Goal: Communication & Community: Answer question/provide support

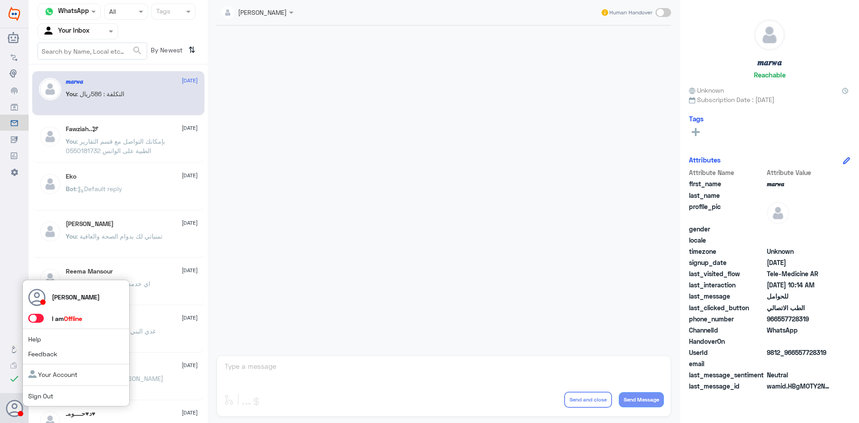
click at [42, 317] on span at bounding box center [36, 318] width 16 height 9
click at [0, 0] on input "checkbox" at bounding box center [0, 0] width 0 height 0
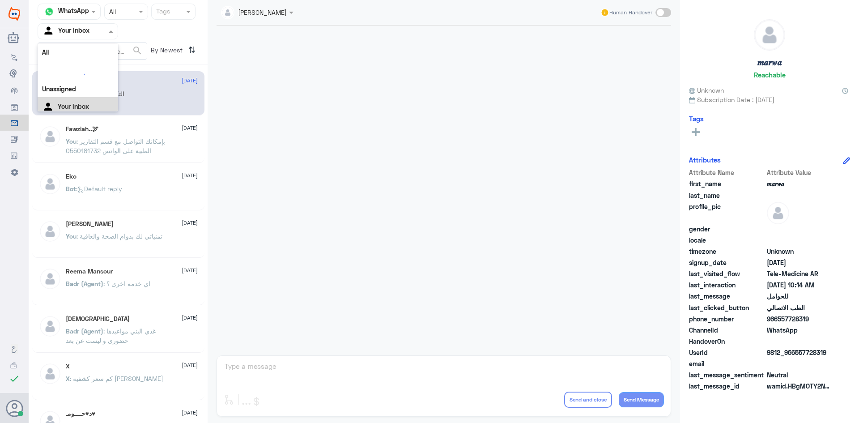
click at [108, 30] on span at bounding box center [111, 30] width 11 height 9
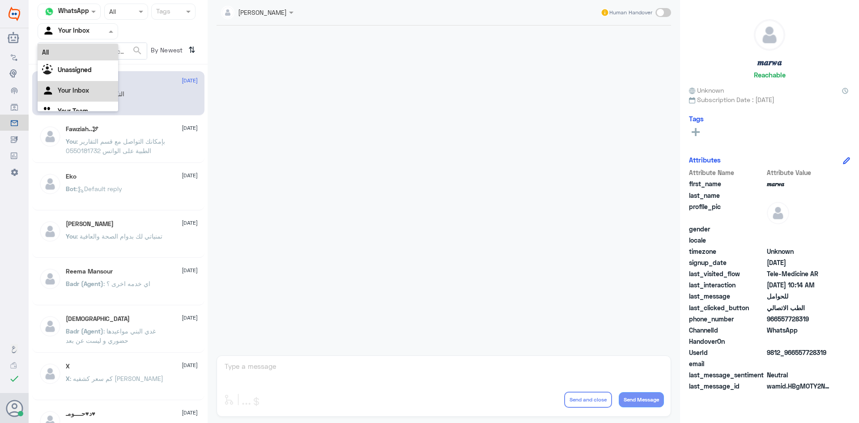
click at [98, 53] on div "All" at bounding box center [78, 52] width 81 height 17
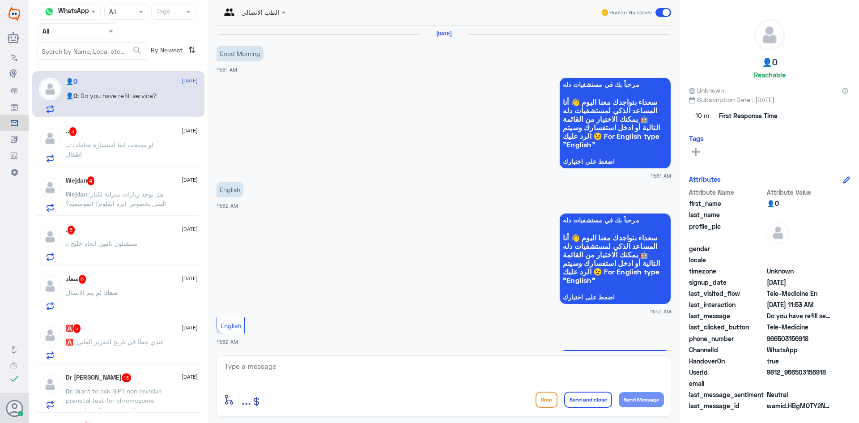
scroll to position [259, 0]
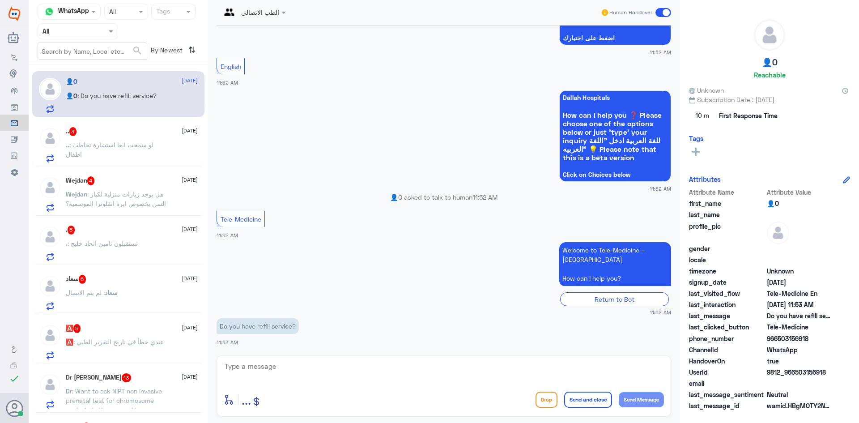
click at [168, 148] on div ".. : لو سمحت ابغا استشارة تخاطب اطفال" at bounding box center [132, 152] width 132 height 20
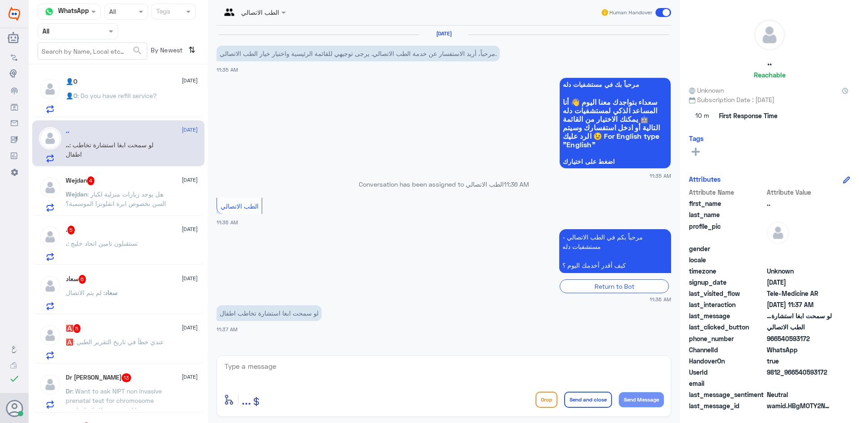
click at [396, 363] on textarea at bounding box center [444, 371] width 440 height 22
click at [607, 363] on textarea at bounding box center [444, 371] width 440 height 22
paste textarea "مرحبا معك [PERSON_NAME] من الطب الاتصالي"
type textarea "مرحبا معك [PERSON_NAME] من الطب الاتصالي"
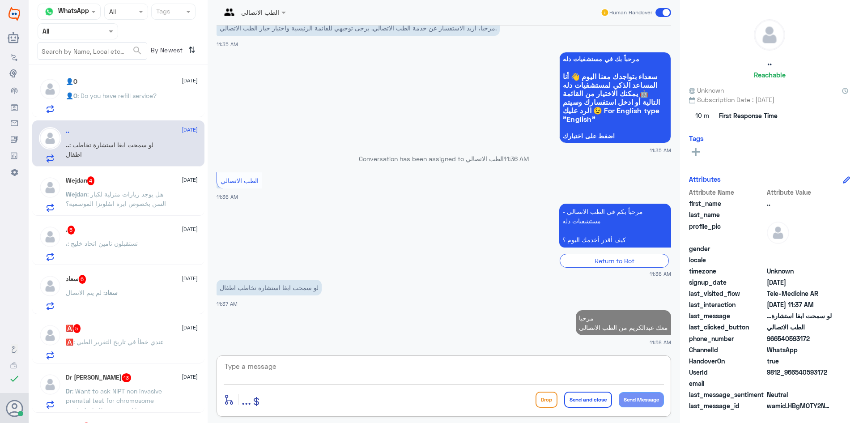
click at [595, 366] on textarea at bounding box center [444, 371] width 440 height 22
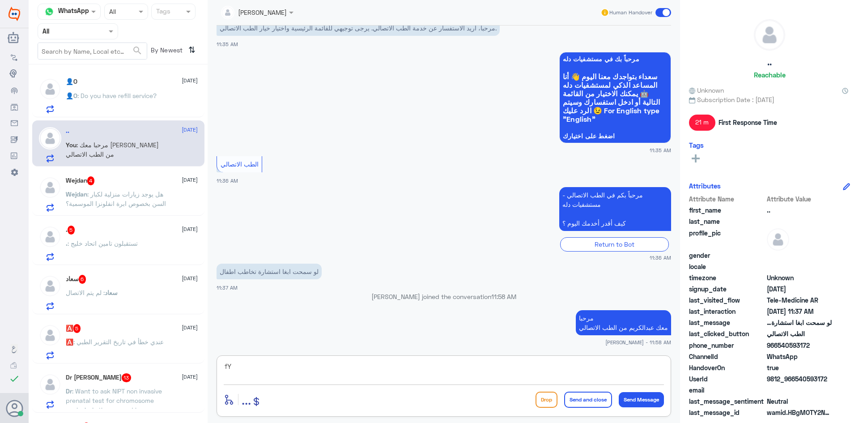
type textarea "f"
type textarea "بإمكانك استخدام الاستشارة الفورية عن طريق التطبيق"
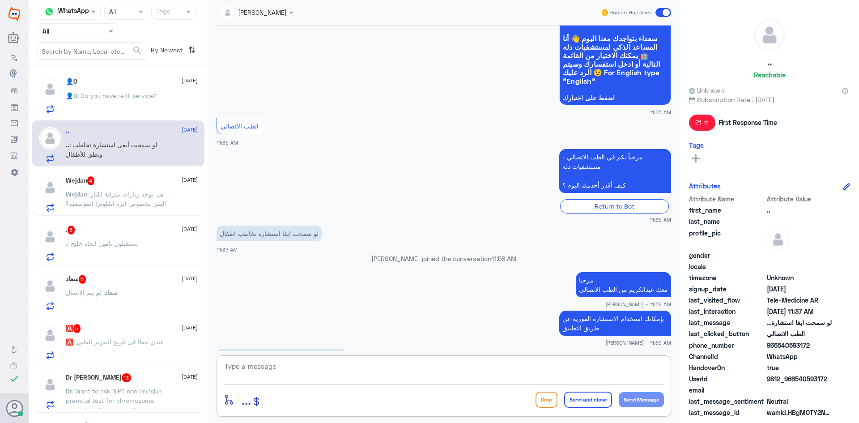
scroll to position [94, 0]
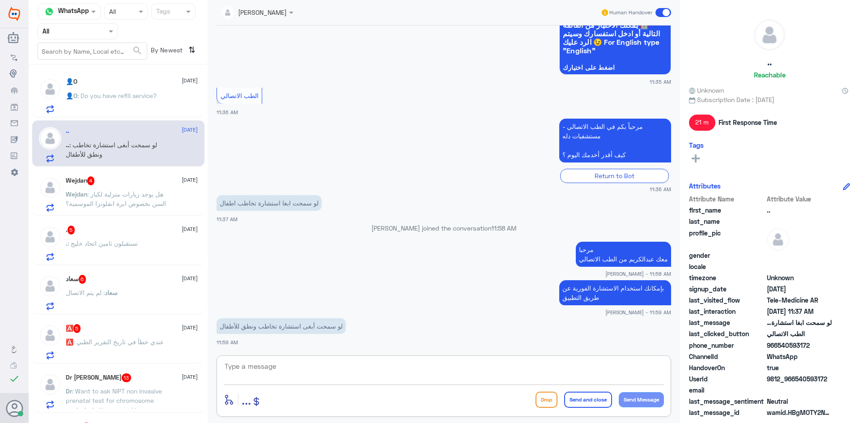
click at [378, 369] on textarea at bounding box center [444, 371] width 440 height 22
type textarea "i"
type textarea "هل تظهر لك قائمة الاستشارة الفورية عبر التطبيق"
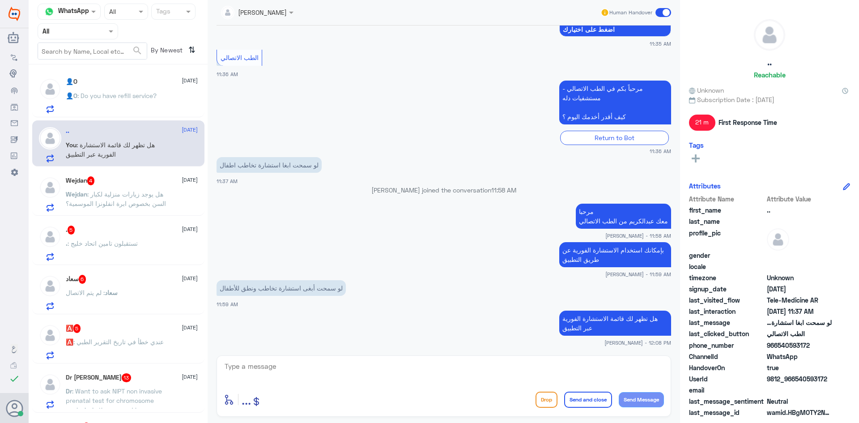
drag, startPoint x: 811, startPoint y: 344, endPoint x: 777, endPoint y: 347, distance: 33.7
click at [777, 347] on span "966540593172" at bounding box center [799, 344] width 65 height 9
copy span "540593172"
click at [496, 373] on textarea at bounding box center [444, 371] width 440 height 22
click at [141, 183] on div "Wejdan 4 [DATE]" at bounding box center [132, 180] width 132 height 9
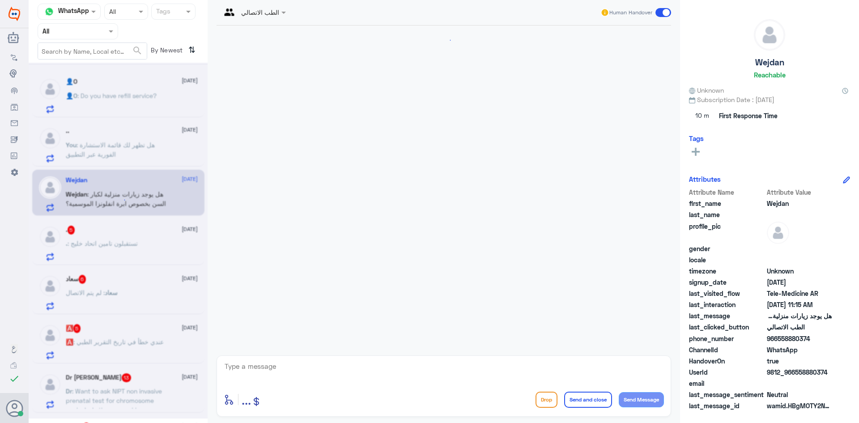
scroll to position [123, 0]
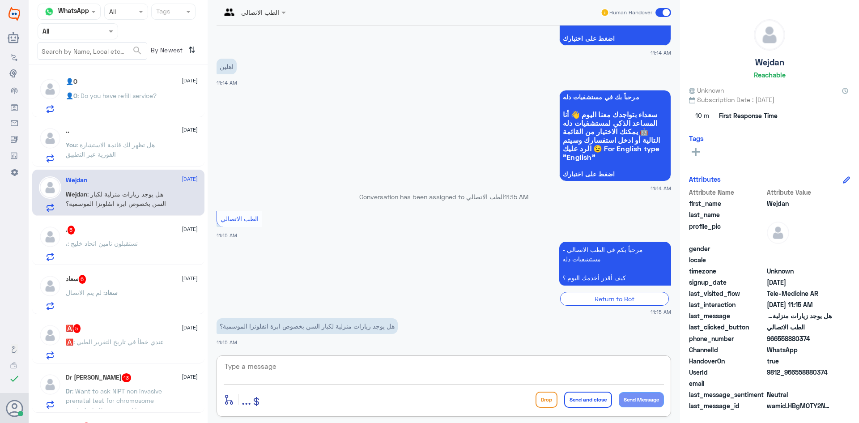
click at [352, 367] on textarea at bounding box center [444, 371] width 440 height 22
paste textarea "مرحبا معك [PERSON_NAME] من الطب الاتصالي"
type textarea "مرحبا معك [PERSON_NAME] من الطب الاتصالي"
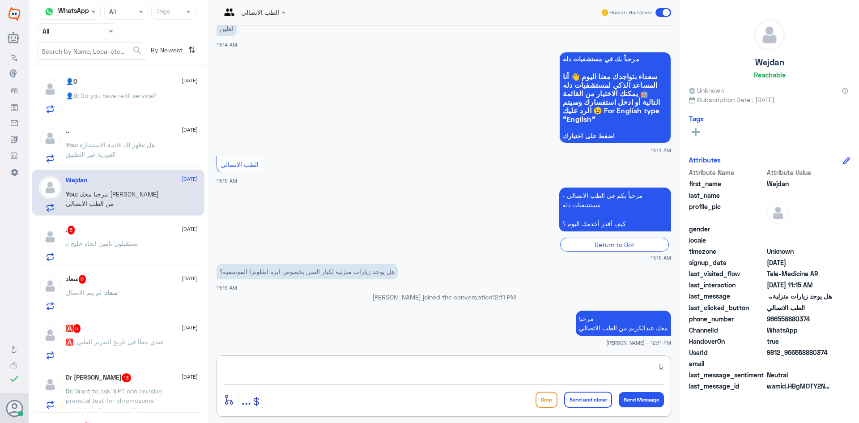
type textarea "ب"
type textarea "ايه نعم بإمكانك استخدام الاستشارة الفورية عن طريق التطبيق ليتمكن الطبيب من طلبه…"
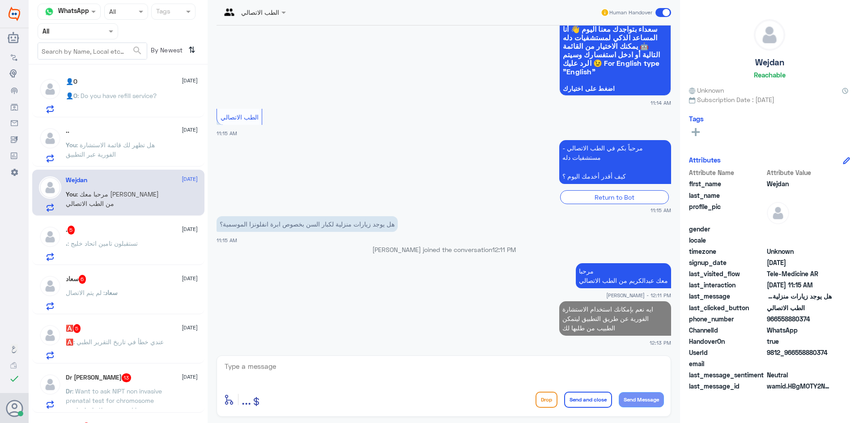
click at [118, 239] on p ". : تستقبلون تامين اتحاد خليج" at bounding box center [102, 249] width 72 height 22
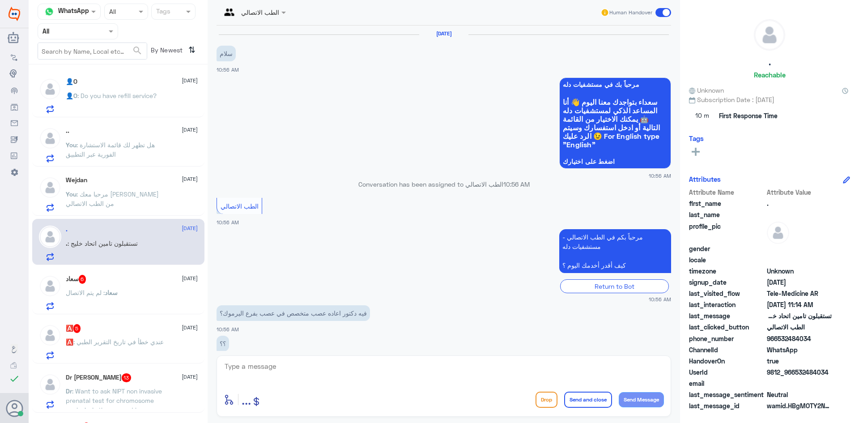
scroll to position [48, 0]
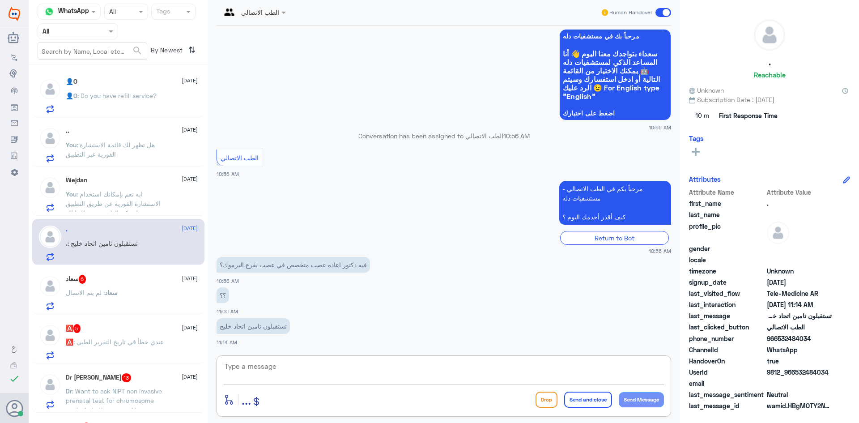
click at [326, 367] on textarea at bounding box center [444, 371] width 440 height 22
paste textarea "مرحبا معك [PERSON_NAME] من الطب الاتصالي"
type textarea "مرحبا معك [PERSON_NAME] من الطب الاتصالي"
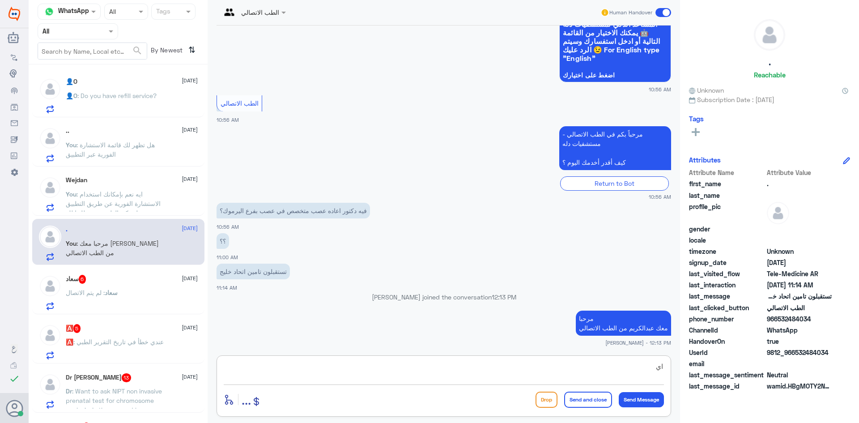
type textarea "ا"
type textarea "ه"
type textarea "هنا الطب الاصتالي للمواعيد عن بعد وخدمة الاستشارة الفورية عبر التطبيق"
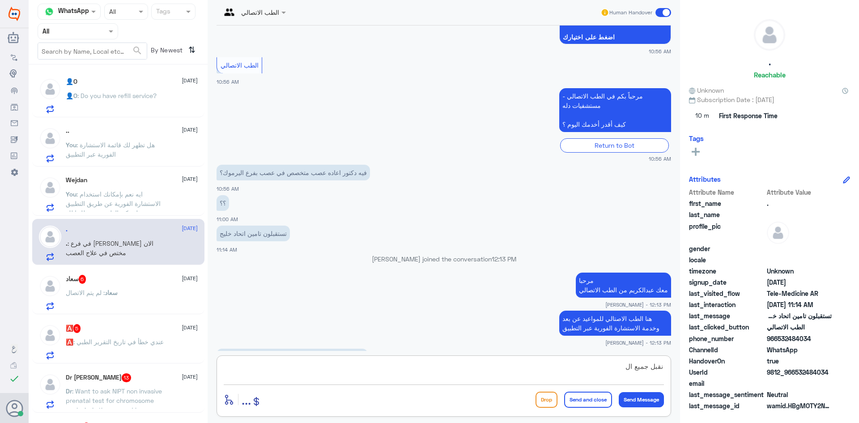
scroll to position [155, 0]
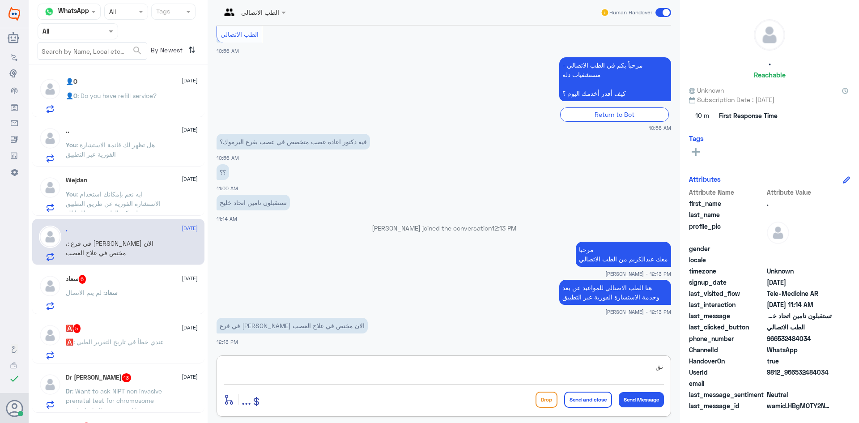
type textarea "ن"
type textarea "ل"
type textarea "م"
type textarea "بإمكانك الاتصال بالرقم الموحد 920012222 لمعرفة ذلك"
click at [582, 395] on button "Send and close" at bounding box center [588, 399] width 48 height 16
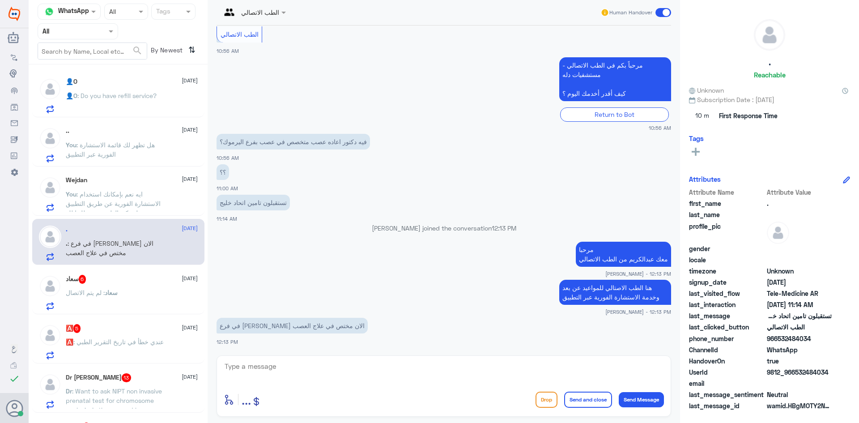
scroll to position [203, 0]
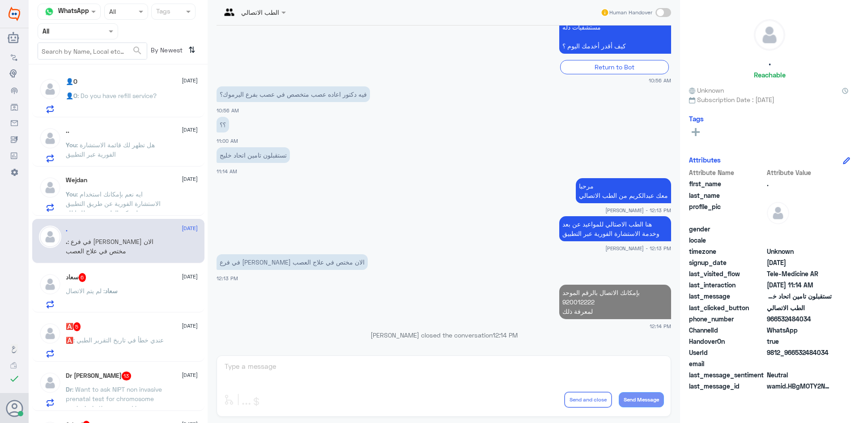
click at [145, 289] on div "سعاد : لم يتم الاتصال" at bounding box center [132, 298] width 132 height 20
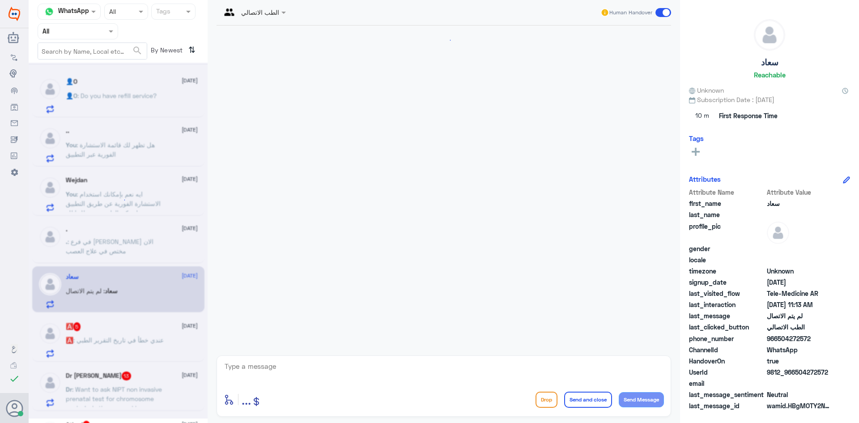
scroll to position [79, 0]
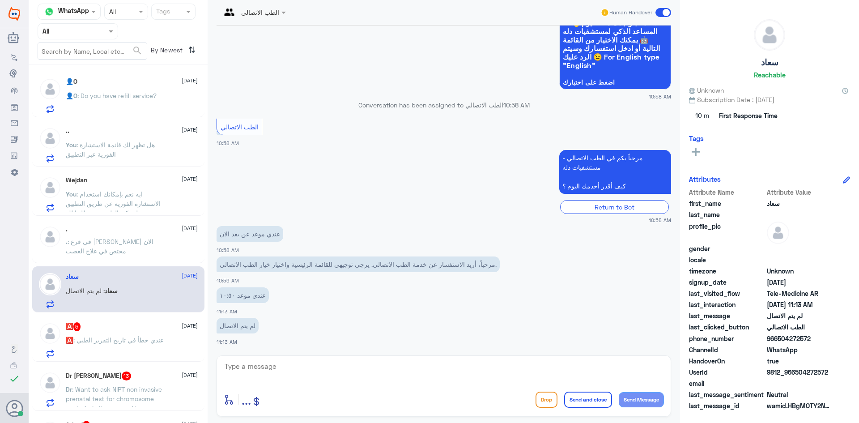
click at [319, 367] on textarea at bounding box center [444, 371] width 440 height 22
paste textarea "مرحبا معك [PERSON_NAME] من الطب الاتصالي"
type textarea "مرحبا معك [PERSON_NAME] من الطب الاتصالي"
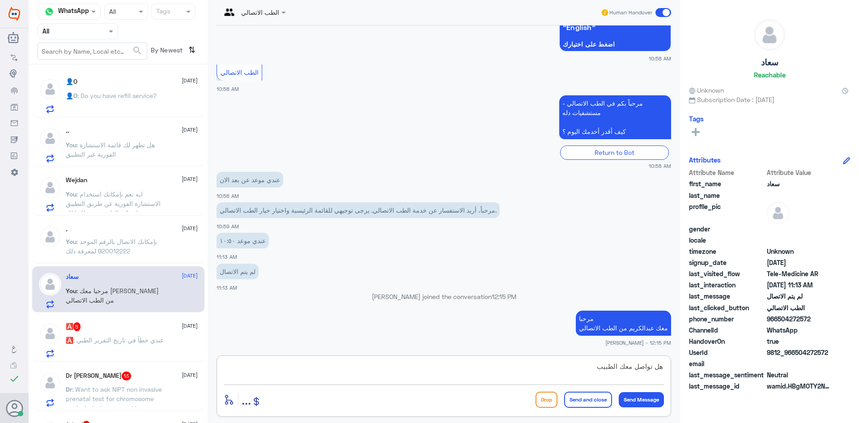
type textarea "هل تواصل معك الطبيب ؟"
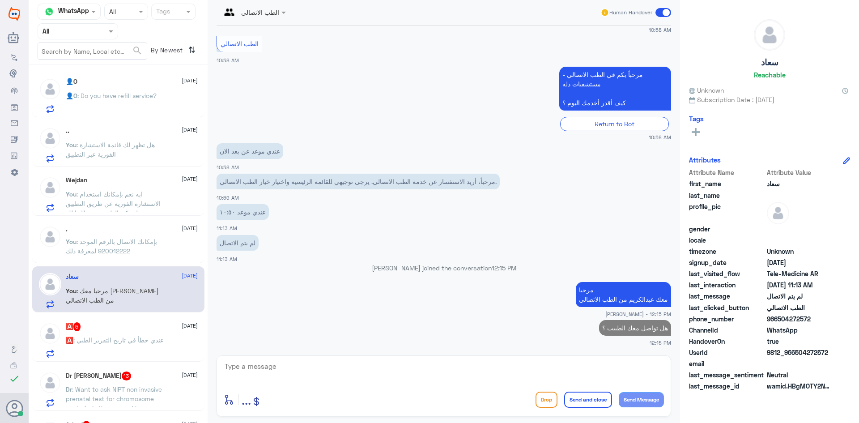
click at [139, 335] on p "🅰️ : عندي خطأ في تاريخ التقرير الطبي" at bounding box center [115, 346] width 98 height 22
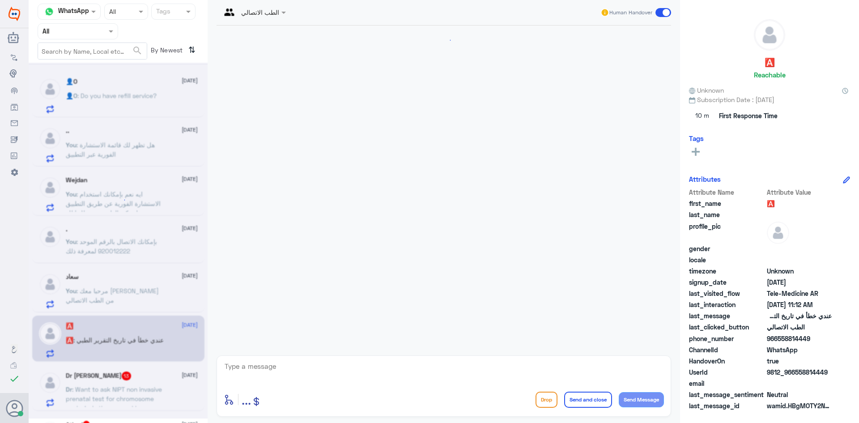
scroll to position [353, 0]
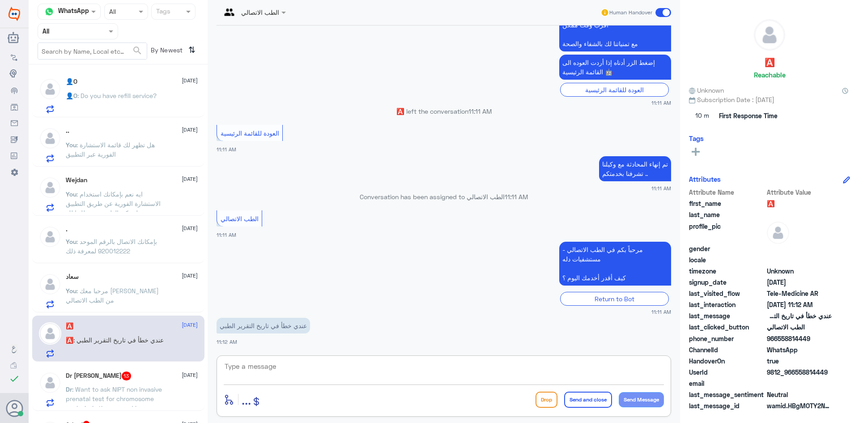
click at [344, 374] on textarea at bounding box center [444, 371] width 440 height 22
paste textarea "مرحبا معك [PERSON_NAME] من الطب الاتصالي"
type textarea "مرحبا معك [PERSON_NAME] من الطب الاتصالي"
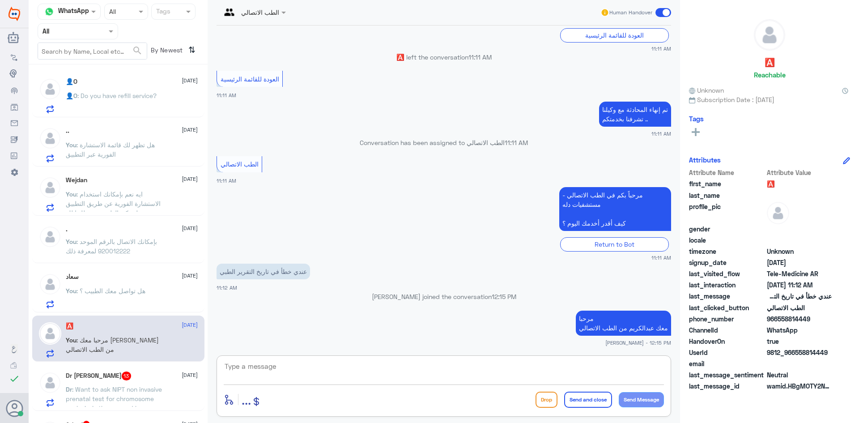
paste textarea "بإمكانك التواصل مع قسم التقارير الطبية على الواتس 0550181732"
type textarea "بإمكانك التواصل مع قسم التقارير الطبية على الواتس 0550181732"
click at [599, 398] on button "Send and close" at bounding box center [588, 399] width 48 height 16
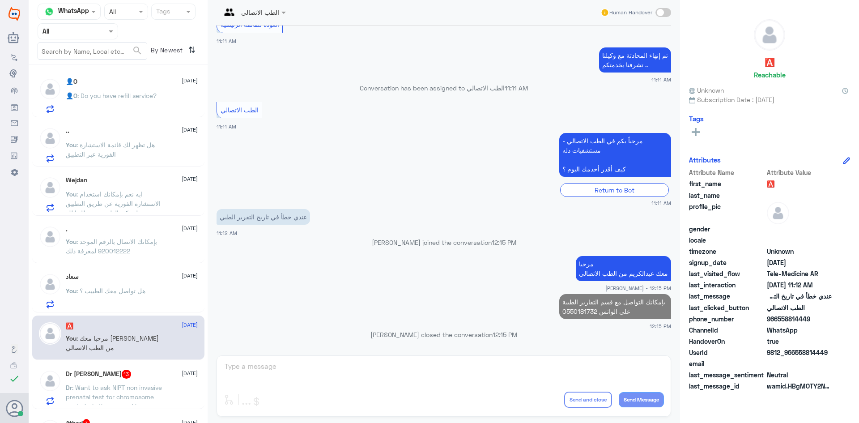
click at [166, 385] on p "Dr : Want to ask NIPT non invasive prenatal test for chromosome analysis. Is th…" at bounding box center [116, 393] width 101 height 22
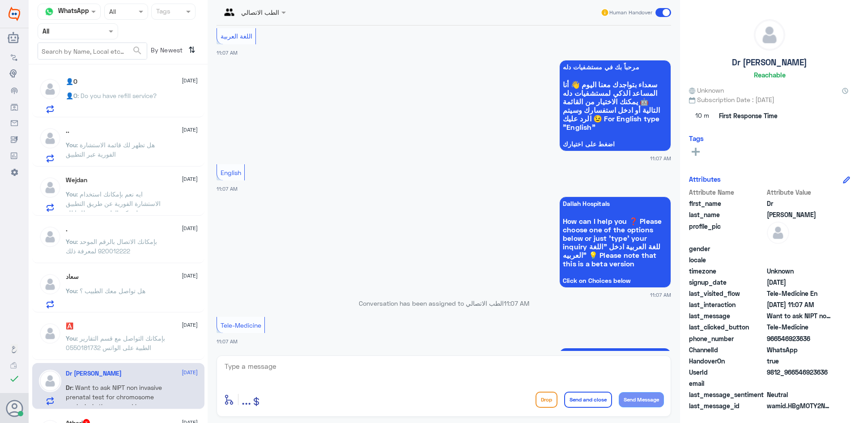
scroll to position [1413, 0]
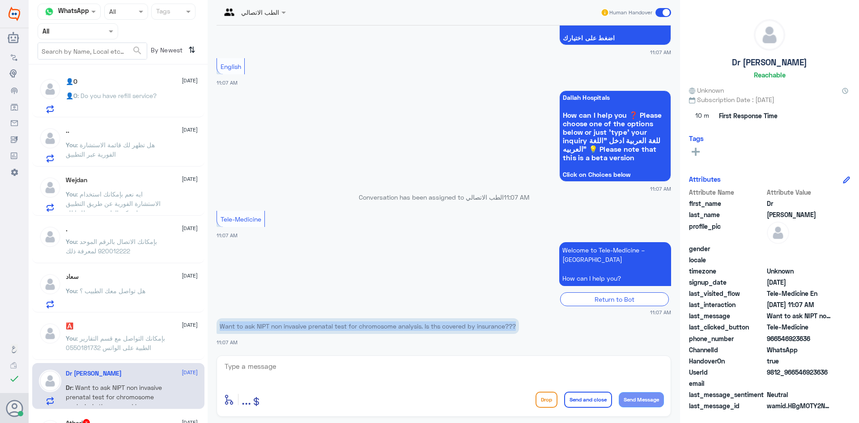
drag, startPoint x: 521, startPoint y: 326, endPoint x: 216, endPoint y: 329, distance: 305.6
click at [216, 329] on div "[DATE] Salam 11:03 AM مرحباً بك في مستشفيات دله سعداء بتواجدك معنا [DATE] 👋 أنا…" at bounding box center [443, 187] width 463 height 325
copy p "Want to ask NIPT non invasive prenatal test for chromosome analysis. Is ths cov…"
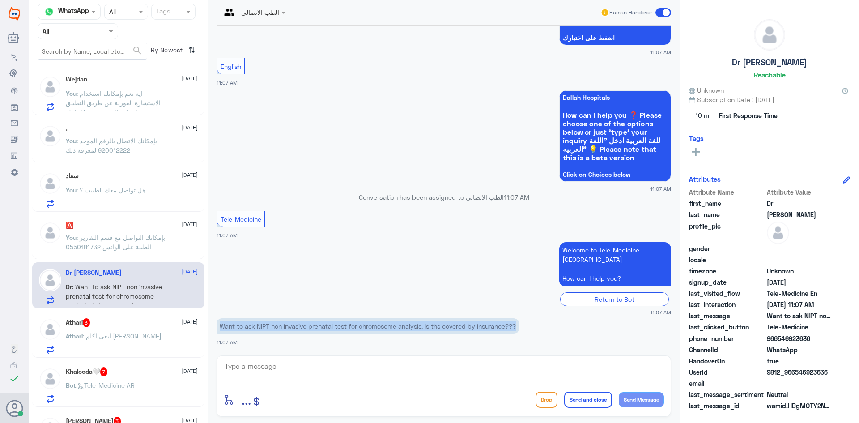
scroll to position [134, 0]
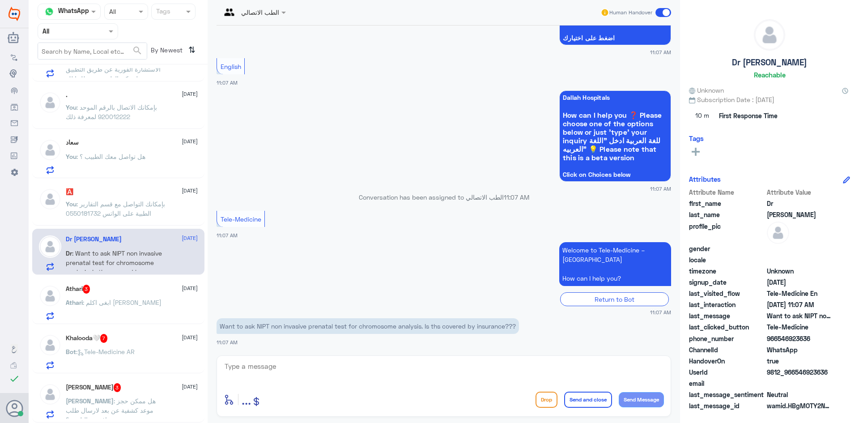
click at [174, 308] on div "Athari : ابغى اكلم [PERSON_NAME]" at bounding box center [132, 310] width 132 height 20
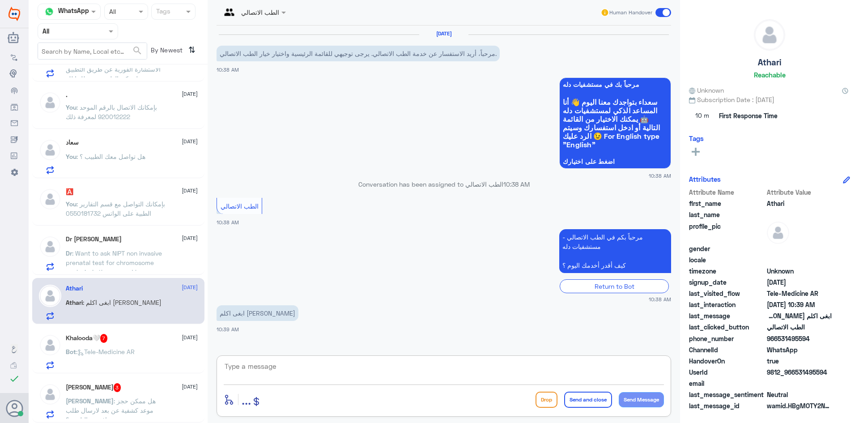
click at [312, 364] on textarea at bounding box center [444, 371] width 440 height 22
paste textarea "مرحبا معك [PERSON_NAME] من الطب الاتصالي"
type textarea "مرحبا معك [PERSON_NAME] من الطب الاتصالي"
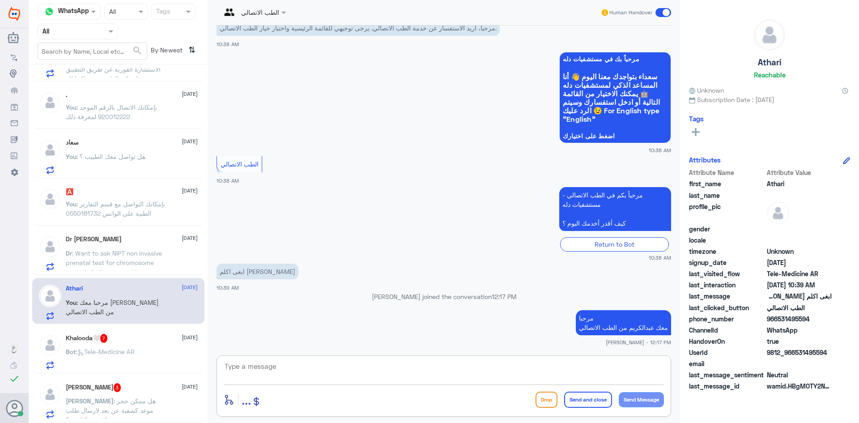
click at [522, 360] on div "enter flow name ... Drop Send and close Send Message" at bounding box center [444, 385] width 455 height 61
click at [519, 366] on textarea at bounding box center [444, 371] width 440 height 22
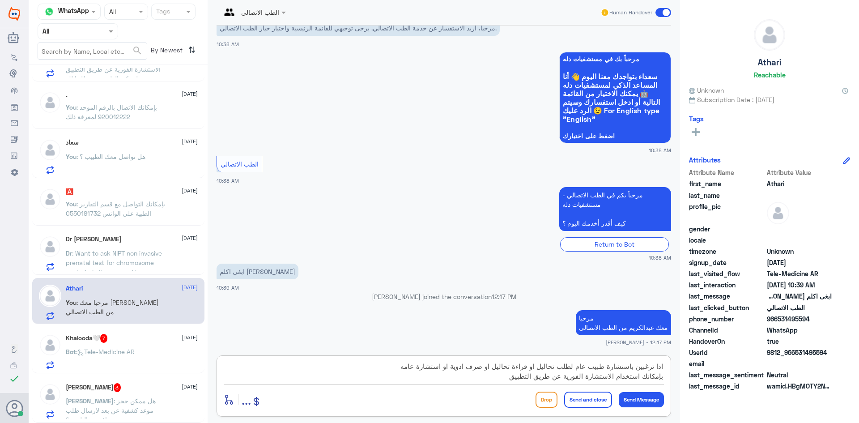
type textarea "اذا ترغبين باستشارة طبيب عام لطلب تحاليل او قراءة تحاليل او صرف ادوية او استشار…"
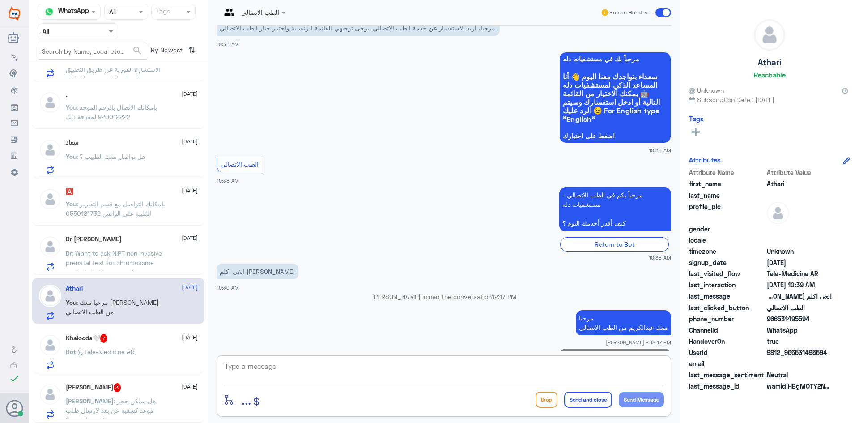
scroll to position [92, 0]
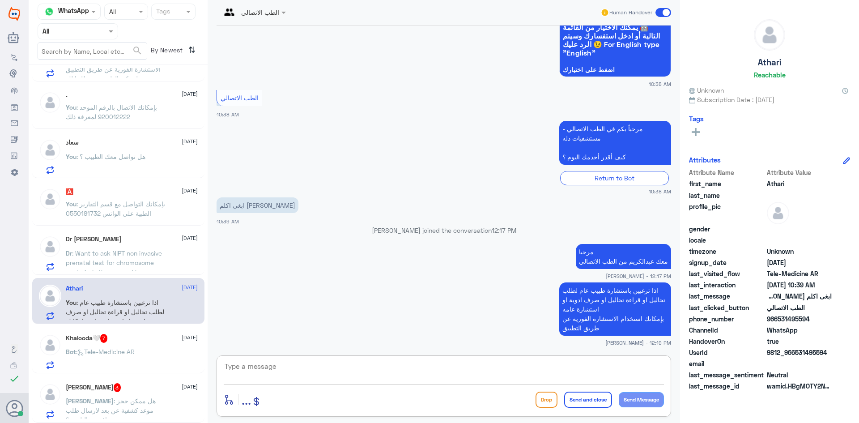
click at [613, 365] on textarea at bounding box center [444, 371] width 440 height 22
click at [144, 338] on div "Khalooda🤍 7 [DATE]" at bounding box center [132, 338] width 132 height 9
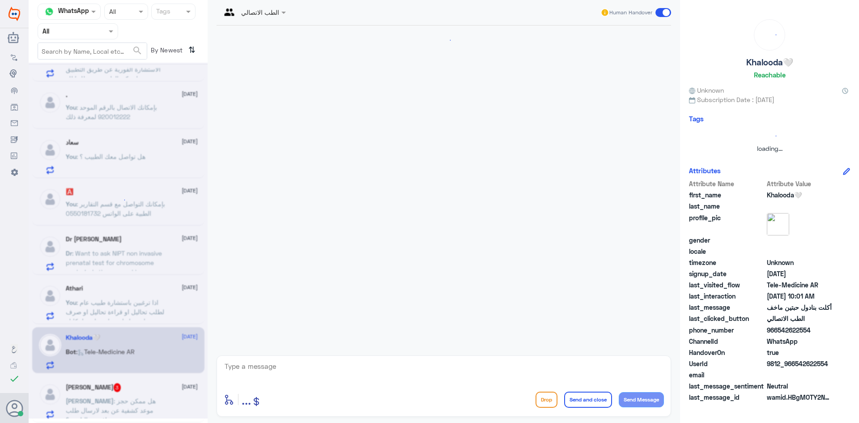
scroll to position [228, 0]
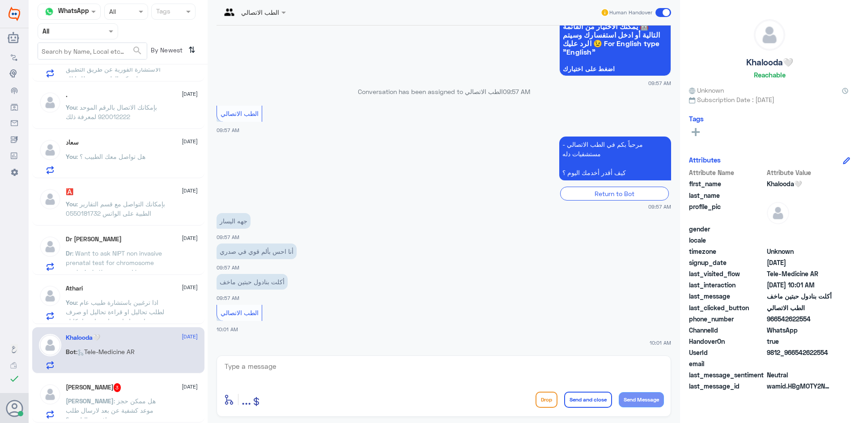
click at [315, 370] on textarea at bounding box center [444, 371] width 440 height 22
paste textarea "مرحبا معك [PERSON_NAME] من الطب الاتصالي"
type textarea "مرحبا معك [PERSON_NAME] من الطب الاتصالي"
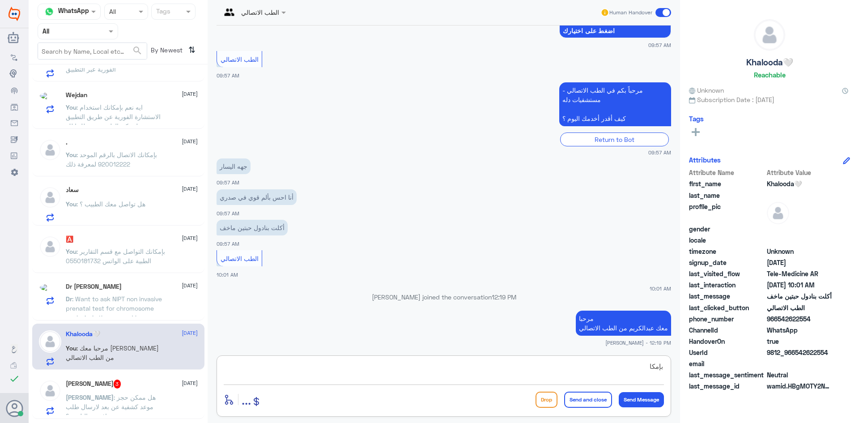
scroll to position [134, 0]
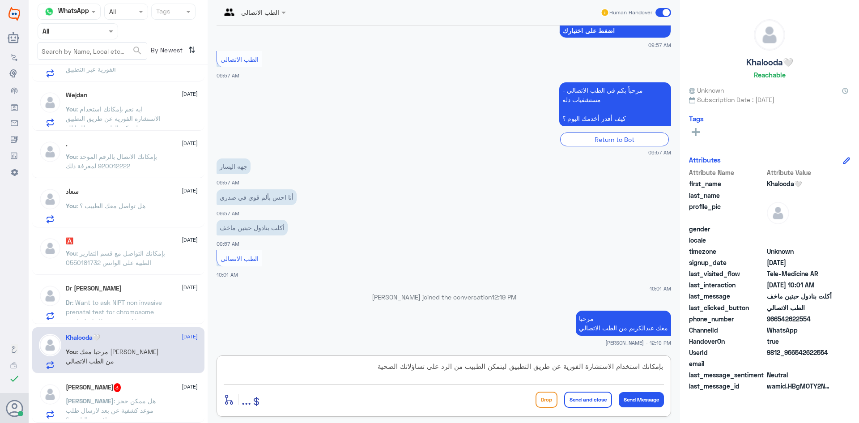
type textarea "بإمكانك استخدام الاستشارة الفورية عن طريق التطبيق ليتمكن الطبيب من الرد على تسا…"
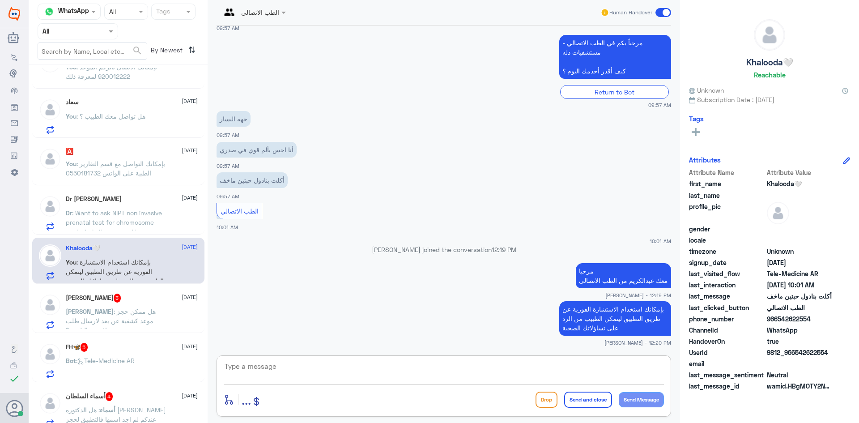
scroll to position [268, 0]
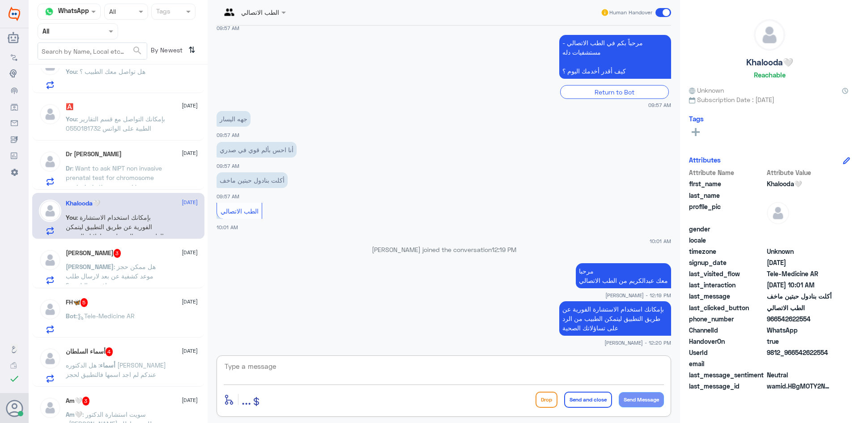
click at [166, 273] on p "[PERSON_NAME] : هل ممكن حجز موعد كشفية عن بعد لارسال طلب موافقة تحاليل دم؟" at bounding box center [116, 273] width 101 height 22
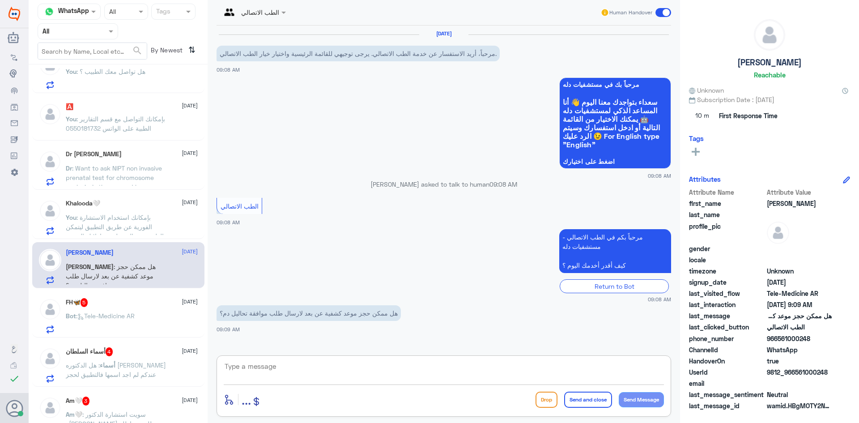
click at [287, 365] on textarea at bounding box center [444, 371] width 440 height 22
paste textarea "مرحبا معك [PERSON_NAME] من الطب الاتصالي"
type textarea "مرحبا معك [PERSON_NAME] من الطب الاتصالي"
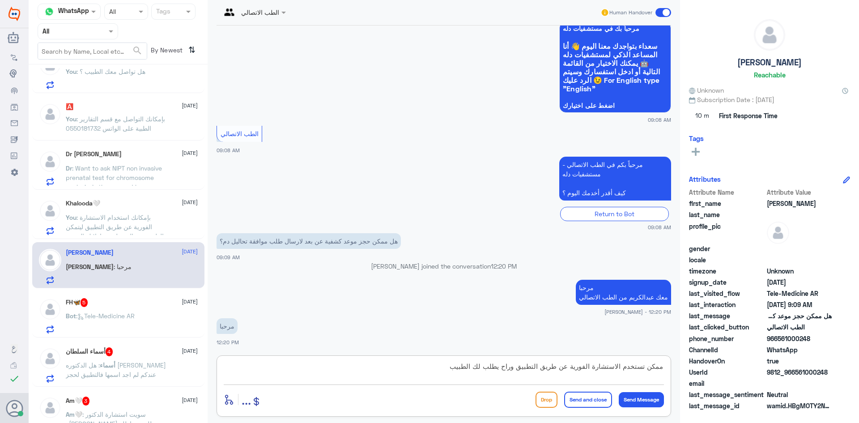
scroll to position [86, 0]
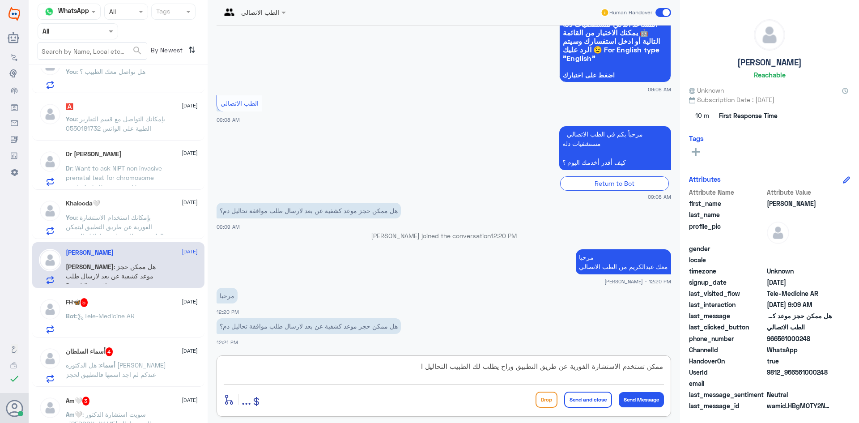
type textarea "ممكن تستخدم الاستشارة الفورية عن طريق التطبيق وراح يطلب لك الطبيب التحاليل"
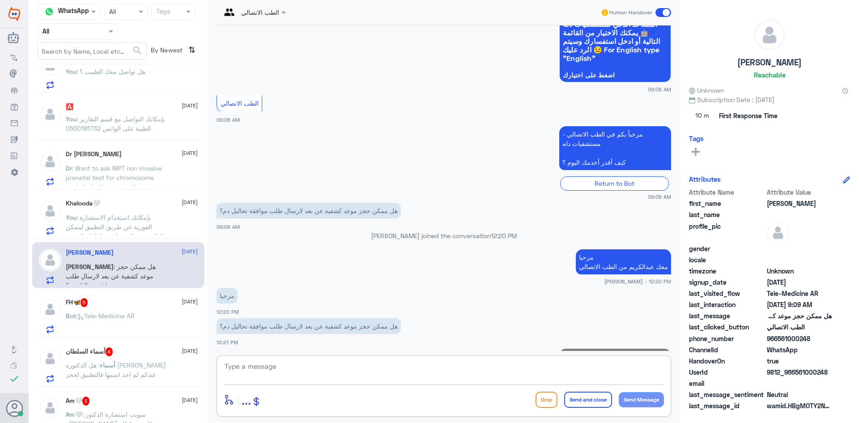
scroll to position [134, 0]
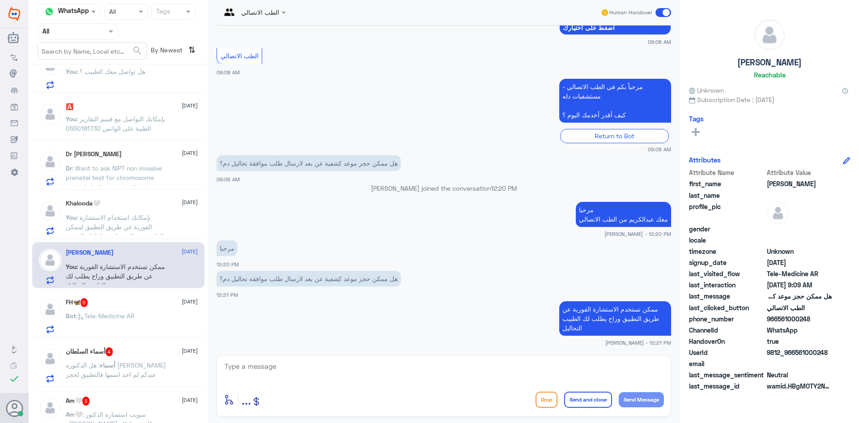
drag, startPoint x: 828, startPoint y: 353, endPoint x: 794, endPoint y: 355, distance: 34.0
click at [794, 355] on span "9812_966561000248" at bounding box center [799, 352] width 65 height 9
copy span "561000248"
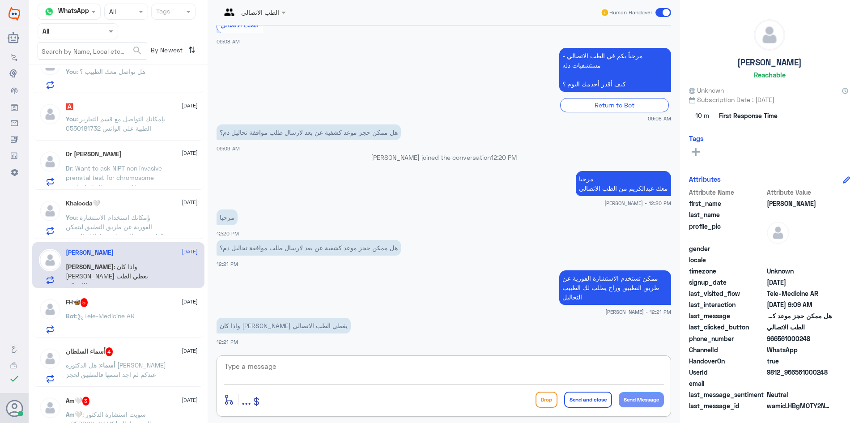
click at [321, 367] on textarea at bounding box center [444, 371] width 440 height 22
type textarea "ممكن تزودني برقم ملفك او رقم الهوية"
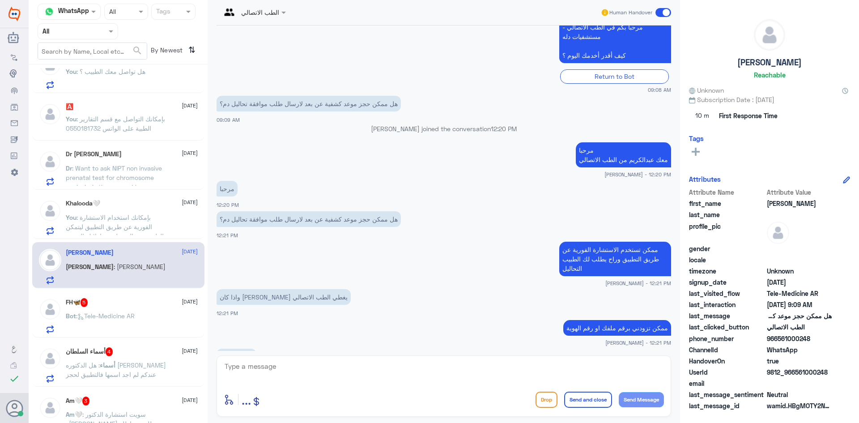
scroll to position [255, 0]
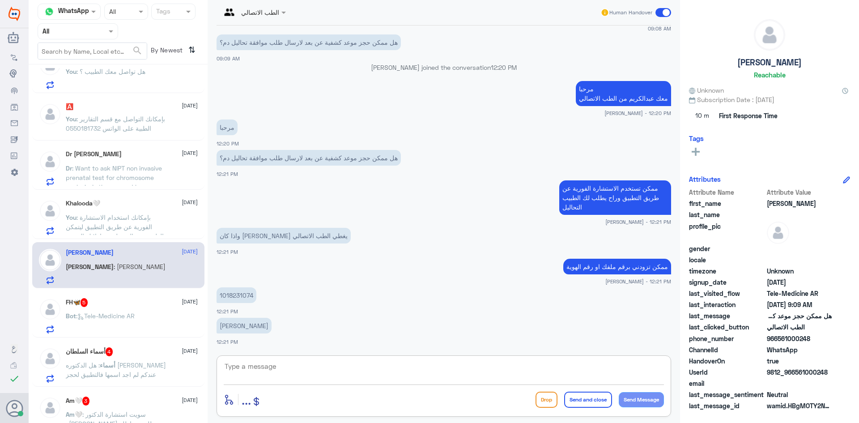
click at [444, 368] on textarea at bounding box center [444, 371] width 440 height 22
type textarea "لحظات من فضلك"
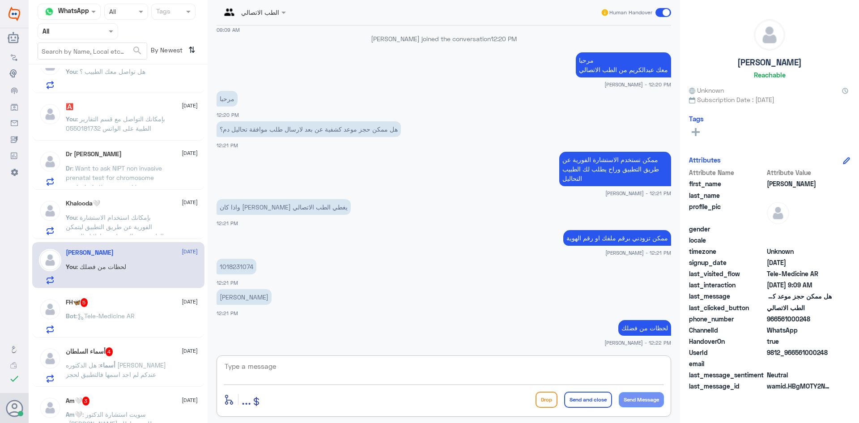
click at [448, 361] on textarea at bounding box center [444, 371] width 440 height 22
type textarea "تم تحديث تأمينك"
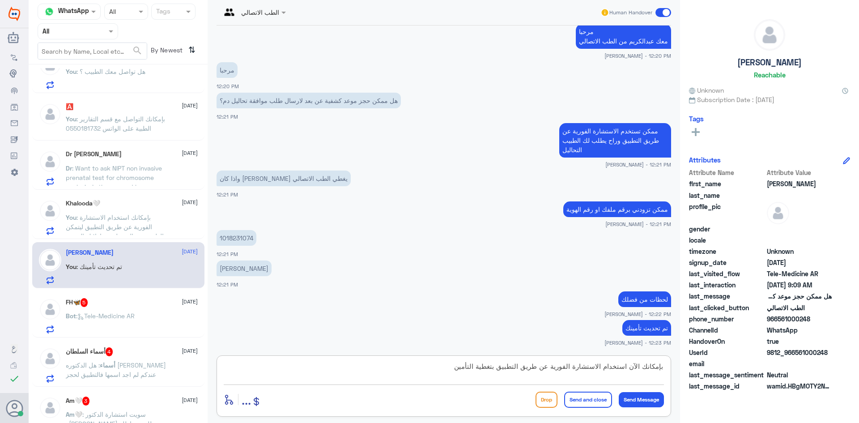
type textarea "بإمكانك الآن استخدام الاستشارة الفورية عن طريق التطبيق بتغطية التأمين"
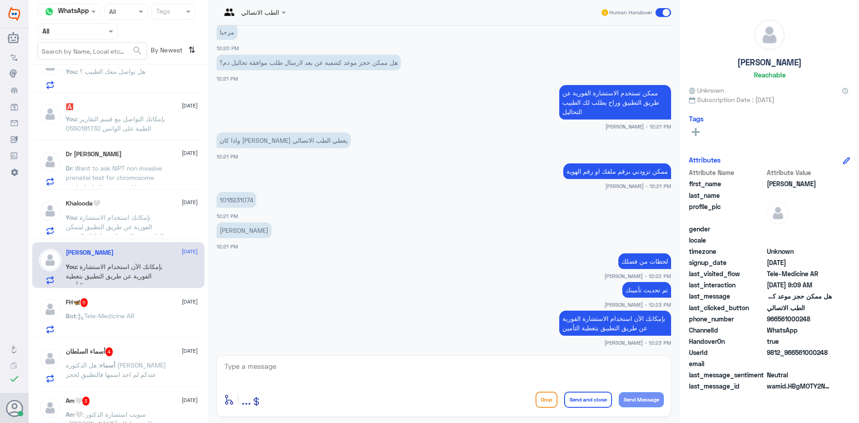
click at [130, 305] on div "FH🦋 5 [DATE]" at bounding box center [132, 302] width 132 height 9
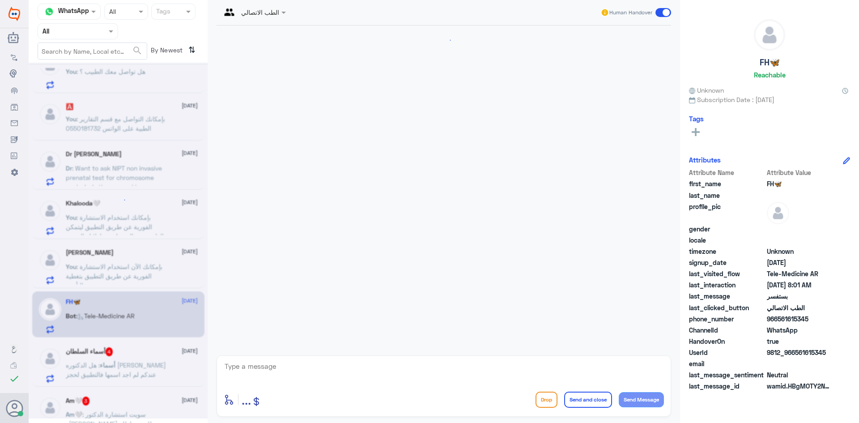
scroll to position [265, 0]
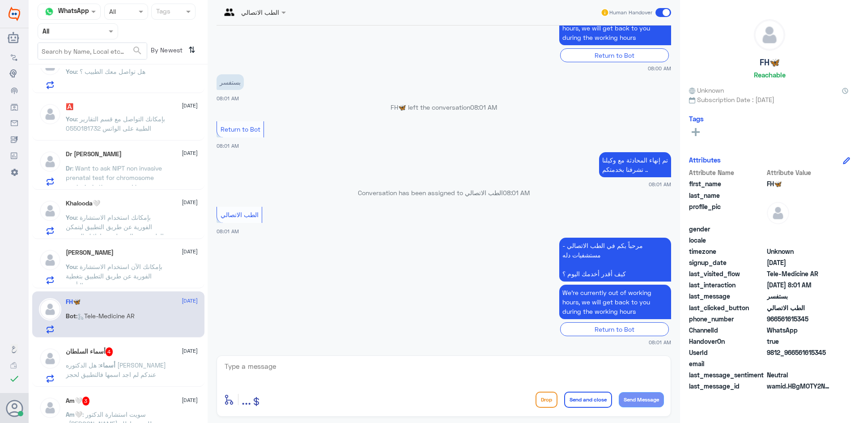
click at [406, 370] on textarea at bounding box center [444, 371] width 440 height 22
paste textarea "مرحبا معك [PERSON_NAME] من الطب الاتصالي"
type textarea "مرحبا معك [PERSON_NAME] من الطب الاتصالي"
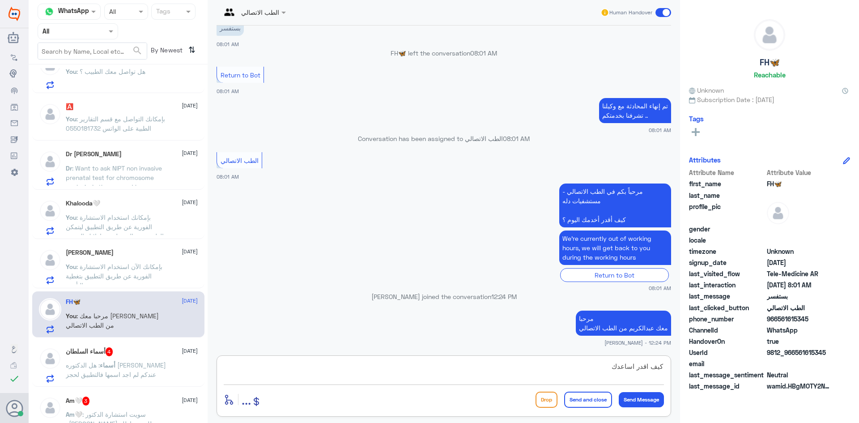
type textarea "كيف اقدر اساعدك"
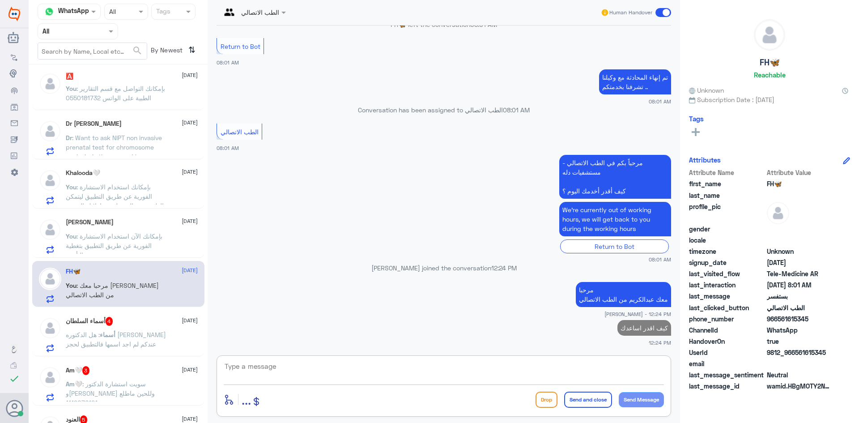
scroll to position [313, 0]
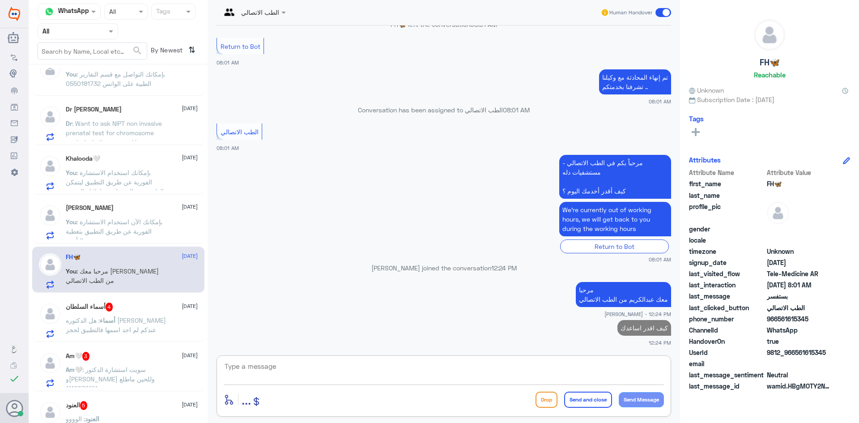
click at [115, 321] on span "أسماء" at bounding box center [108, 320] width 16 height 8
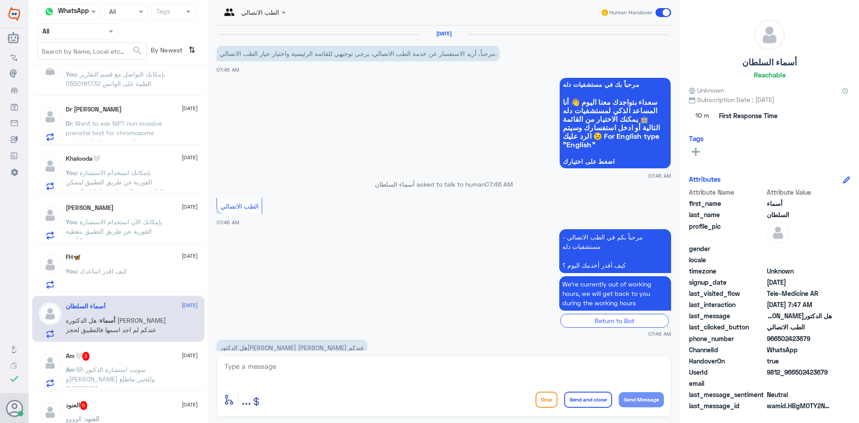
scroll to position [71, 0]
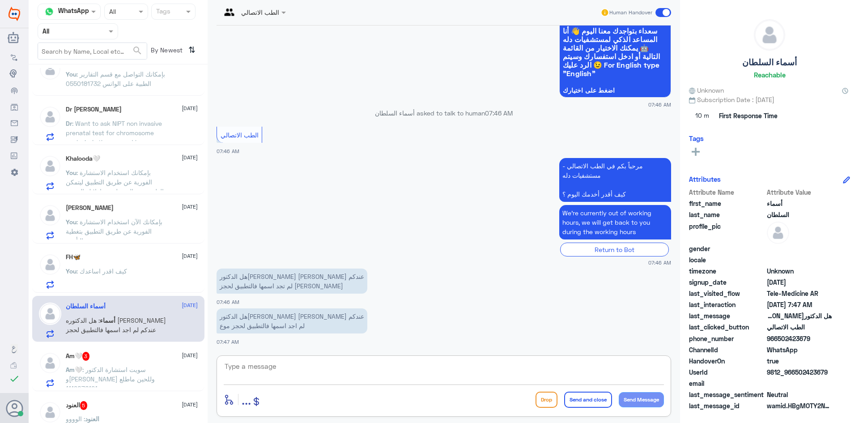
click at [327, 372] on textarea at bounding box center [444, 371] width 440 height 22
paste textarea "مرحبا معك [PERSON_NAME] من الطب الاتصالي"
type textarea "مرحبا معك [PERSON_NAME] من الطب الاتصالي"
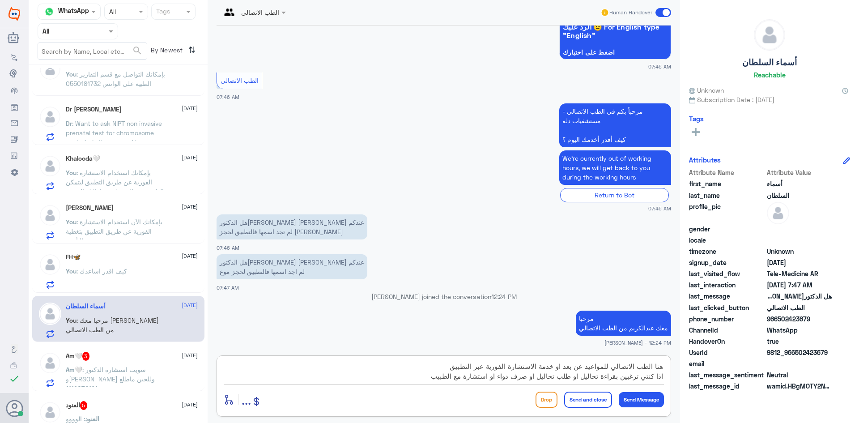
type textarea "هنا الطب الاتصالي للمواعيد عن بعد او خدمة الاستشارة الفورية عبر التطبيق اذا كنت…"
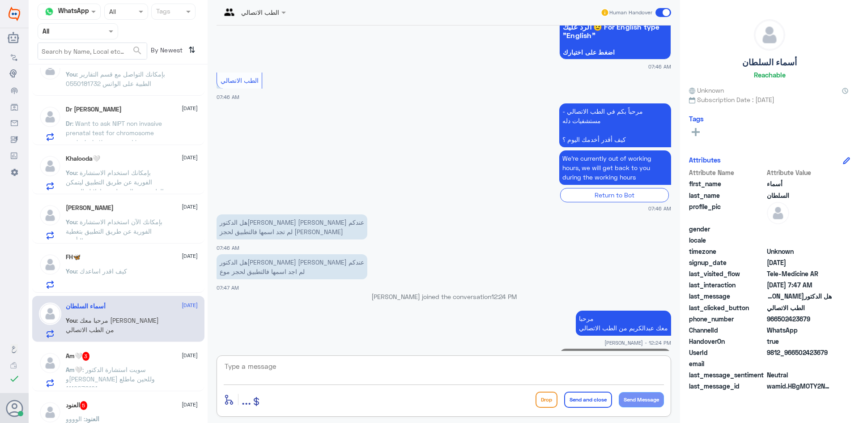
scroll to position [175, 0]
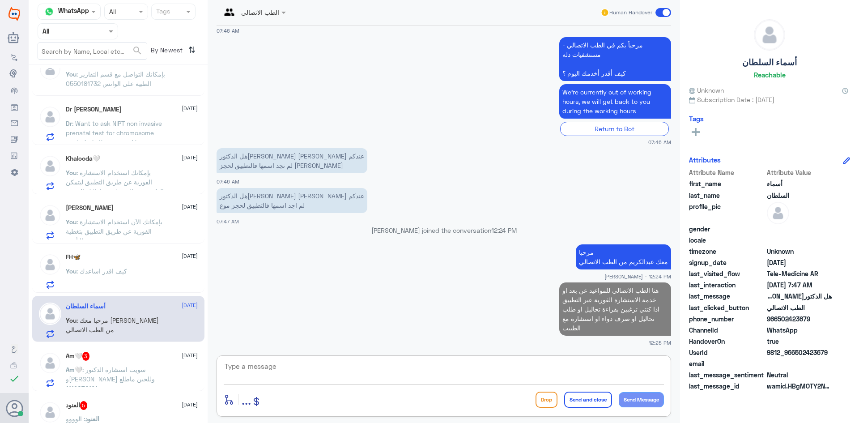
click at [144, 363] on div "Am🤍 3 [DATE] Am🤍 : [PERSON_NAME] و[PERSON_NAME] وللحين ماطلع بصحتي 1119076121" at bounding box center [132, 369] width 132 height 35
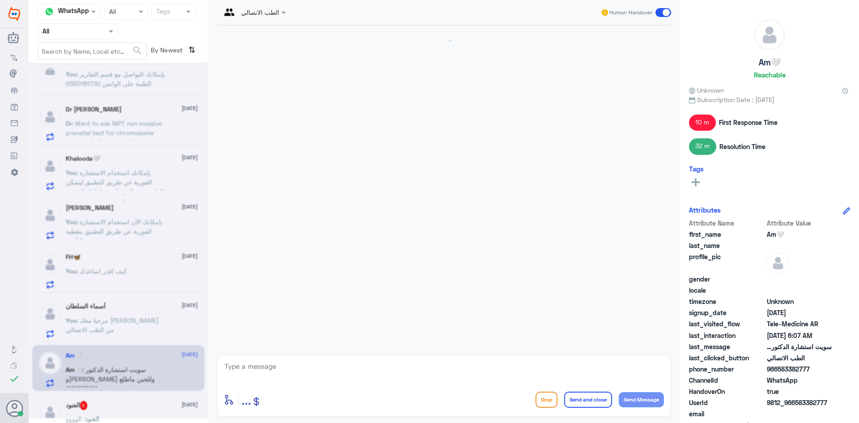
scroll to position [655, 0]
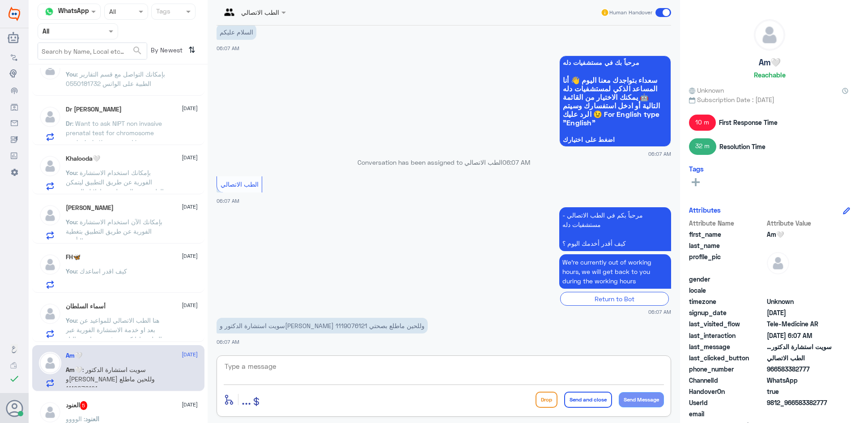
click at [263, 372] on textarea at bounding box center [444, 371] width 440 height 22
paste textarea "مرحبا معك [PERSON_NAME] من الطب الاتصالي"
type textarea "مرحبا معك [PERSON_NAME] من الطب الاتصالي"
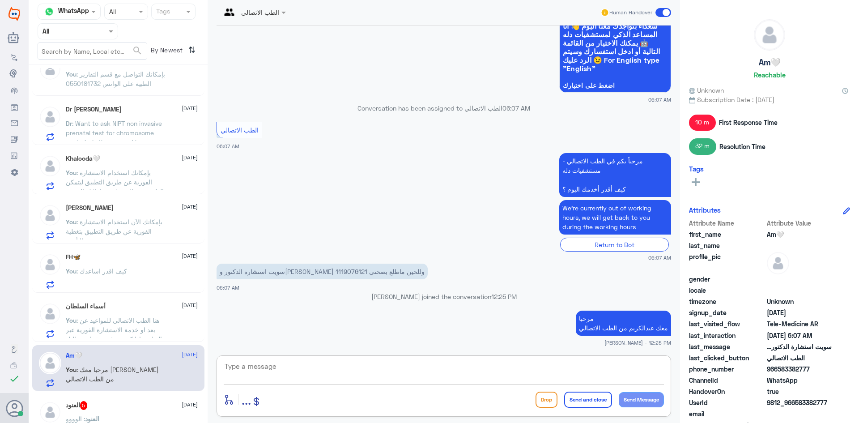
paste textarea "بإمكانك التواصل مع قسم التقارير الطبية على الواتس 0550181732"
type textarea "بإمكانك التواصل مع قسم التقارير الطبية على الواتس 0550181732"
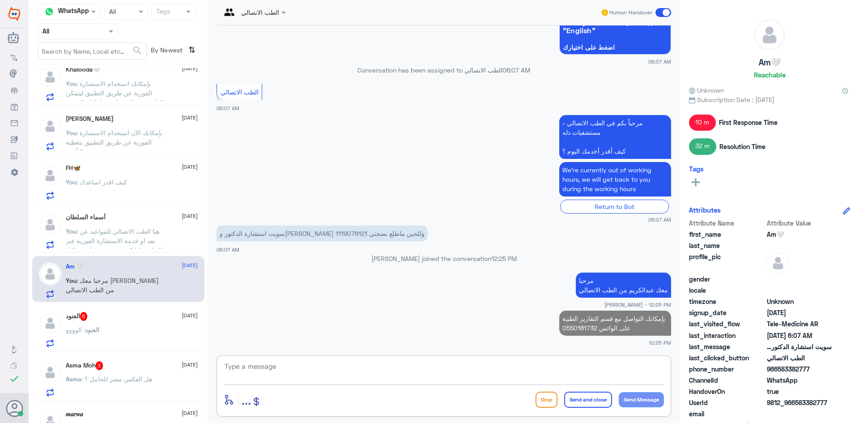
scroll to position [447, 0]
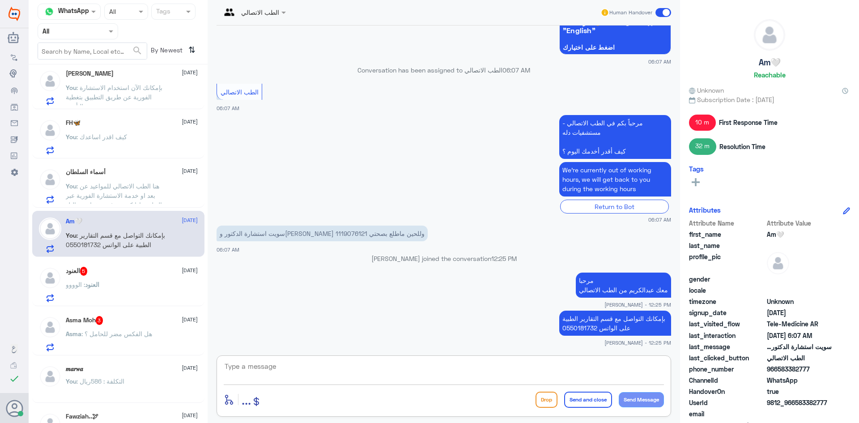
click at [145, 271] on div "العنود 5 [DATE]" at bounding box center [132, 271] width 132 height 9
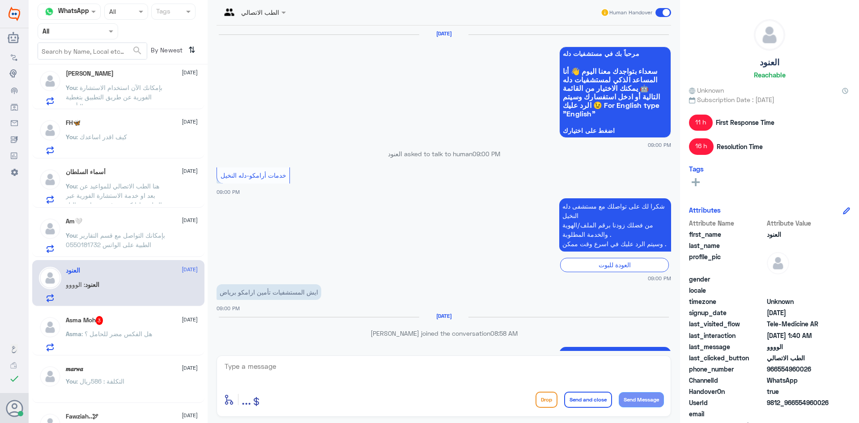
scroll to position [664, 0]
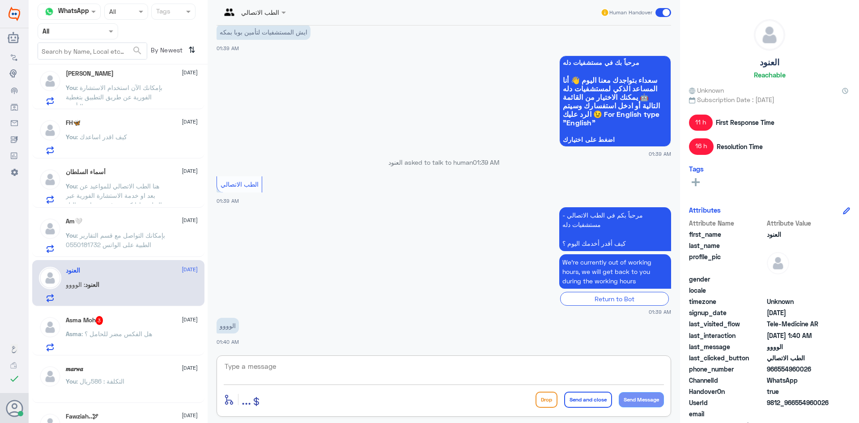
click at [350, 373] on textarea at bounding box center [444, 371] width 440 height 22
paste textarea "مرحبا معك [PERSON_NAME] من الطب الاتصالي"
type textarea "مرحبا معك [PERSON_NAME] من الطب الاتصالي"
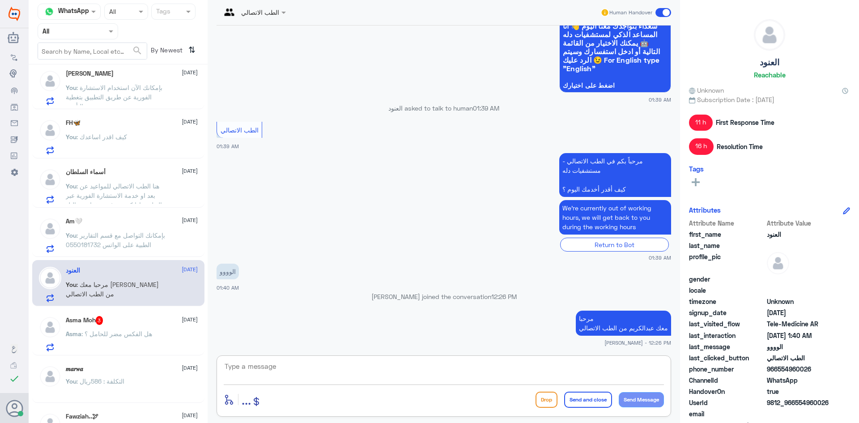
click at [395, 371] on textarea at bounding box center [444, 371] width 440 height 22
type textarea "كيف اقدر اساعدك"
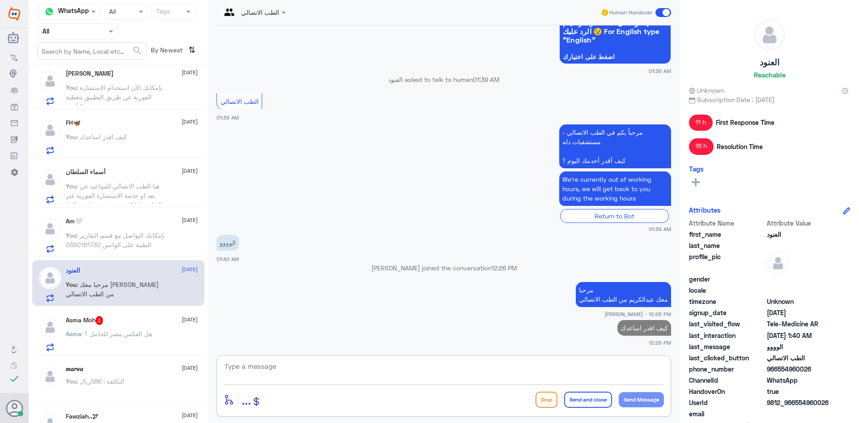
click at [115, 323] on div "[DEMOGRAPHIC_DATA] 3 [DATE]" at bounding box center [132, 320] width 132 height 9
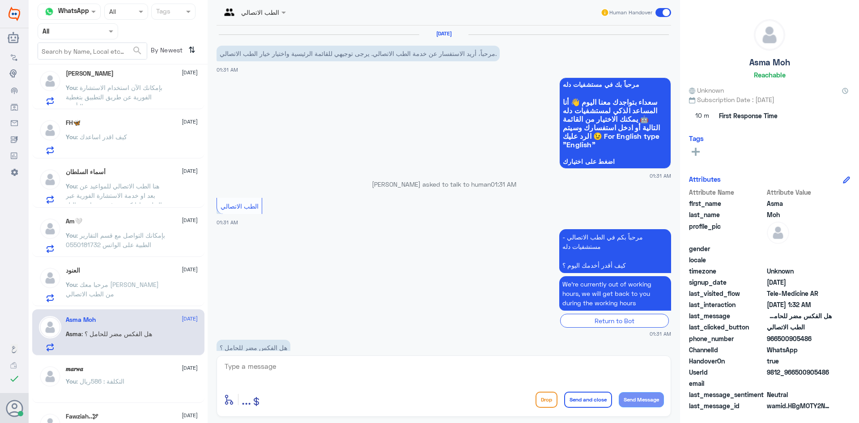
scroll to position [21, 0]
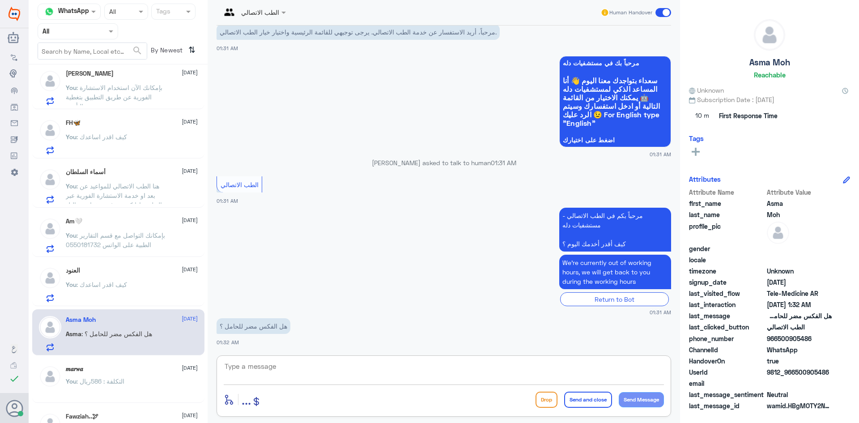
click at [292, 363] on textarea at bounding box center [444, 371] width 440 height 22
paste textarea "مرحبا معك [PERSON_NAME] من الطب الاتصالي"
type textarea "مرحبا معك [PERSON_NAME] من الطب الاتصالي"
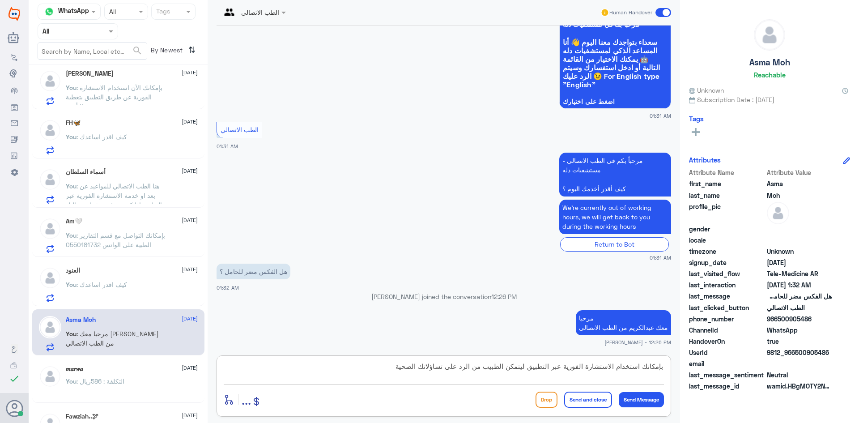
type textarea "بإمكانك استخدام الاستشارة الفورية عبر التطبيق ليتمكن الطبيب من الرد على تساؤلات…"
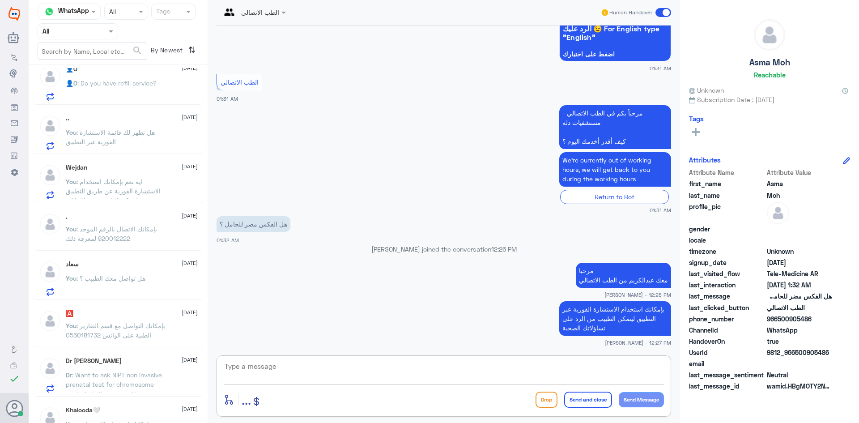
scroll to position [0, 0]
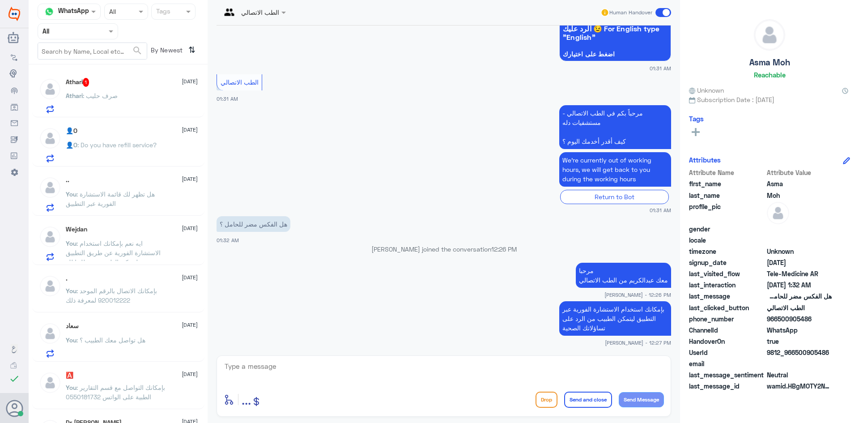
click at [132, 94] on div "Athari : صرف حليب" at bounding box center [132, 103] width 132 height 20
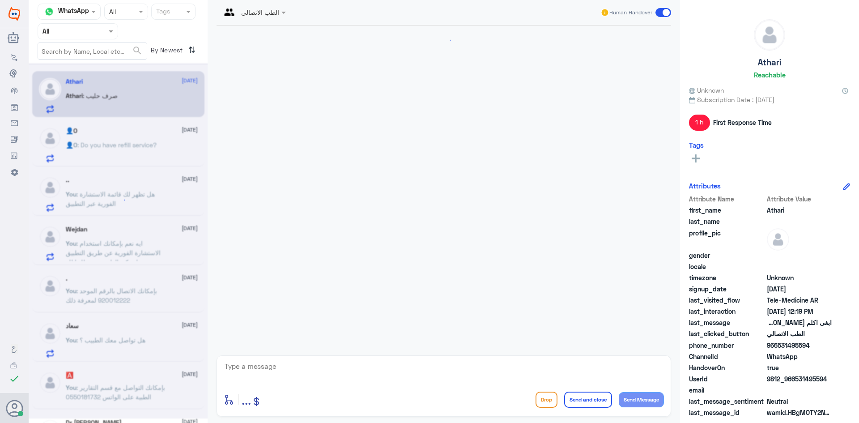
scroll to position [138, 0]
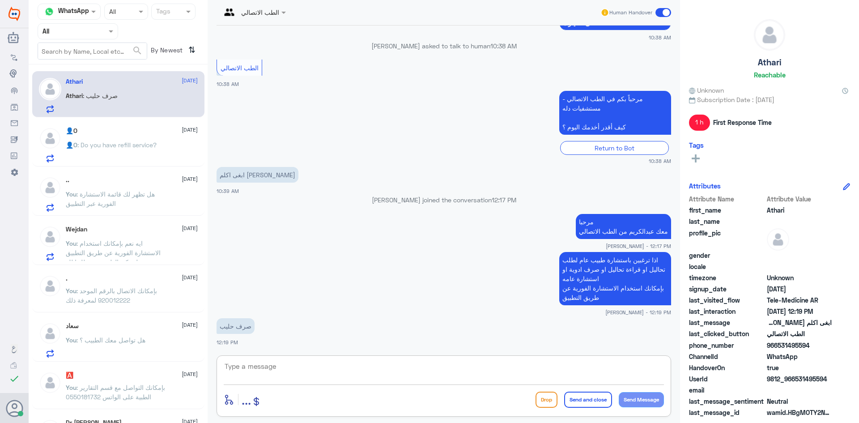
click at [292, 364] on textarea at bounding box center [444, 371] width 440 height 22
type textarea "ايه نعم بإمكان الطبيب كتابة الوصفة لك"
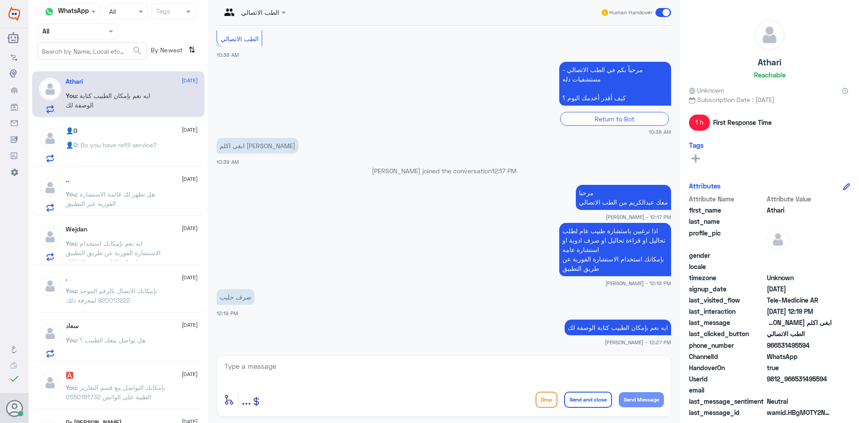
click at [124, 136] on div "👤O [DATE] 👤O : Do you have refill service?" at bounding box center [132, 144] width 132 height 35
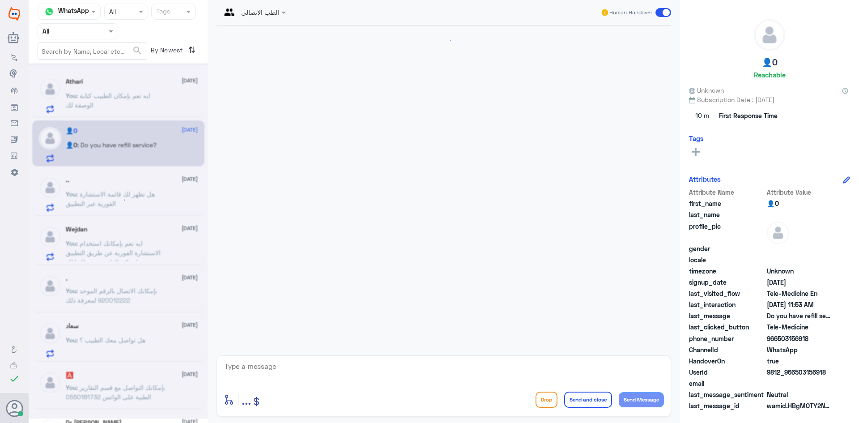
scroll to position [259, 0]
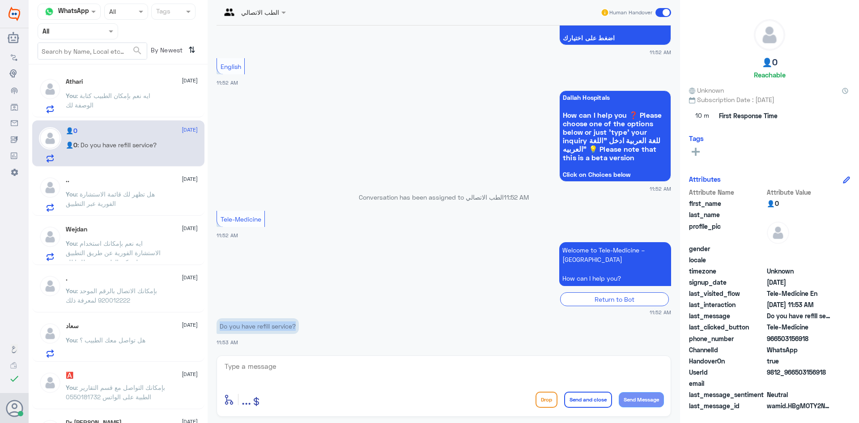
drag, startPoint x: 299, startPoint y: 325, endPoint x: 219, endPoint y: 330, distance: 80.2
click at [219, 330] on p "Do you have refill service?" at bounding box center [258, 326] width 82 height 16
copy p "Do you have refill service?"
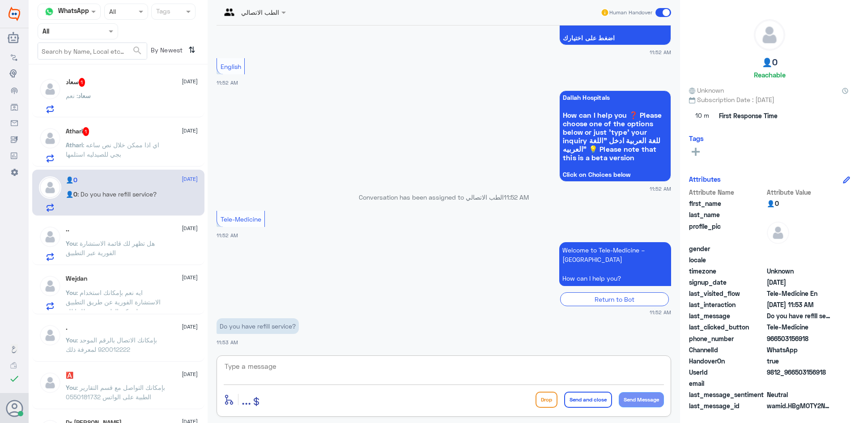
click at [360, 367] on textarea at bounding box center [444, 371] width 440 height 22
paste textarea ""Yes, you can use the instant consultation through the application so the docto…"
click at [225, 366] on textarea ""Yes, you can use the instant consultation through the application so the docto…" at bounding box center [444, 371] width 440 height 22
type textarea "Yes, you can use the instant consultation through the application so the doctor…"
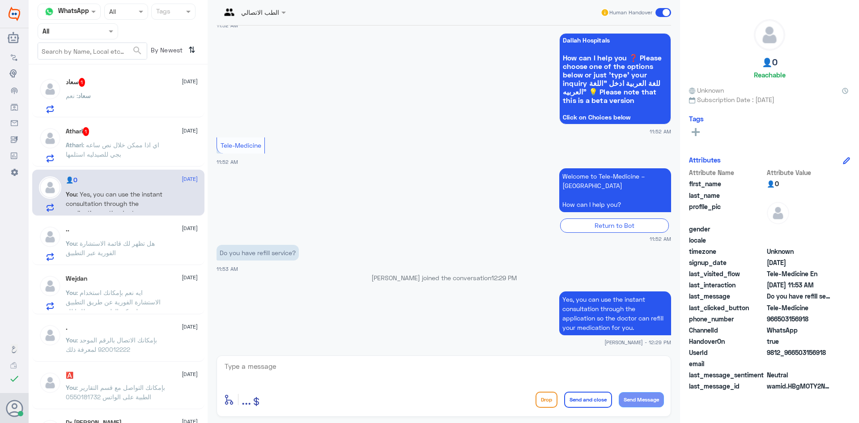
drag, startPoint x: 826, startPoint y: 355, endPoint x: 795, endPoint y: 353, distance: 30.9
click at [795, 353] on span "9812_966503156918" at bounding box center [799, 352] width 65 height 9
copy span "503156918"
click at [139, 138] on div "Athari 1 [DATE] Athari : اي اذا ممكن خلال نص ساعه بجي للصيدليه استلمها" at bounding box center [132, 144] width 132 height 35
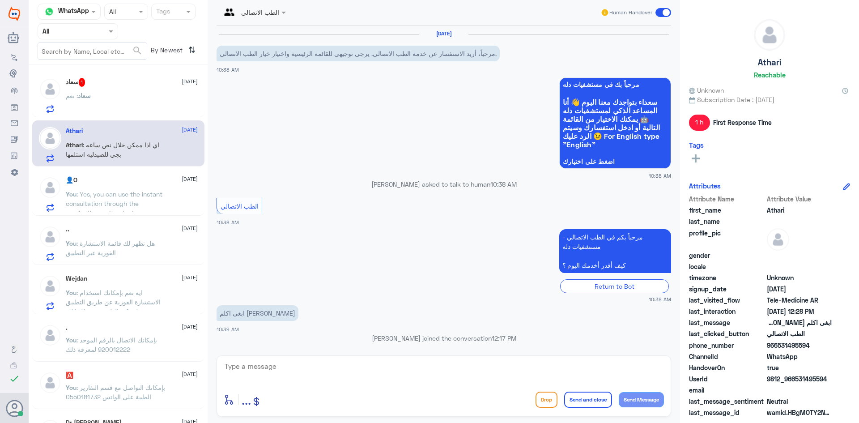
scroll to position [198, 0]
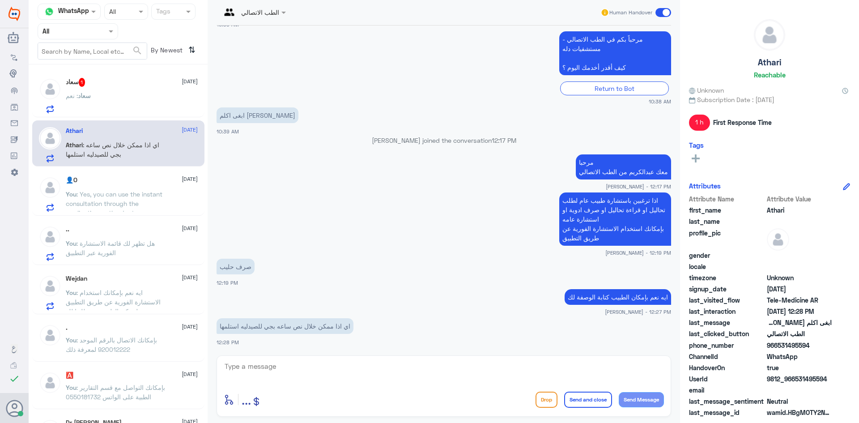
click at [394, 365] on textarea at bounding box center [444, 371] width 440 height 22
type textarea "ع"
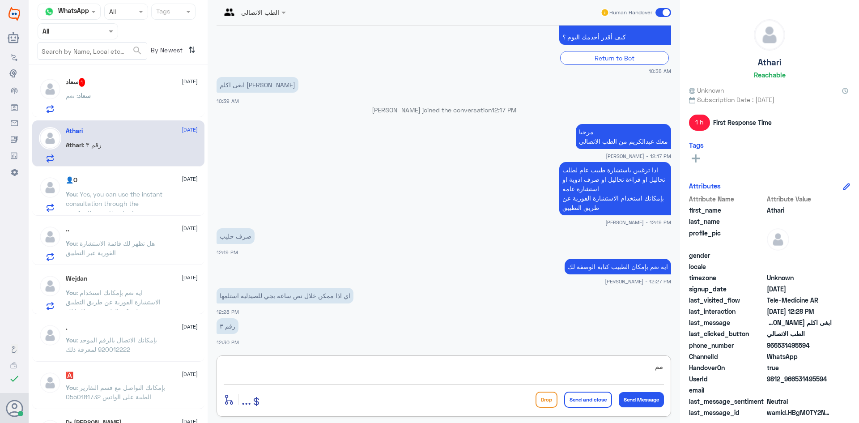
type textarea "م"
type textarea "ع"
type textarea "على حسب الموافقة عليها من التأمين"
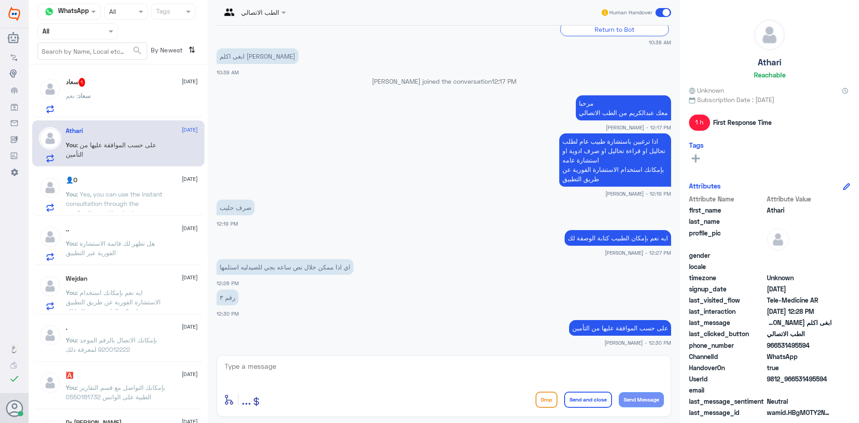
drag, startPoint x: 808, startPoint y: 346, endPoint x: 778, endPoint y: 348, distance: 30.1
click at [778, 348] on span "966531495594" at bounding box center [799, 344] width 65 height 9
copy span "531495594"
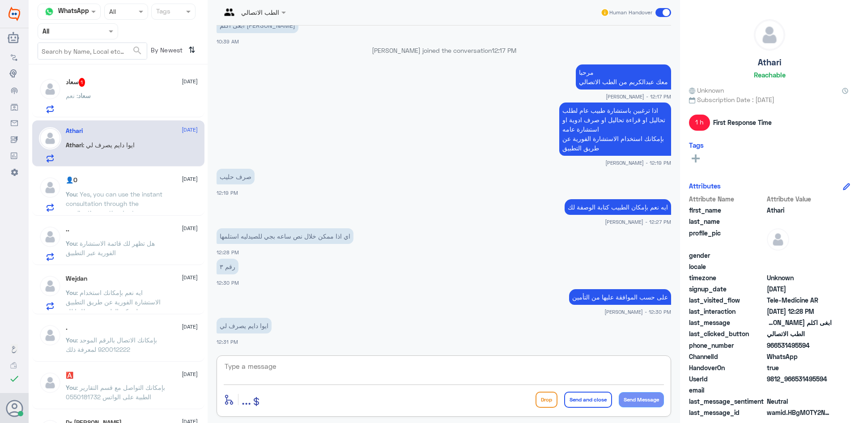
click at [538, 368] on textarea at bounding box center [444, 371] width 440 height 22
type textarea "خ"
type textarea "تمام بإمكانك الدخول للاستشارة الفورية الآن"
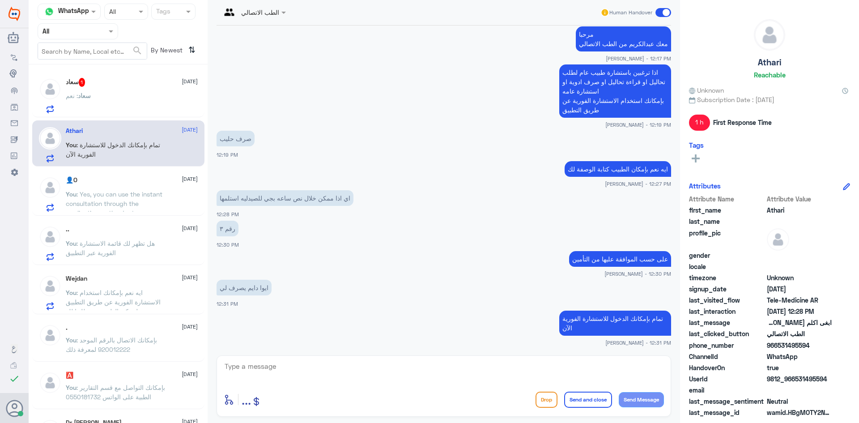
click at [120, 92] on div "سعاد 1 [DATE] سعاد : نعم" at bounding box center [132, 95] width 132 height 35
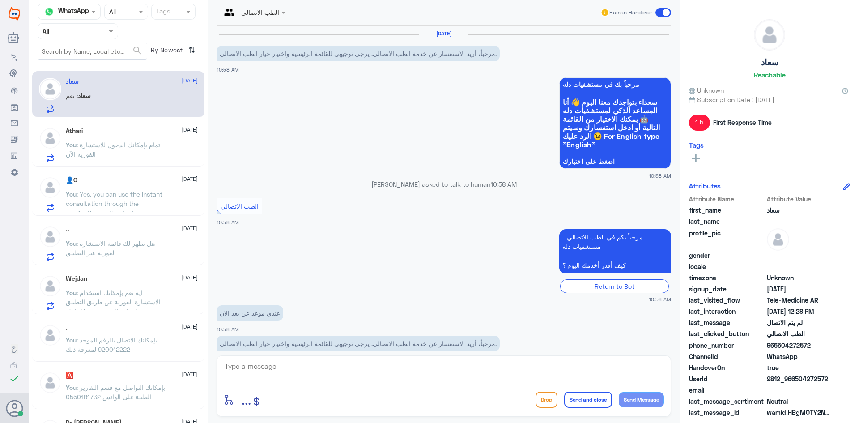
scroll to position [193, 0]
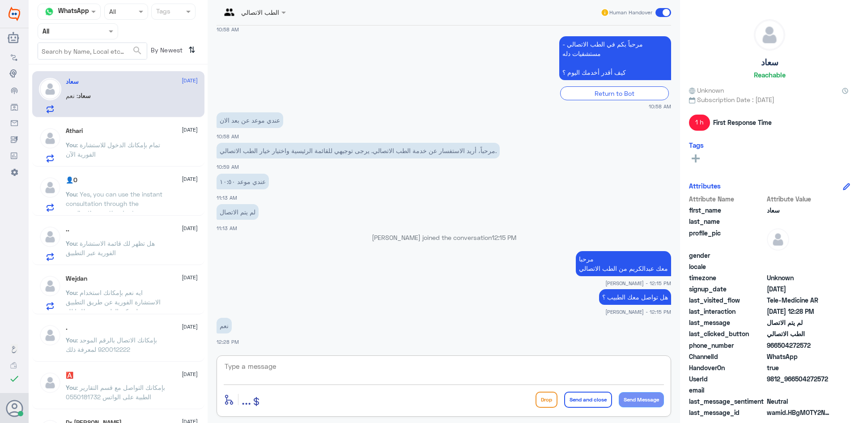
click at [346, 374] on textarea at bounding box center [444, 371] width 440 height 22
type textarea "فيه شي [PERSON_NAME] فيه"
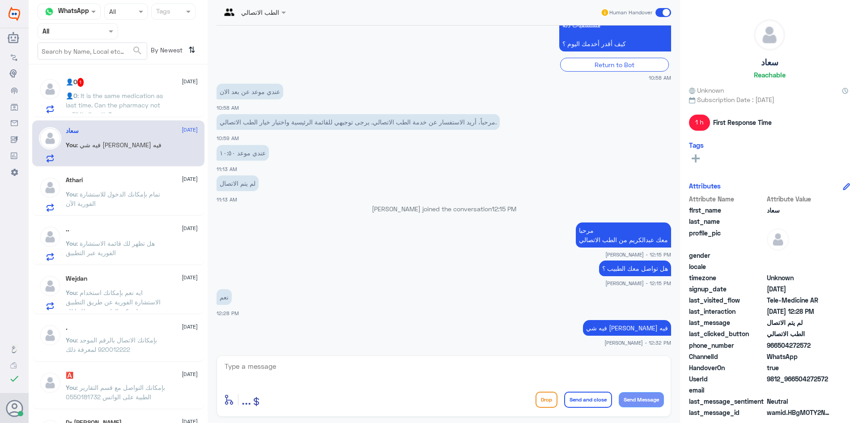
click at [133, 89] on div "👤O 1 [DATE] 👤O : It is the same medication as last time. Can the pharmacy not r…" at bounding box center [132, 95] width 132 height 35
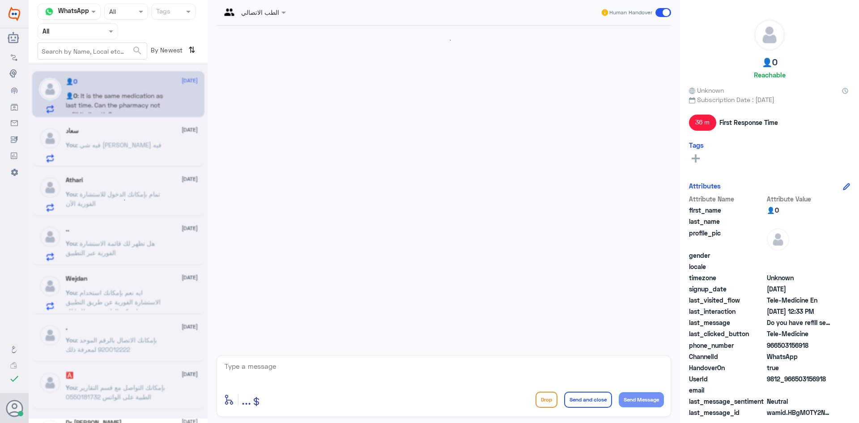
scroll to position [363, 0]
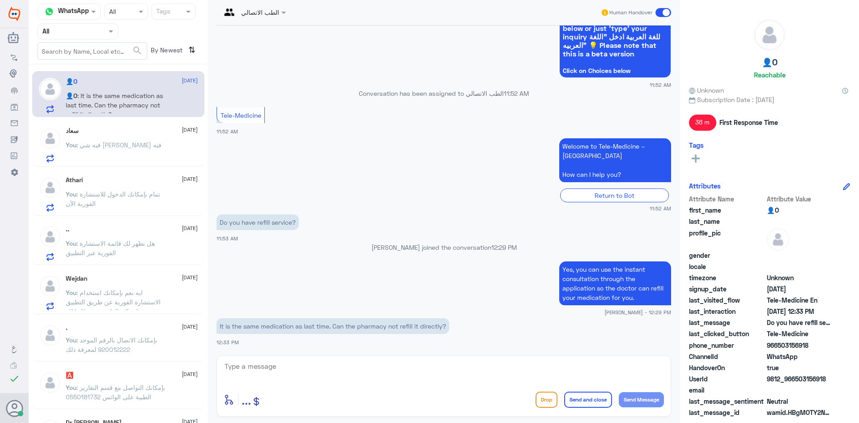
click at [339, 357] on div "enter flow name ... Drop Send and close Send Message" at bounding box center [444, 385] width 455 height 61
click at [324, 364] on textarea at bounding box center [444, 371] width 440 height 22
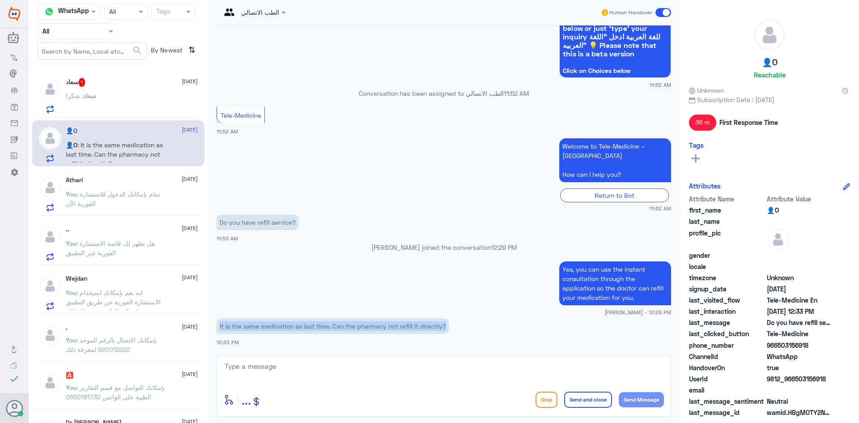
drag, startPoint x: 449, startPoint y: 327, endPoint x: 219, endPoint y: 326, distance: 230.4
click at [219, 326] on p "It is the same medication as last time. Can the pharmacy not refill it directly?" at bounding box center [333, 326] width 233 height 16
copy p "It is the same medication as last time. Can the pharmacy not refill it directly?"
click at [337, 371] on textarea at bounding box center [444, 371] width 440 height 22
paste textarea ""Yes, the pharmacy can refill it for you now, and you can also request home del…"
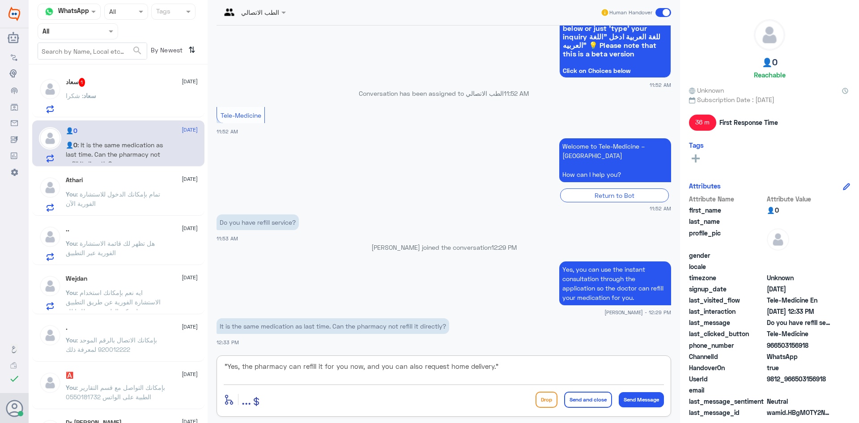
click at [224, 366] on textarea ""Yes, the pharmacy can refill it for you now, and you can also request home del…" at bounding box center [444, 371] width 440 height 22
drag, startPoint x: 495, startPoint y: 365, endPoint x: 489, endPoint y: 366, distance: 5.4
click at [489, 366] on textarea "Yes, the pharmacy can refill it for you now, and you can also request home deli…" at bounding box center [444, 371] width 440 height 22
type textarea "Yes, the pharmacy can refill it for you now, and you can also request home deli…"
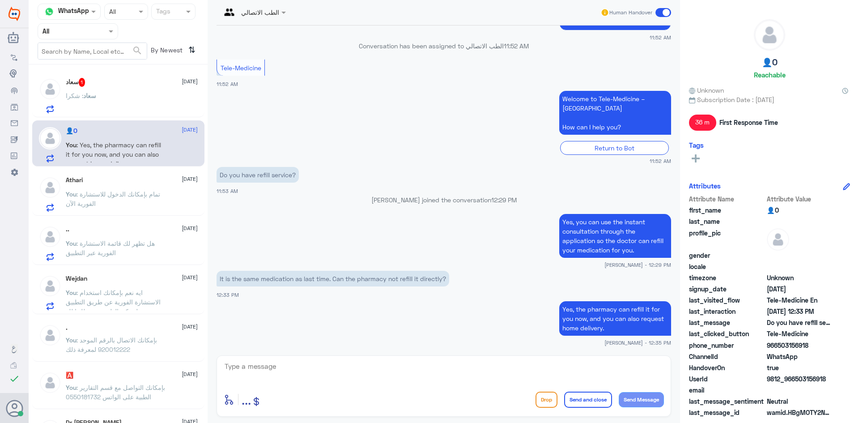
drag, startPoint x: 829, startPoint y: 379, endPoint x: 796, endPoint y: 382, distance: 33.2
click at [796, 382] on span "9812_966503156918" at bounding box center [799, 378] width 65 height 9
copy span "503156918"
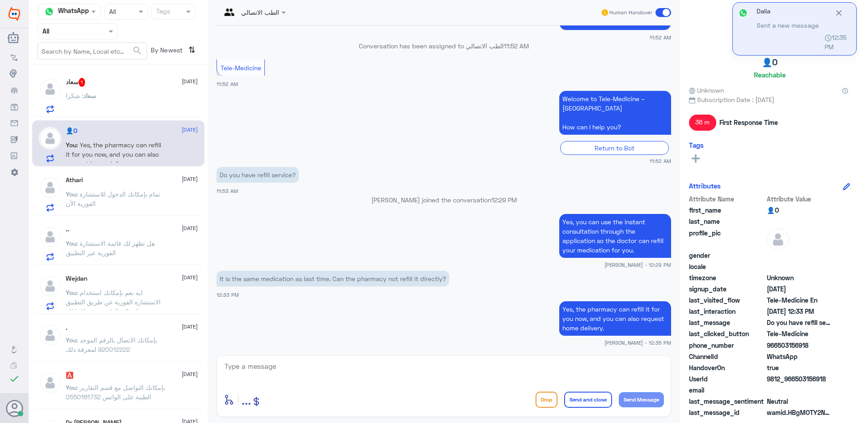
click at [543, 366] on textarea at bounding box center [444, 371] width 440 height 22
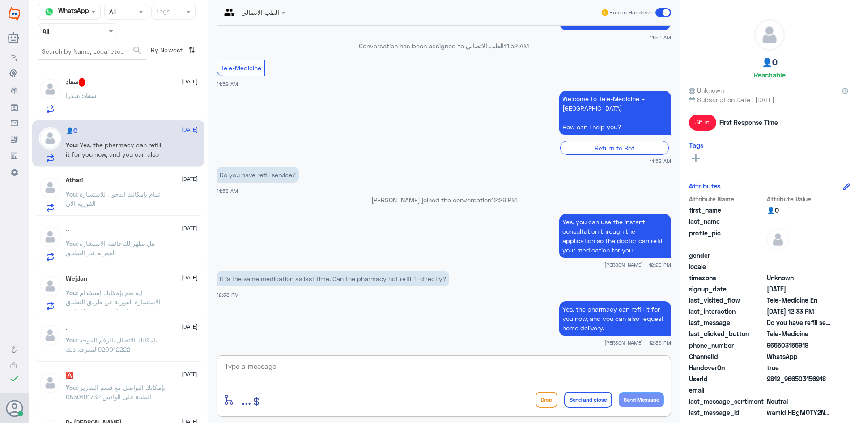
click at [111, 89] on div "سعاد 1 [DATE] سعاد : شكرا" at bounding box center [132, 95] width 132 height 35
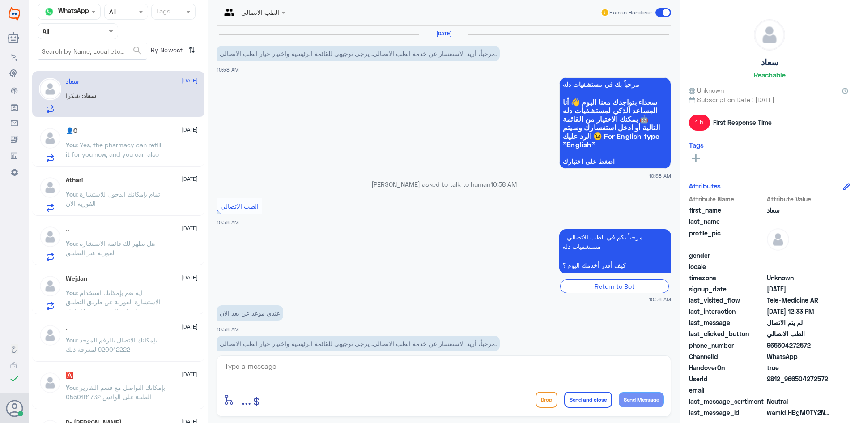
scroll to position [252, 0]
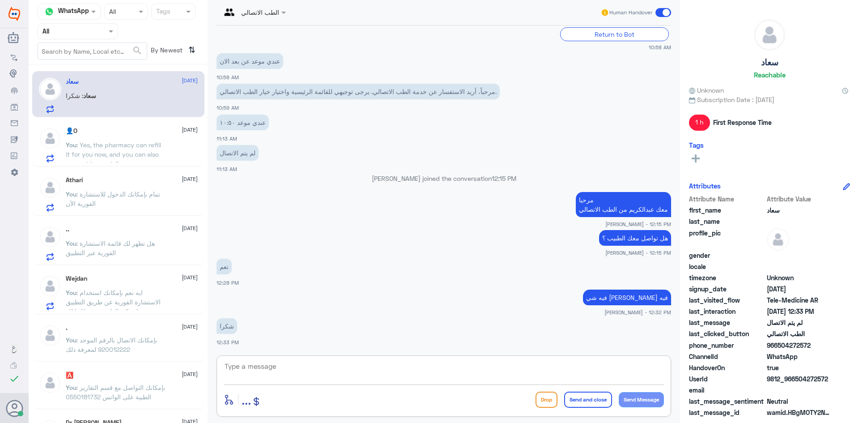
click at [348, 366] on textarea at bounding box center [444, 371] width 440 height 22
type textarea "العفو وتمنياتنا لك بدوام الصحة والعافية"
click at [566, 400] on button "Send and close" at bounding box center [588, 399] width 48 height 16
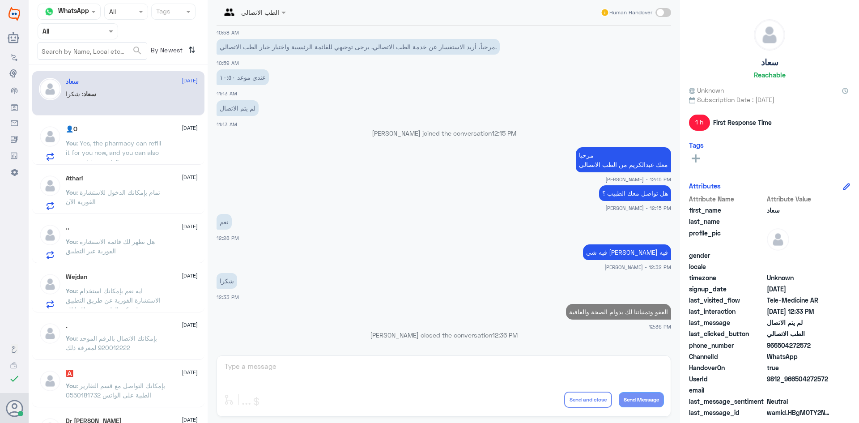
click at [141, 240] on span ": هل تظهر لك قائمة الاستشارة الفورية عبر التطبيق" at bounding box center [110, 246] width 89 height 17
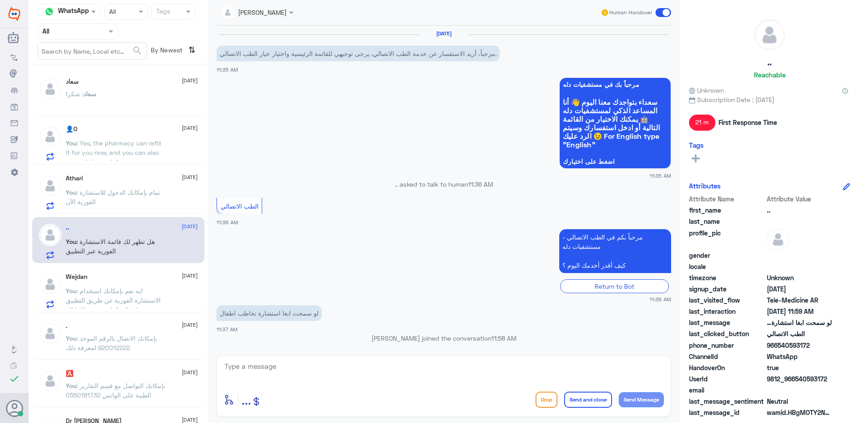
scroll to position [149, 0]
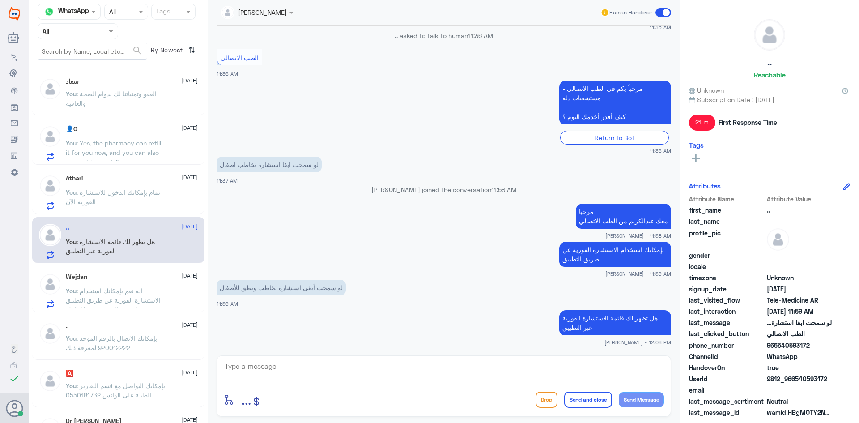
drag, startPoint x: 827, startPoint y: 378, endPoint x: 796, endPoint y: 383, distance: 31.7
click at [796, 383] on span "9812_966540593172" at bounding box center [799, 378] width 65 height 9
copy span "540593172"
click at [113, 91] on p "👤O : I prefer home delivery please." at bounding box center [116, 102] width 101 height 22
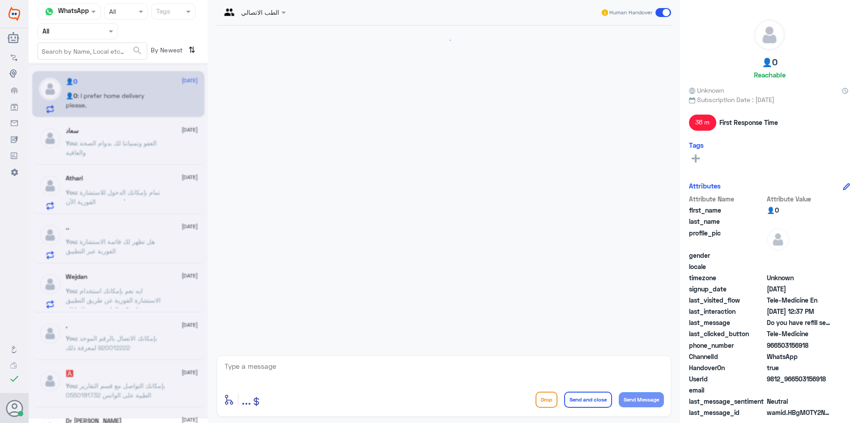
scroll to position [472, 0]
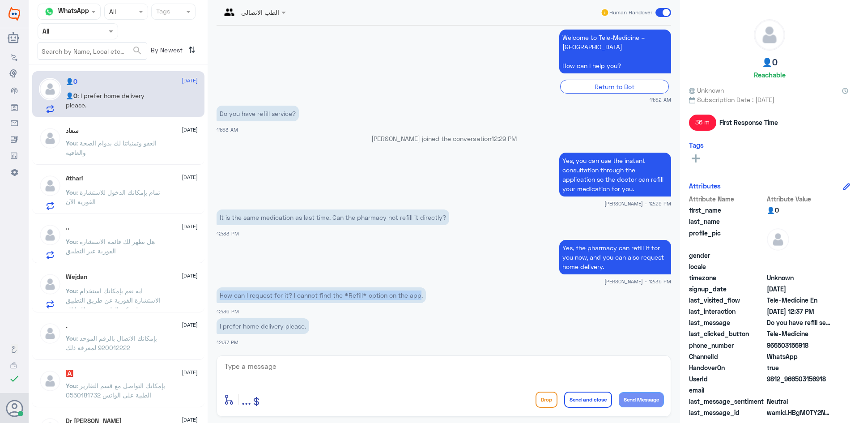
drag, startPoint x: 423, startPoint y: 295, endPoint x: 218, endPoint y: 292, distance: 204.5
click at [218, 292] on p "How can I request for it? I cannot find the *Refill* option on the app." at bounding box center [321, 295] width 209 height 16
copy p "How can I request for it? I cannot find the *Refill* option on the app"
click at [251, 372] on textarea at bounding box center [444, 371] width 440 height 22
type textarea "غ"
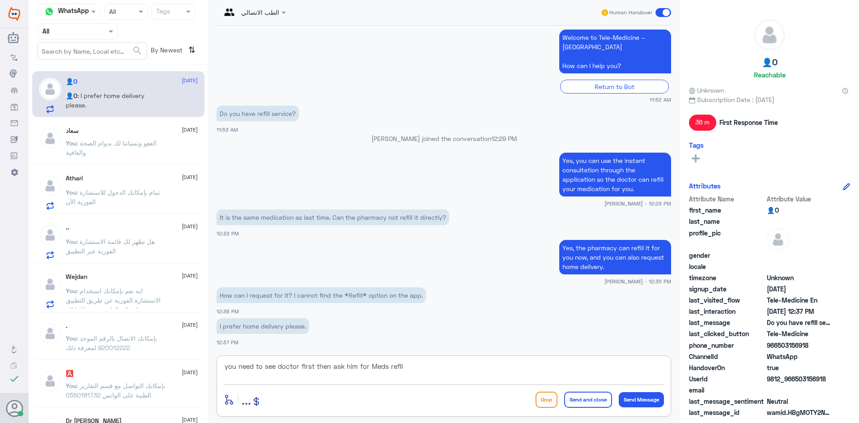
drag, startPoint x: 299, startPoint y: 366, endPoint x: 299, endPoint y: 391, distance: 25.1
click at [299, 367] on textarea "you need to see doctor first then ask him for Meds refil" at bounding box center [444, 371] width 440 height 22
click at [412, 370] on textarea "you need to see doctor [PERSON_NAME] instant consultation first then ask him fo…" at bounding box center [444, 371] width 440 height 22
click at [546, 378] on textarea "you need to see doctor [PERSON_NAME] instant consultation first, then ask him f…" at bounding box center [444, 371] width 440 height 22
type textarea "you need to see doctor [PERSON_NAME] instant consultation first, then ask him f…"
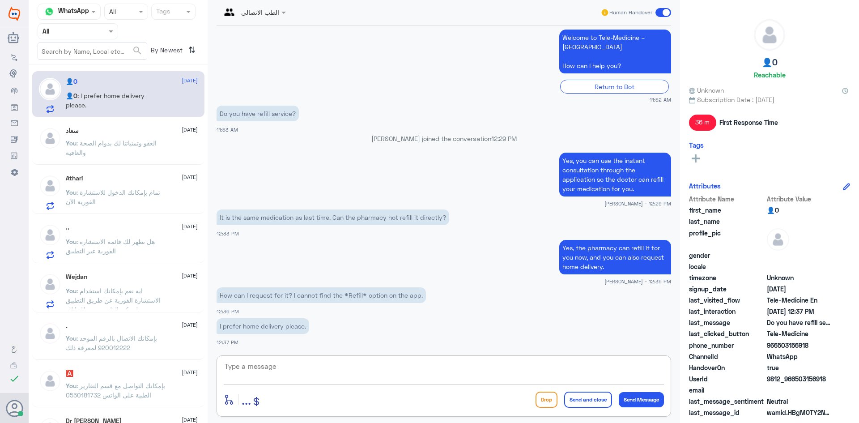
scroll to position [528, 0]
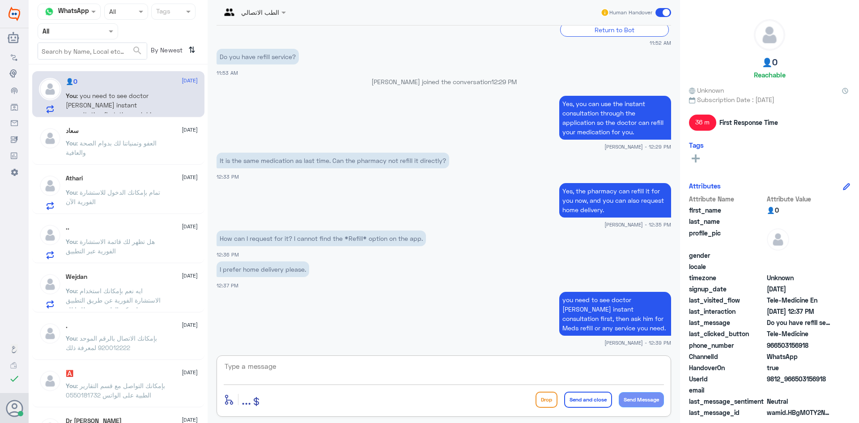
click at [349, 374] on textarea at bounding box center [444, 371] width 440 height 22
drag, startPoint x: 811, startPoint y: 344, endPoint x: 777, endPoint y: 350, distance: 34.1
click at [777, 350] on div "phone_number [PHONE_NUMBER]" at bounding box center [769, 345] width 161 height 11
click at [158, 157] on p "You : العفو وتمنياتنا لك بدوام الصحة والعافية" at bounding box center [116, 149] width 101 height 22
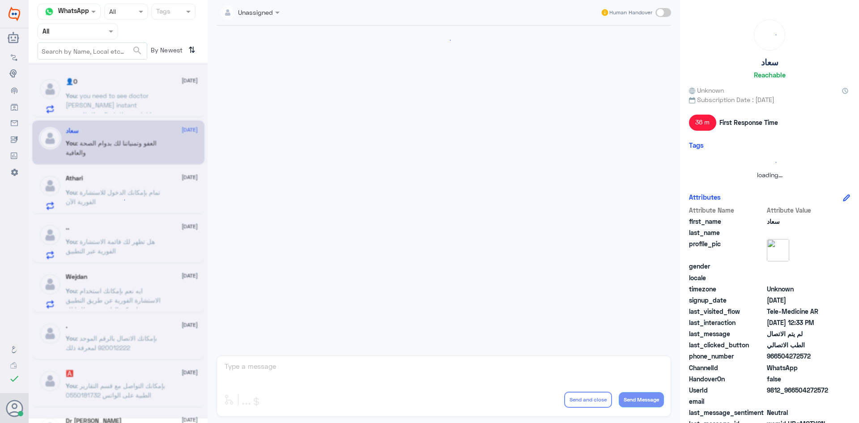
scroll to position [297, 0]
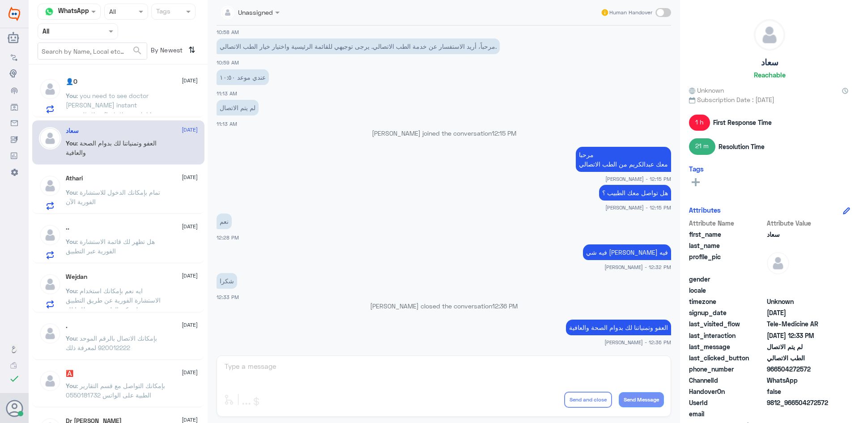
click at [158, 196] on p "You : تمام بإمكانك الدخول للاستشارة الفورية الآن" at bounding box center [116, 198] width 101 height 22
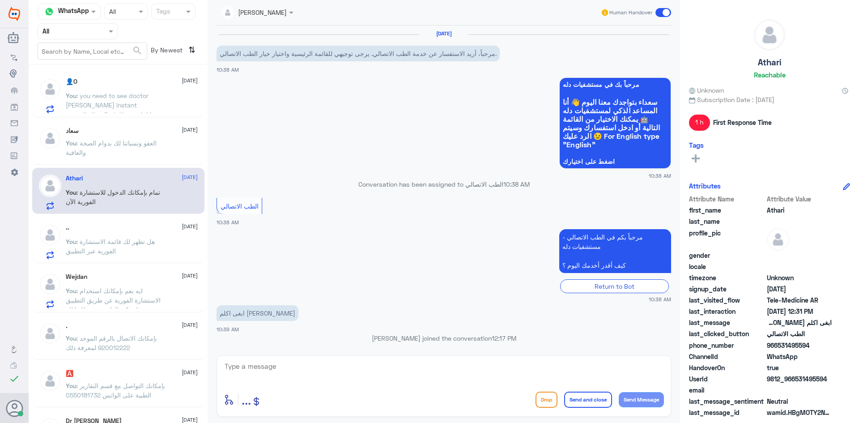
scroll to position [326, 0]
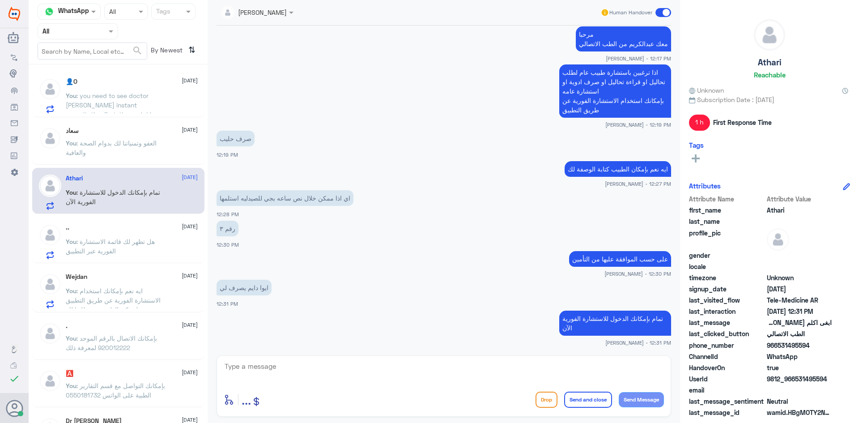
click at [662, 12] on span at bounding box center [663, 12] width 16 height 9
click at [0, 0] on input "checkbox" at bounding box center [0, 0] width 0 height 0
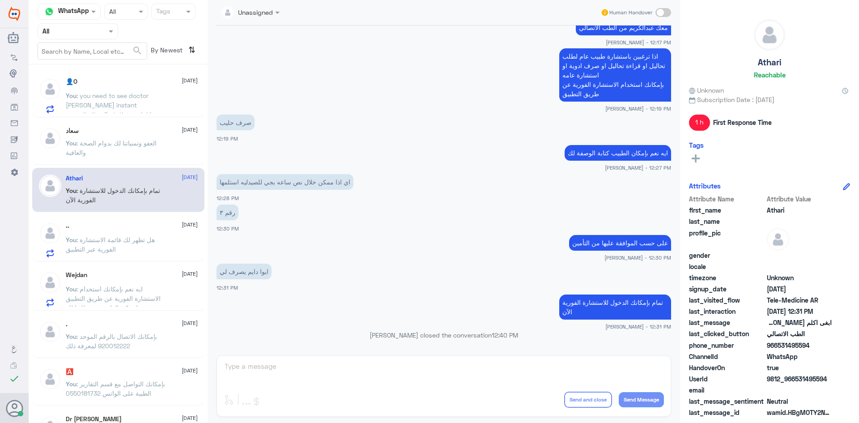
click at [164, 234] on div ".. [DATE] You : هل تظهر لك قائمة الاستشارة الفورية عبر التطبيق" at bounding box center [132, 239] width 132 height 35
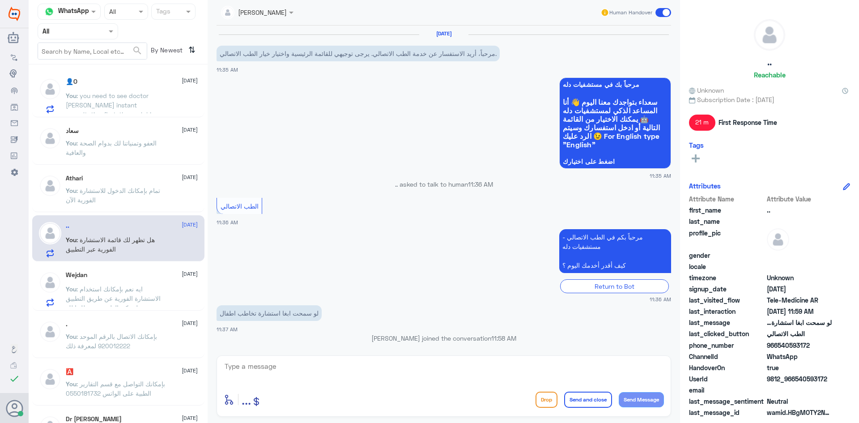
scroll to position [149, 0]
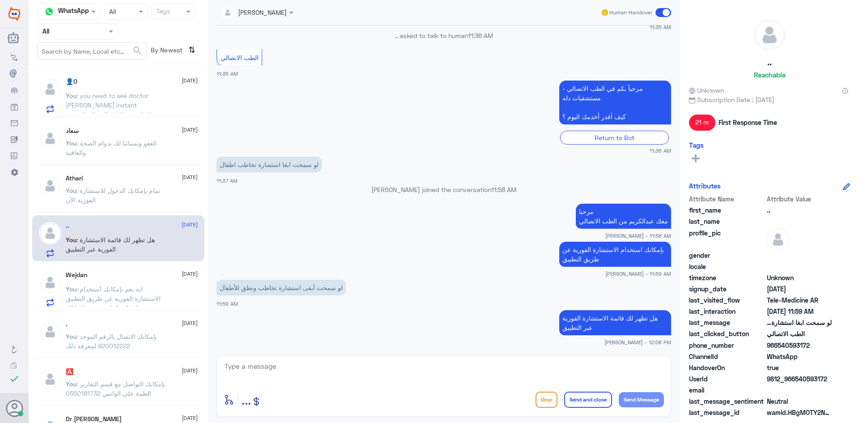
click at [151, 292] on p "You : ايه نعم بإمكانك استخدام الاستشارة الفورية عن طريق التطبيق ليتمكن الطبيب م…" at bounding box center [116, 295] width 101 height 22
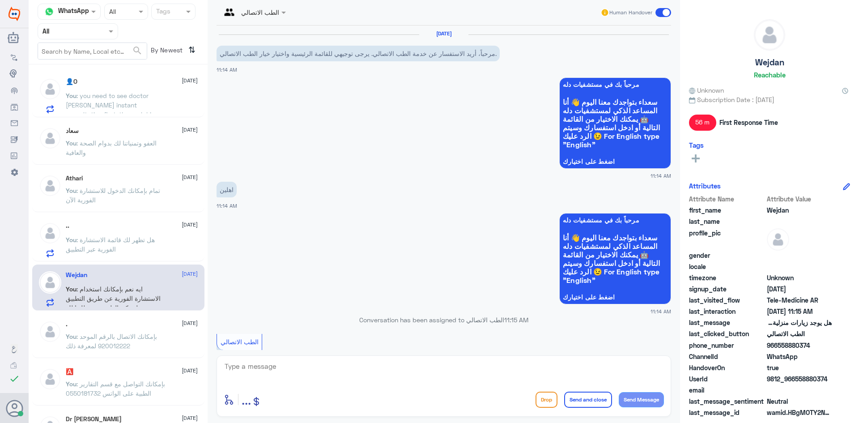
scroll to position [225, 0]
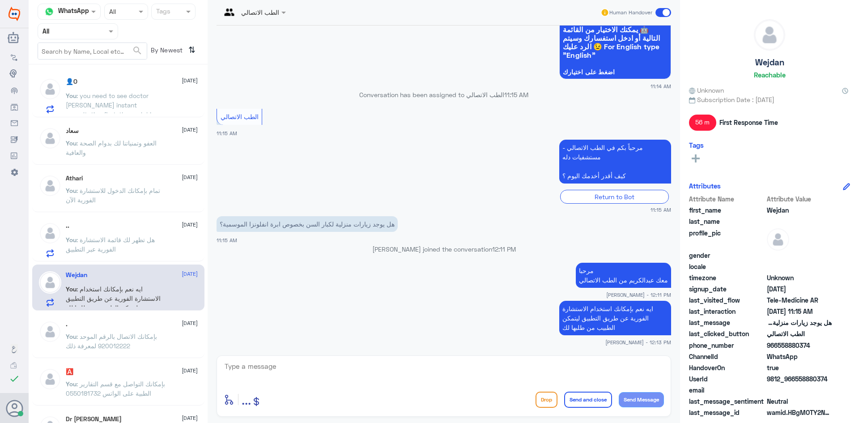
click at [154, 358] on div "👤O [DATE] You : you need to see doctor [PERSON_NAME] instant consultation first…" at bounding box center [118, 247] width 179 height 358
click at [158, 351] on p "You : بإمكانك الاتصال بالرقم الموحد 920012222 لمعرفة ذلك" at bounding box center [116, 342] width 101 height 22
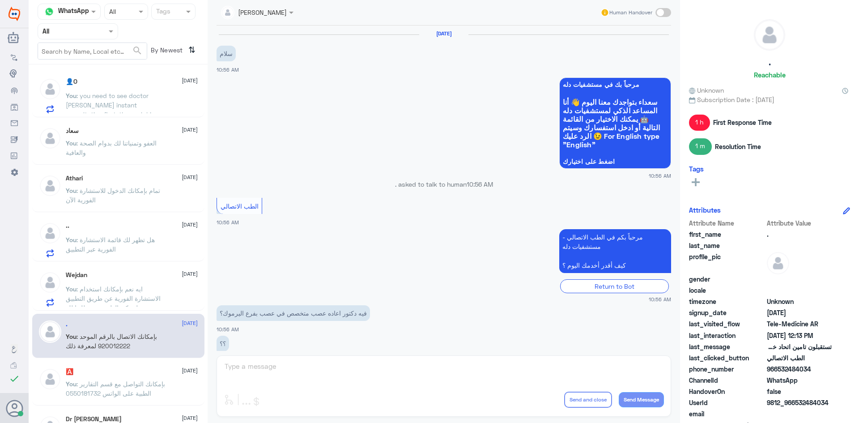
scroll to position [235, 0]
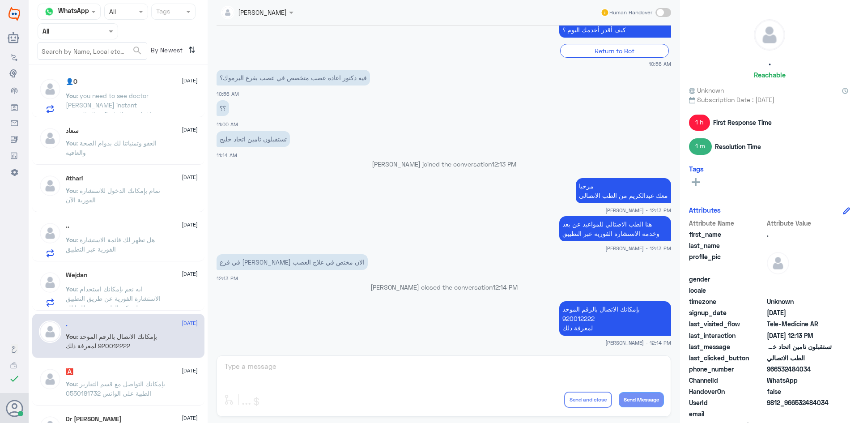
click at [129, 379] on p "You : بإمكانك التواصل مع قسم التقارير الطبية على الواتس 0550181732" at bounding box center [116, 390] width 101 height 22
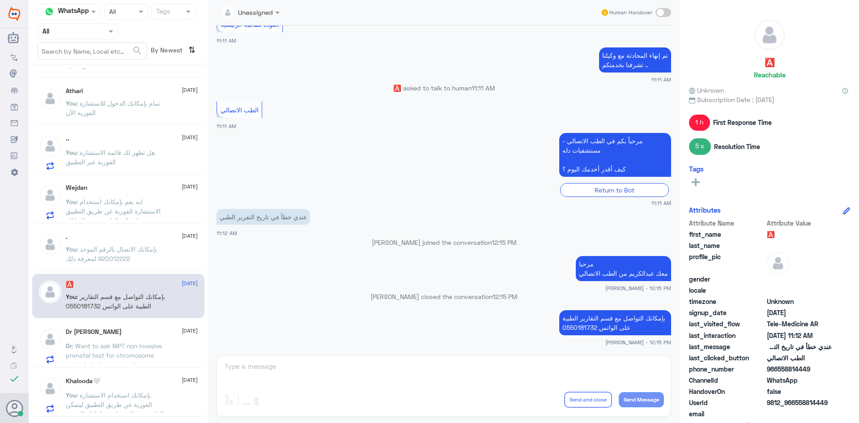
scroll to position [89, 0]
click at [170, 336] on div "Dr [PERSON_NAME] [DATE] Dr : Want to ask NIPT non invasive prenatal test for ch…" at bounding box center [132, 343] width 132 height 35
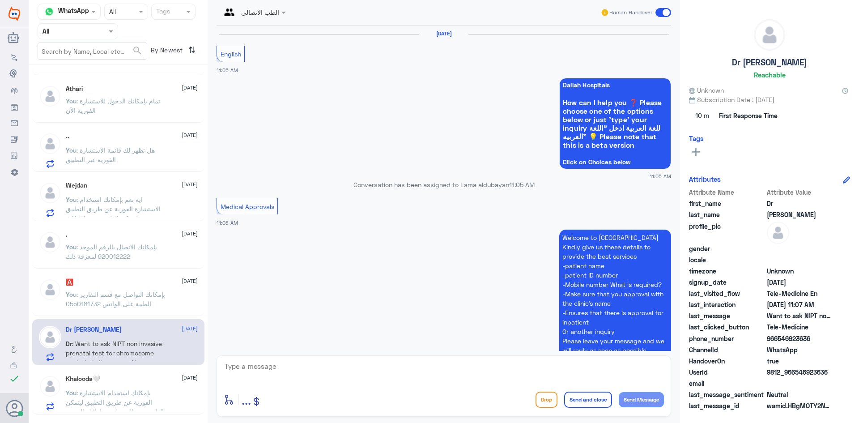
scroll to position [734, 0]
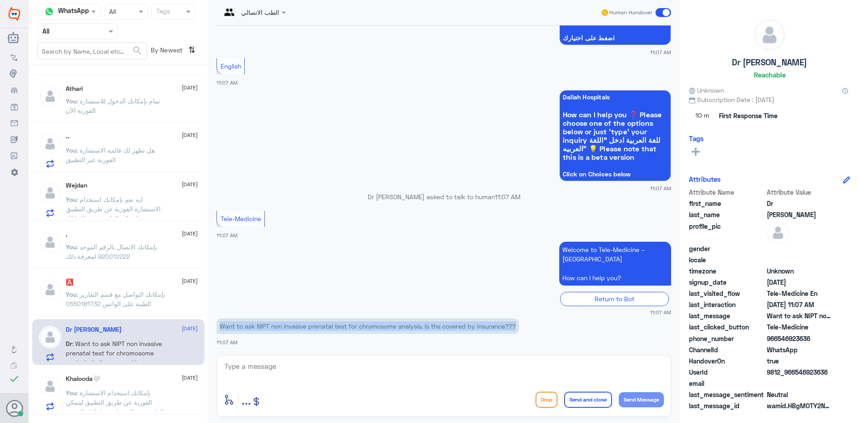
drag, startPoint x: 523, startPoint y: 328, endPoint x: 221, endPoint y: 329, distance: 302.0
click at [221, 329] on p "Want to ask NIPT non invasive prenatal test for chromosome analysis. Is ths cov…" at bounding box center [368, 326] width 302 height 16
click at [349, 372] on textarea at bounding box center [444, 371] width 440 height 22
paste textarea ""Yes, you can request it through the instant consultation, and you can also vie…"
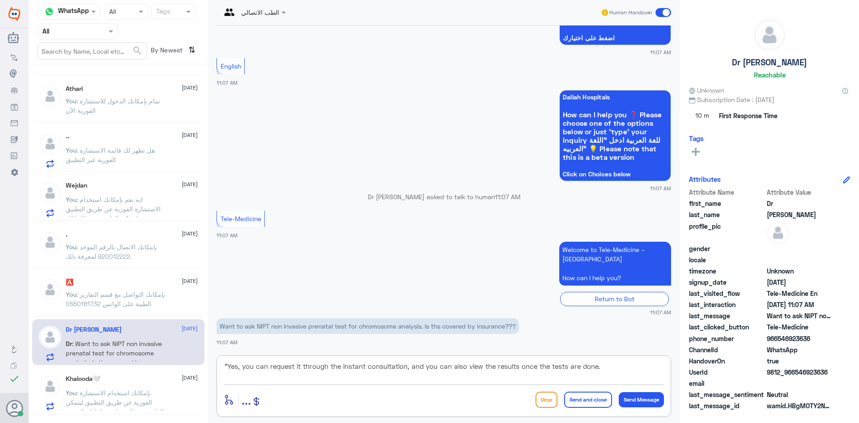
click at [225, 367] on textarea ""Yes, you can request it through the instant consultation, and you can also vie…" at bounding box center [444, 371] width 440 height 22
type textarea "Yes, you can request it through the instant consultation, and you can also view…"
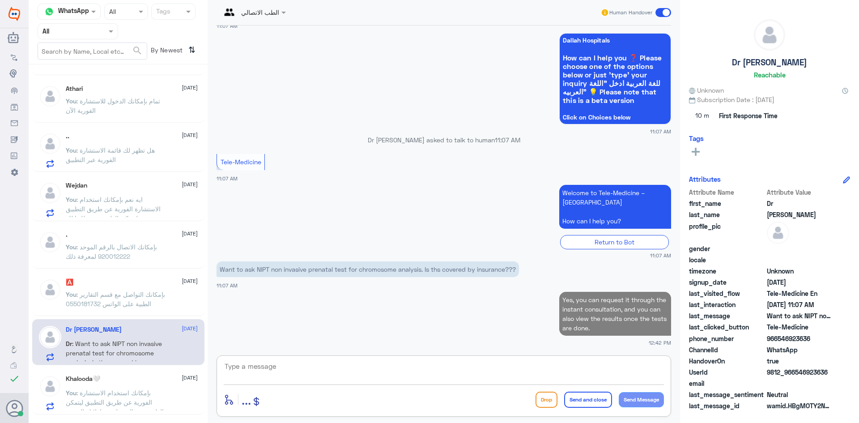
scroll to position [0, 0]
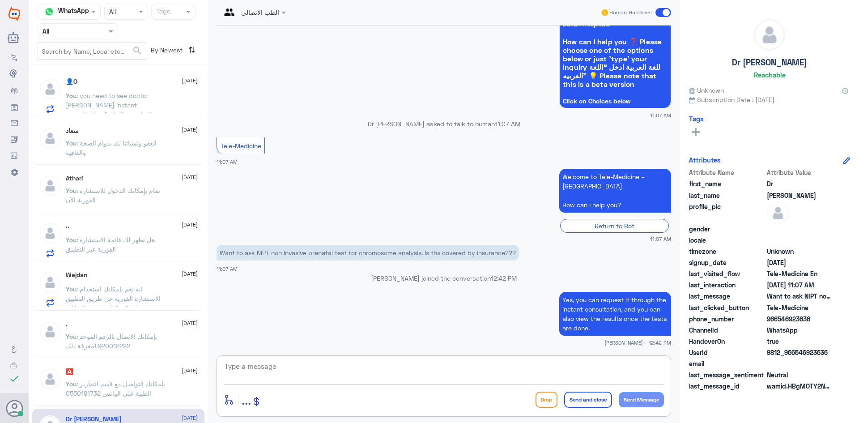
click at [146, 99] on span ": you need to see doctor [PERSON_NAME] instant consultation first, then ask him…" at bounding box center [114, 114] width 96 height 45
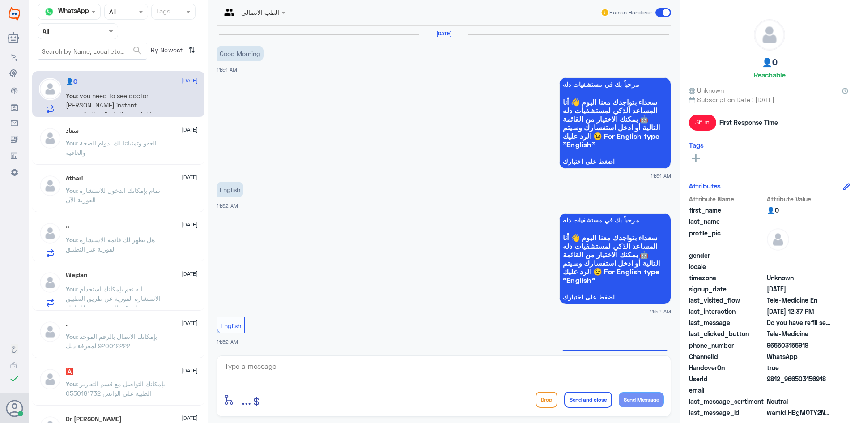
scroll to position [528, 0]
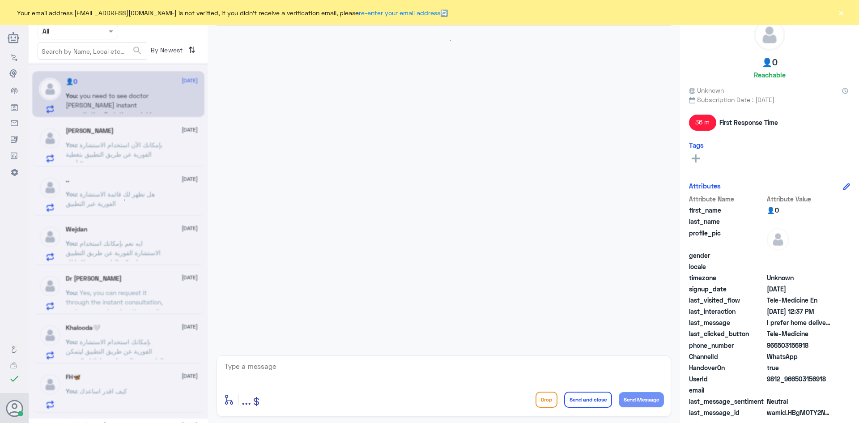
scroll to position [528, 0]
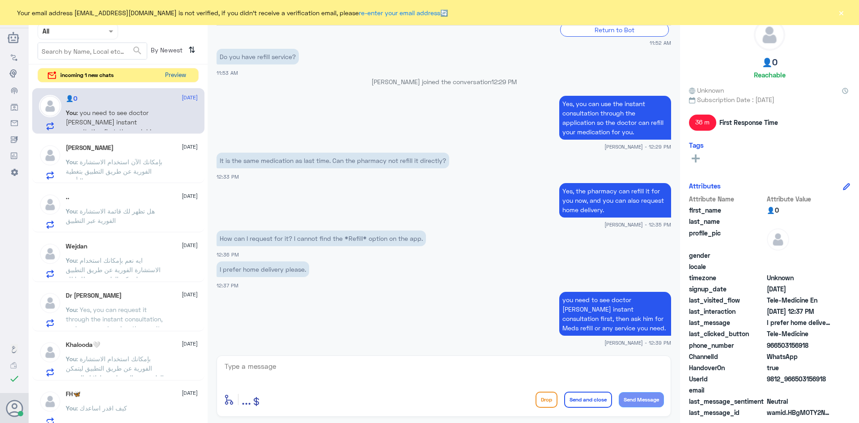
click at [179, 79] on button "Preview" at bounding box center [175, 75] width 28 height 14
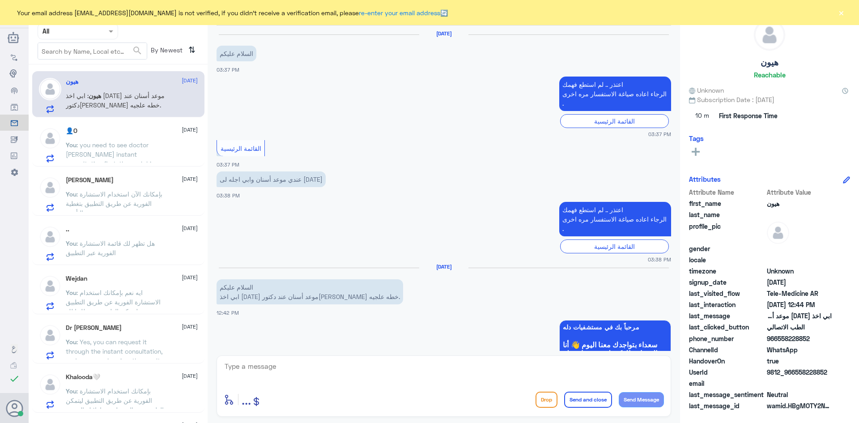
scroll to position [347, 0]
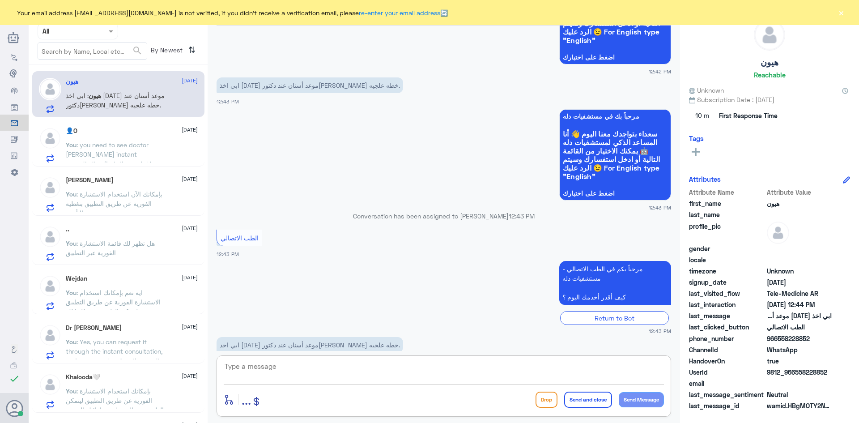
click at [331, 368] on textarea at bounding box center [444, 371] width 440 height 22
paste textarea "مرحبا معك [PERSON_NAME] من الطب الاتصالي"
type textarea "مرحبا معك [PERSON_NAME] من الطب الاتصالي"
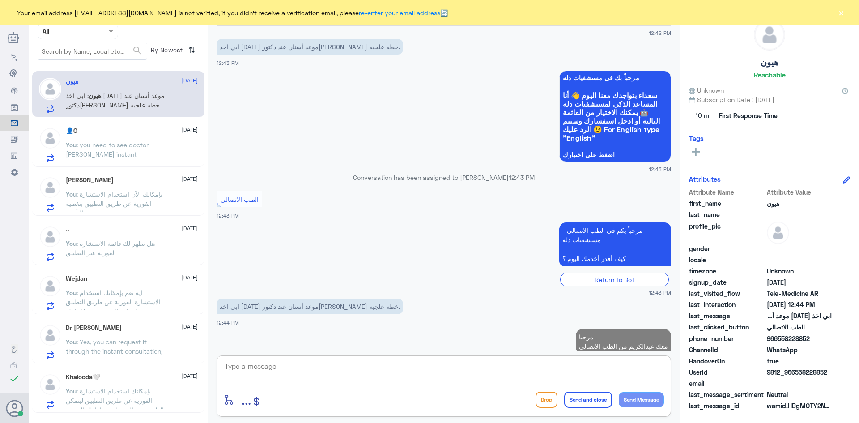
paste textarea "بإمكانك حجز موعد عن طريق التطبيق أو بالاتصال على الرقم الموحد 920012222"
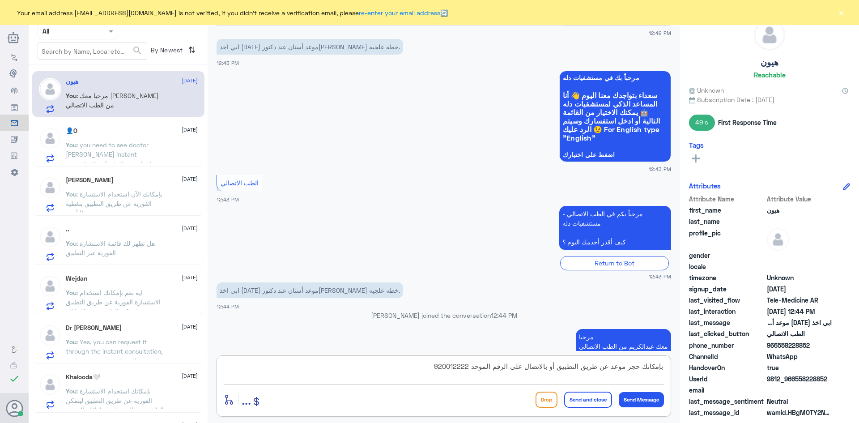
type textarea "بإمكانك حجز موعد عن طريق التطبيق أو بالاتصال على الرقم الموحد 920012222"
click at [581, 402] on button "Send and close" at bounding box center [588, 399] width 48 height 16
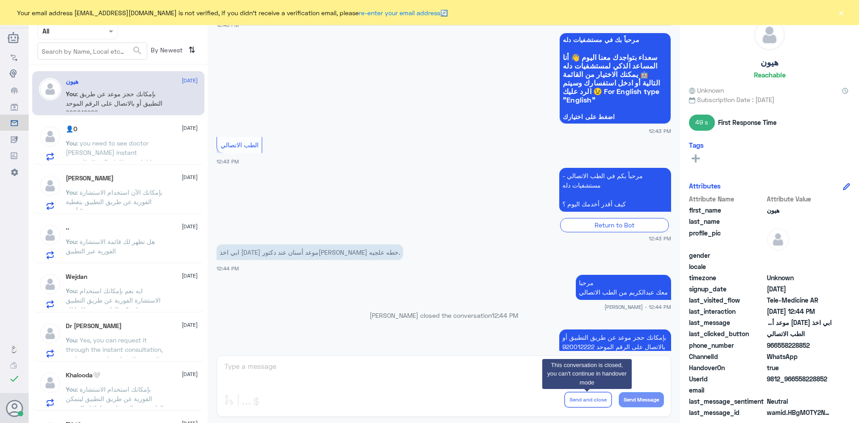
click at [100, 132] on div "👤O 17 September" at bounding box center [132, 129] width 132 height 8
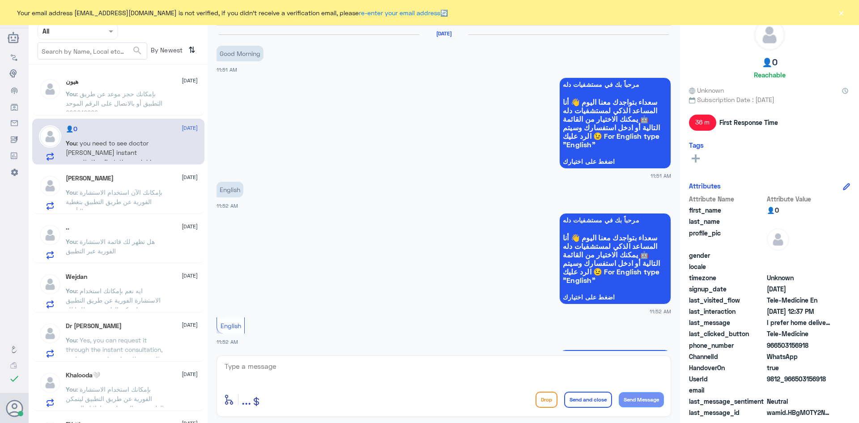
scroll to position [528, 0]
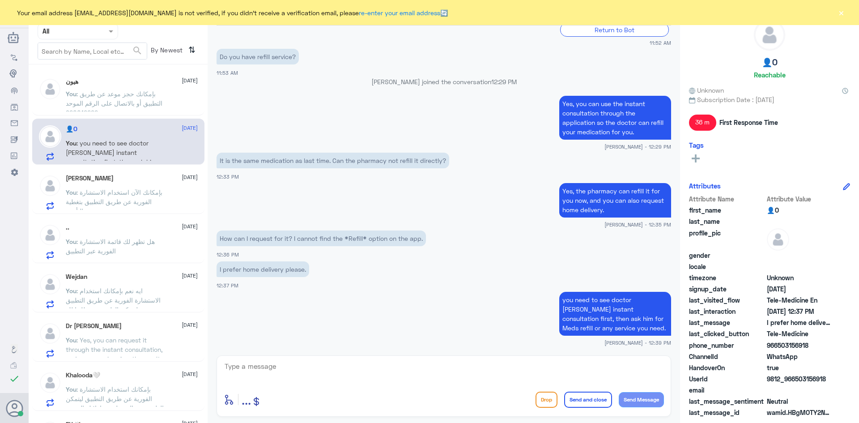
click at [99, 206] on p "You : بإمكانك الآن استخدام الاستشارة الفورية عن طريق التطبيق بتغطية التأمين" at bounding box center [116, 198] width 101 height 22
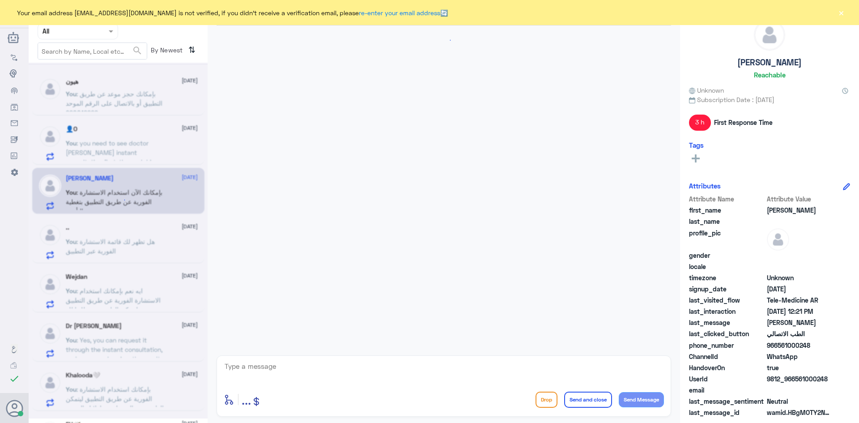
scroll to position [366, 0]
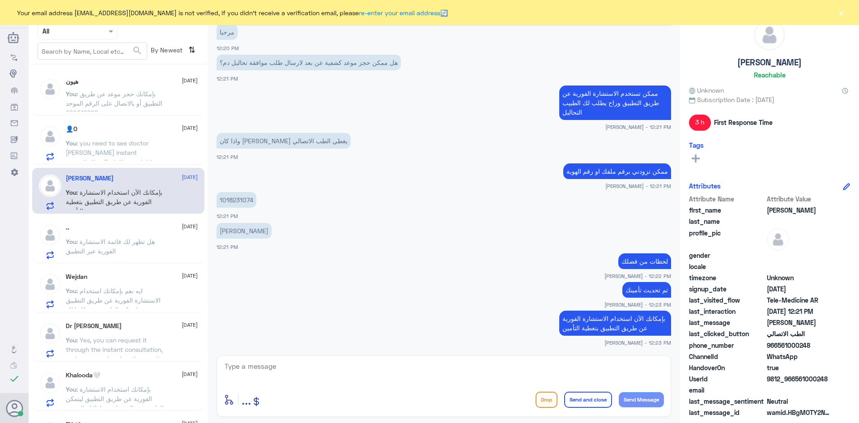
click at [842, 13] on button "×" at bounding box center [841, 12] width 9 height 9
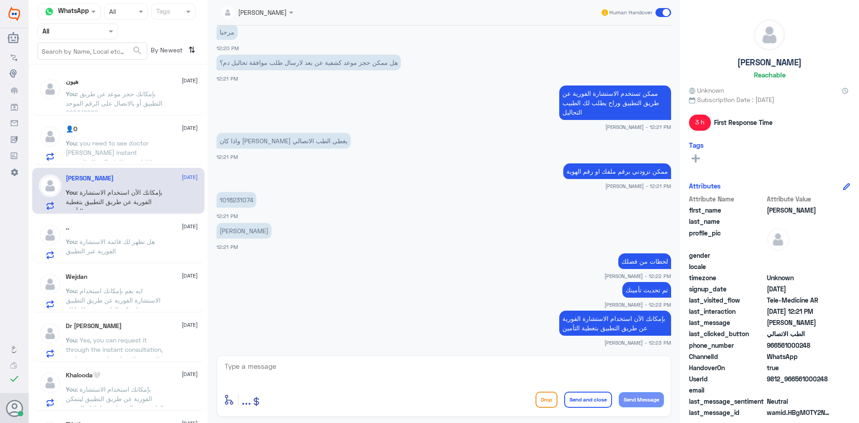
click at [661, 11] on span at bounding box center [663, 12] width 16 height 9
click at [0, 0] on input "checkbox" at bounding box center [0, 0] width 0 height 0
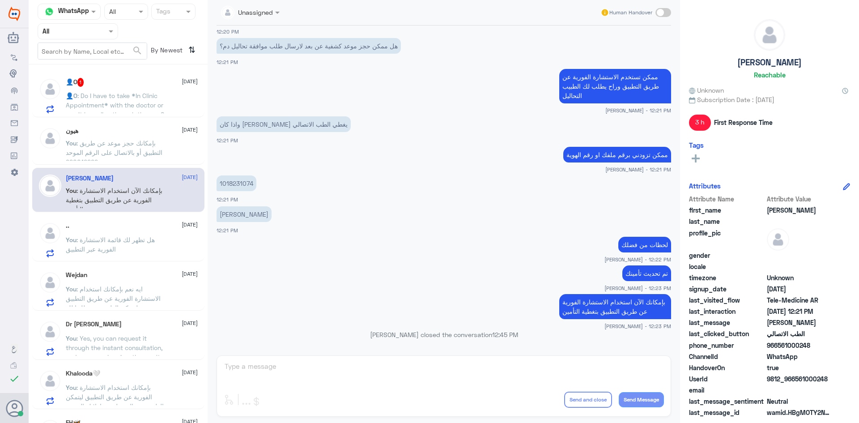
click at [154, 94] on span ": Do I have to take *In Clinic Appointment* with the doctor or can it be online…" at bounding box center [115, 110] width 98 height 36
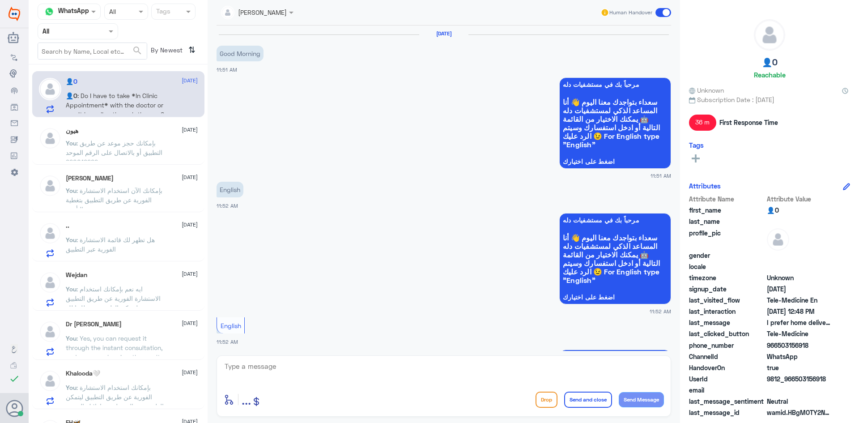
scroll to position [559, 0]
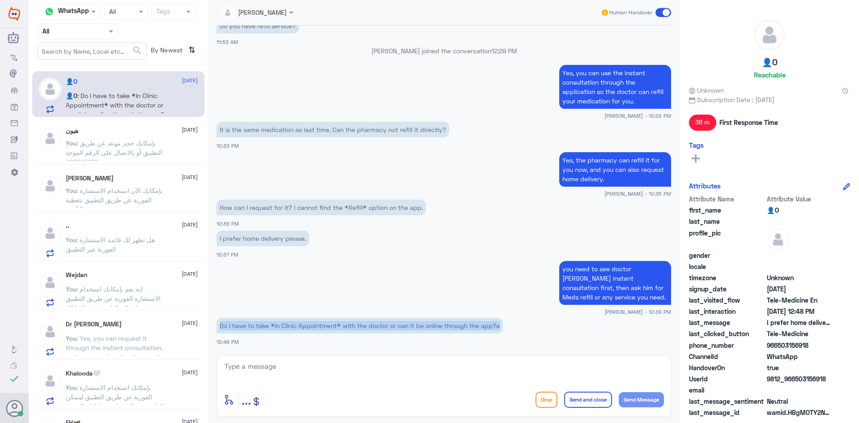
drag, startPoint x: 504, startPoint y: 326, endPoint x: 219, endPoint y: 324, distance: 285.4
click at [219, 324] on p "Do I have to take *In Clinic Appointment* with the doctor or can it be online t…" at bounding box center [360, 326] width 286 height 16
copy p "Do I have to take *In Clinic Appointment* with the doctor or can it be online t…"
click at [392, 366] on textarea at bounding box center [444, 371] width 440 height 22
paste textarea ""You can access the app and go to the instant consultation section without an a…"
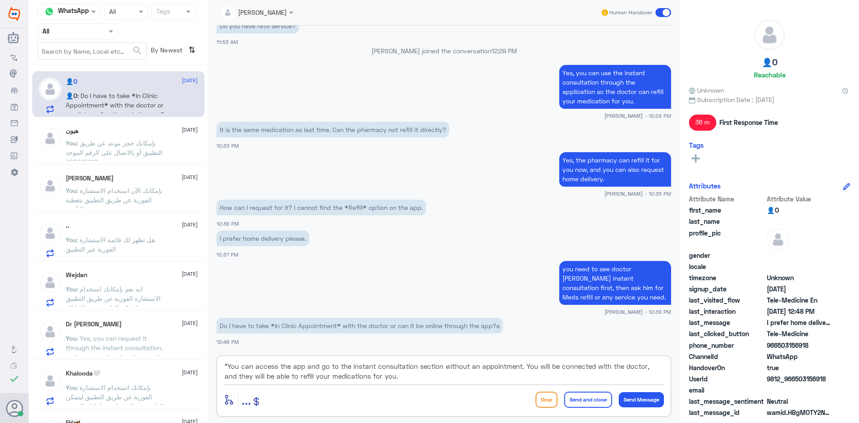
click at [224, 366] on textarea ""You can access the app and go to the instant consultation section without an a…" at bounding box center [444, 371] width 440 height 22
type textarea "You can access the app and go to the instant consultation section without an ap…"
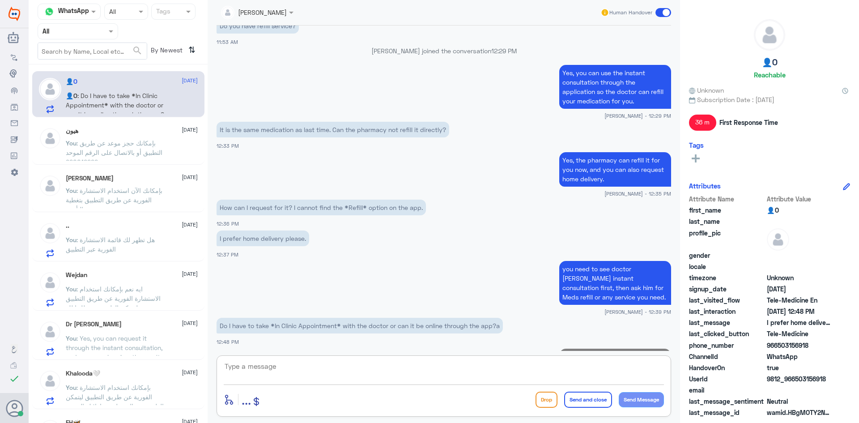
scroll to position [635, 0]
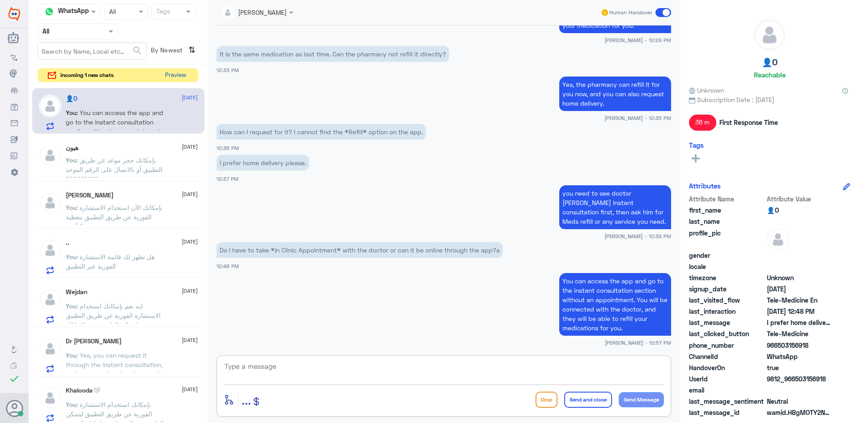
click at [181, 75] on button "Preview" at bounding box center [175, 75] width 28 height 14
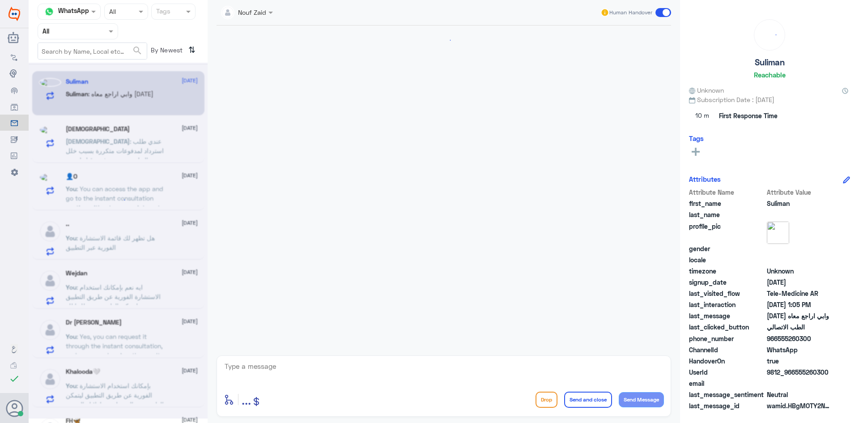
scroll to position [153, 0]
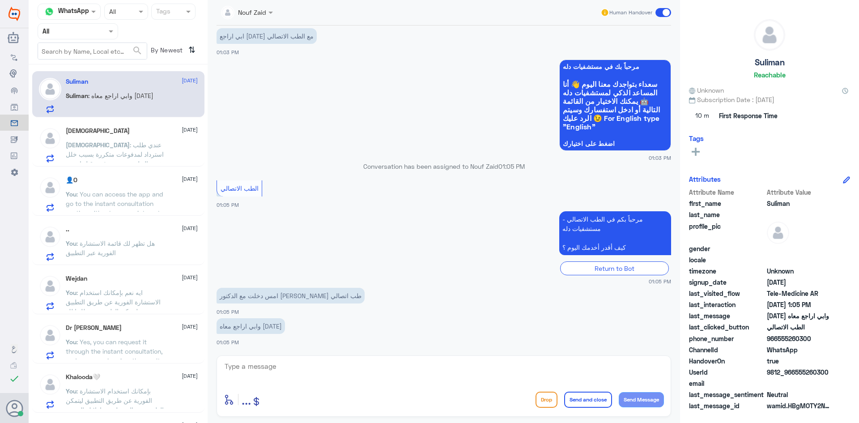
click at [319, 373] on textarea at bounding box center [444, 371] width 440 height 22
paste textarea "مرحبا معك [PERSON_NAME] من الطب الاتصالي"
type textarea "مرحبا معك [PERSON_NAME] من الطب الاتصالي"
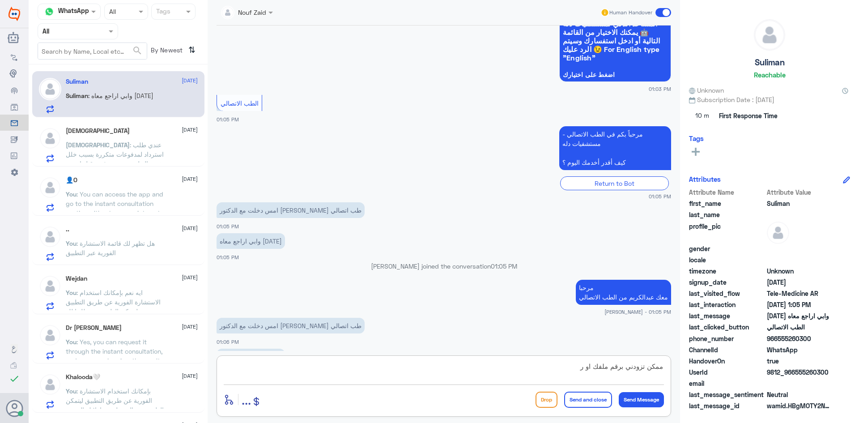
scroll to position [253, 0]
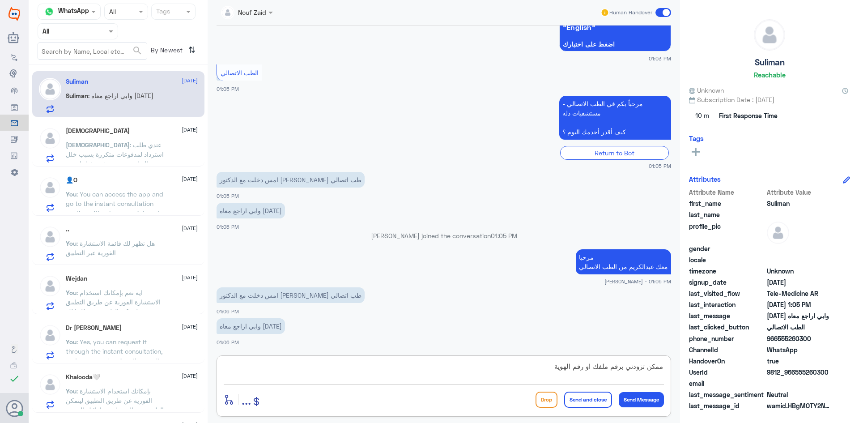
type textarea "ممكن تزودني برقم ملفك او رقم الهوية"
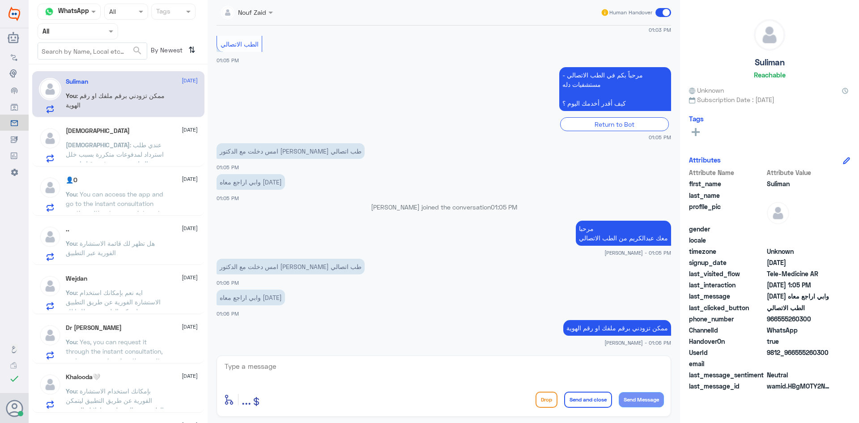
drag, startPoint x: 828, startPoint y: 372, endPoint x: 799, endPoint y: 374, distance: 29.2
click at [799, 374] on div "Attribute Name Attribute Value first_name Suliman last_name profile_pic gender …" at bounding box center [769, 280] width 161 height 225
click at [838, 343] on div "HandoverOn true" at bounding box center [769, 341] width 161 height 11
drag, startPoint x: 829, startPoint y: 354, endPoint x: 794, endPoint y: 354, distance: 35.3
click at [794, 354] on span "9812_966555260300" at bounding box center [799, 352] width 65 height 9
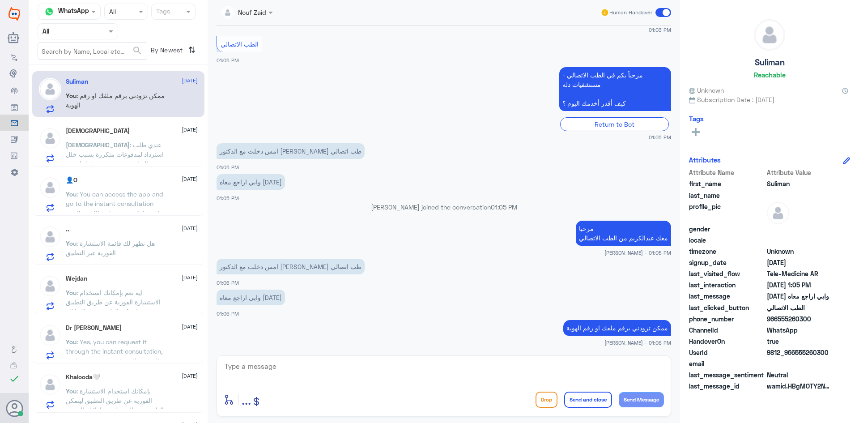
copy span "555260300"
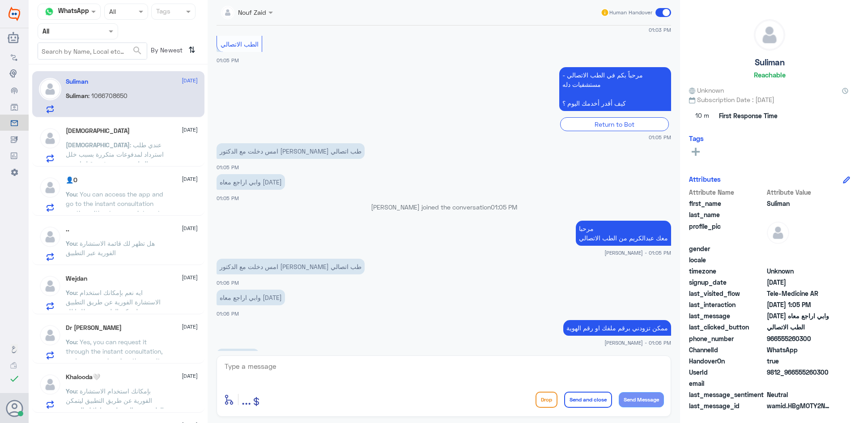
scroll to position [312, 0]
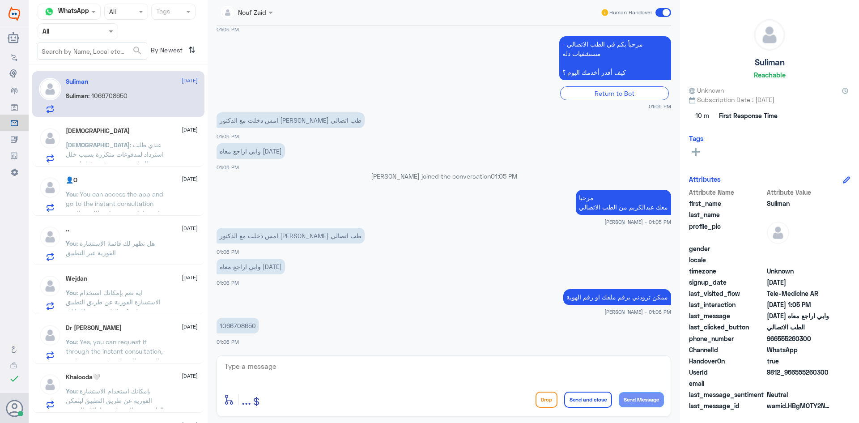
click at [481, 364] on textarea at bounding box center [444, 371] width 440 height 22
type textarea "هل تواصل معك الطبيب ؟"
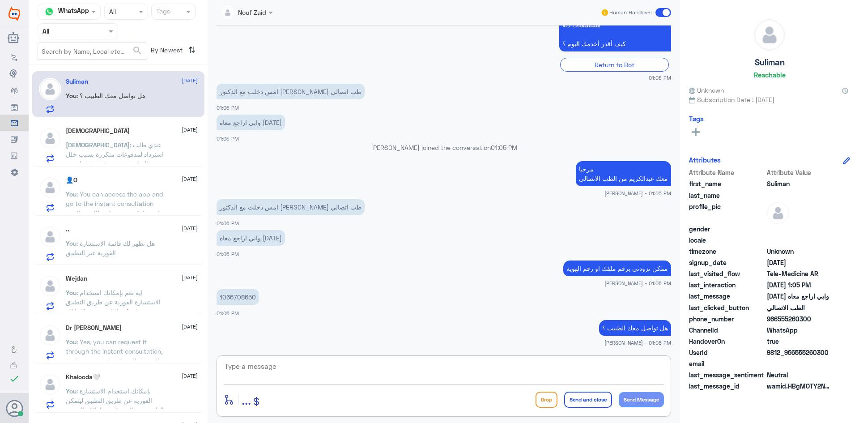
click at [130, 130] on div "Mohammed 17 September" at bounding box center [132, 131] width 132 height 8
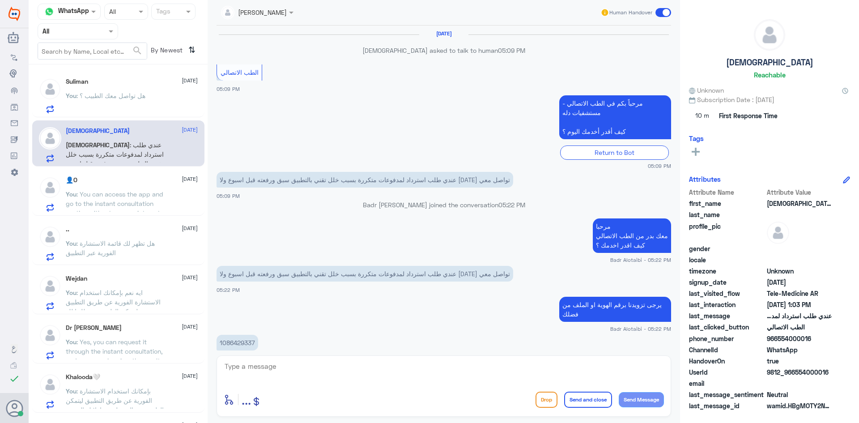
scroll to position [453, 0]
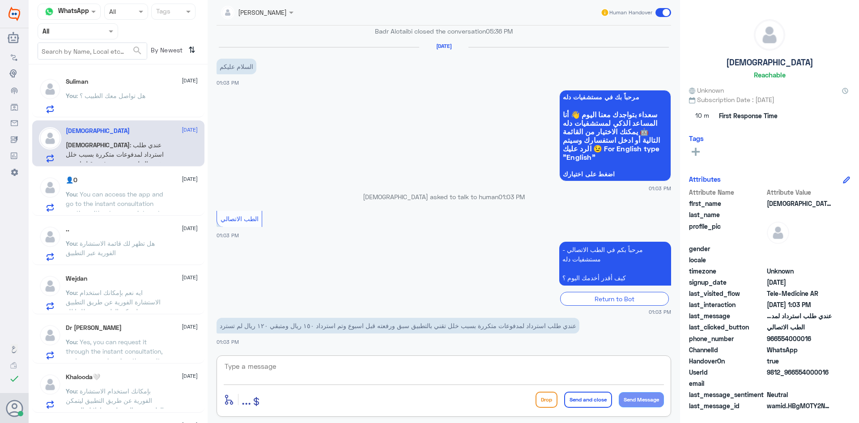
click at [407, 378] on textarea at bounding box center [444, 371] width 440 height 22
click at [142, 102] on p "You : طلب مني اراجع معاه اليوم" at bounding box center [111, 102] width 90 height 22
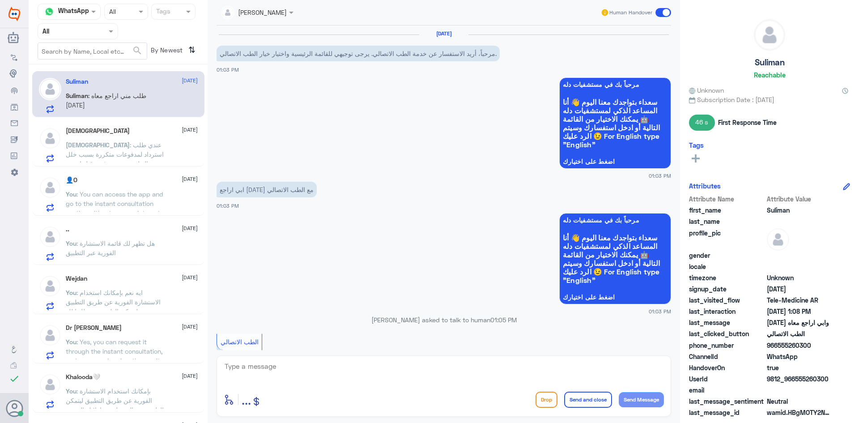
scroll to position [388, 0]
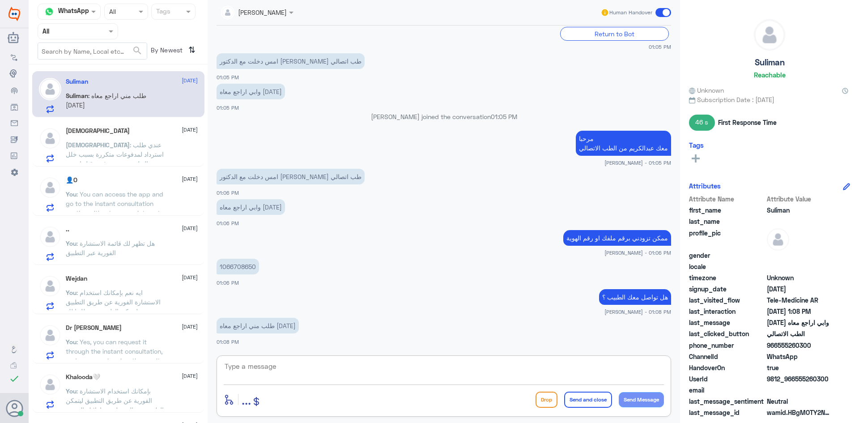
click at [349, 361] on textarea at bounding box center [444, 371] width 440 height 22
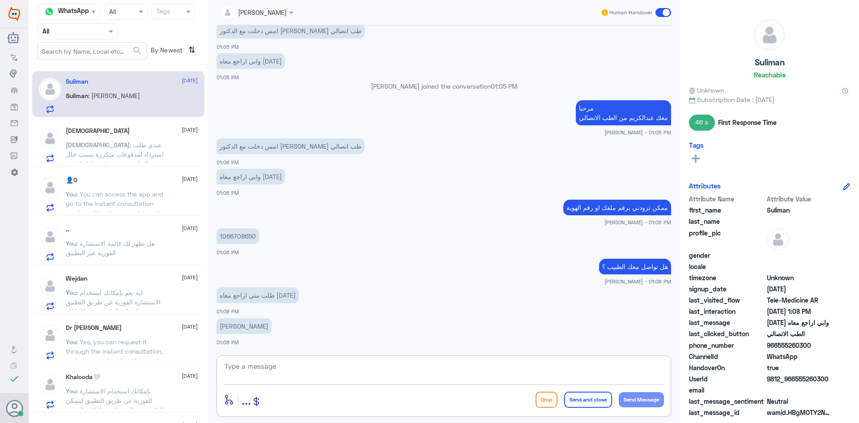
type textarea "ا"
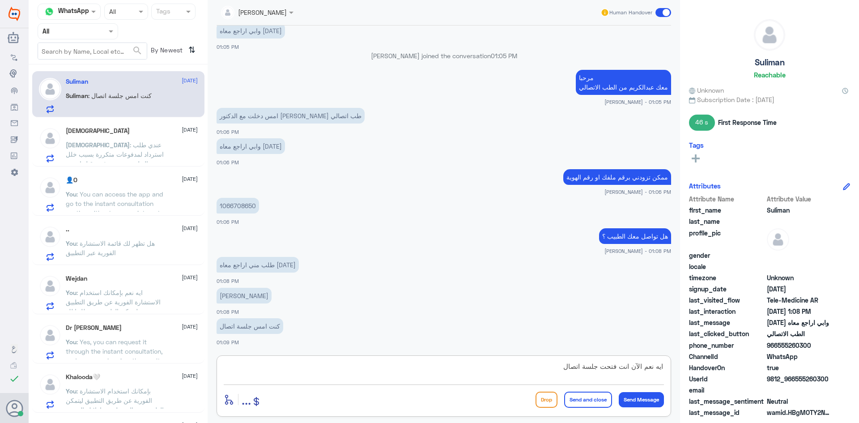
type textarea "ايه نعم الآن انت فتحت جلسة اتصال"
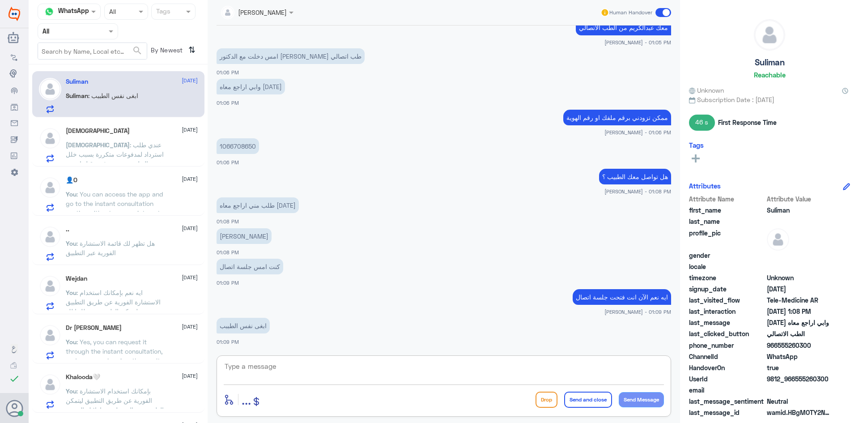
scroll to position [539, 0]
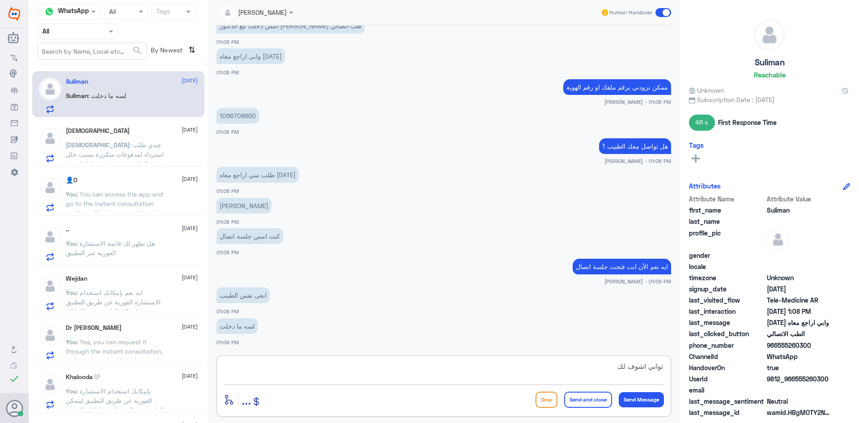
type textarea "ثواني اشوف لك"
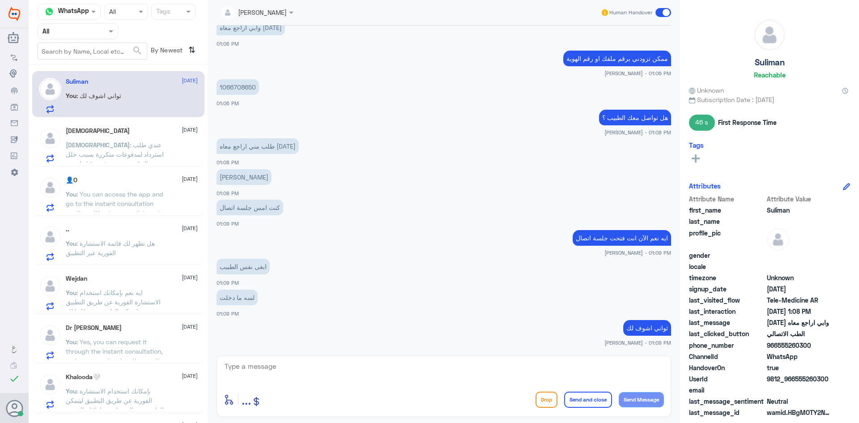
click at [659, 11] on span at bounding box center [663, 12] width 16 height 9
click at [0, 0] on input "checkbox" at bounding box center [0, 0] width 0 height 0
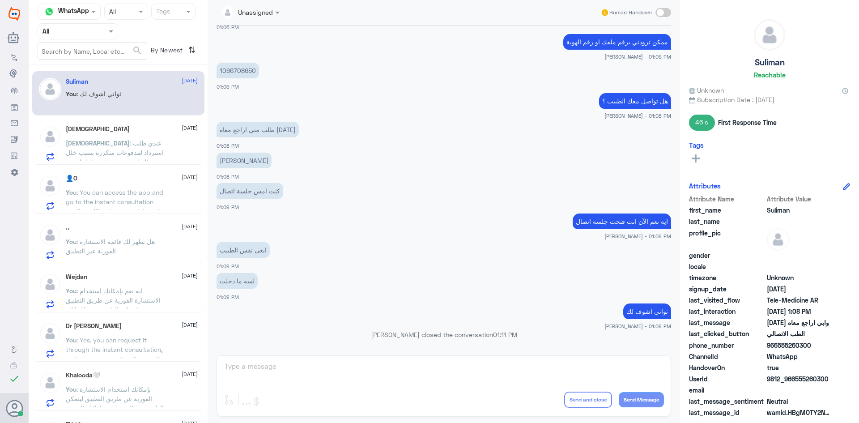
click at [139, 136] on div "Mohammed 17 September Mohammed : عندي طلب استرداد لمدفوعات متكررة بسبب خلل تقني…" at bounding box center [132, 142] width 132 height 35
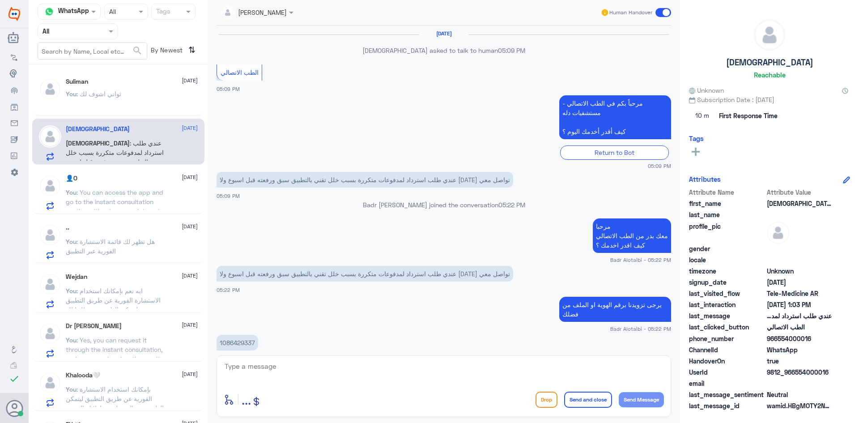
scroll to position [453, 0]
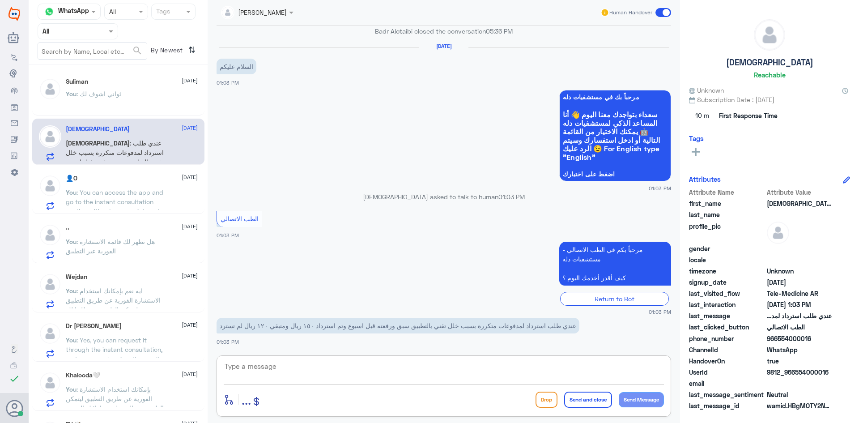
click at [340, 371] on textarea at bounding box center [444, 371] width 440 height 22
drag, startPoint x: 830, startPoint y: 373, endPoint x: 795, endPoint y: 372, distance: 35.4
click at [795, 372] on span "9812_966554000016" at bounding box center [799, 371] width 65 height 9
copy span "554000016"
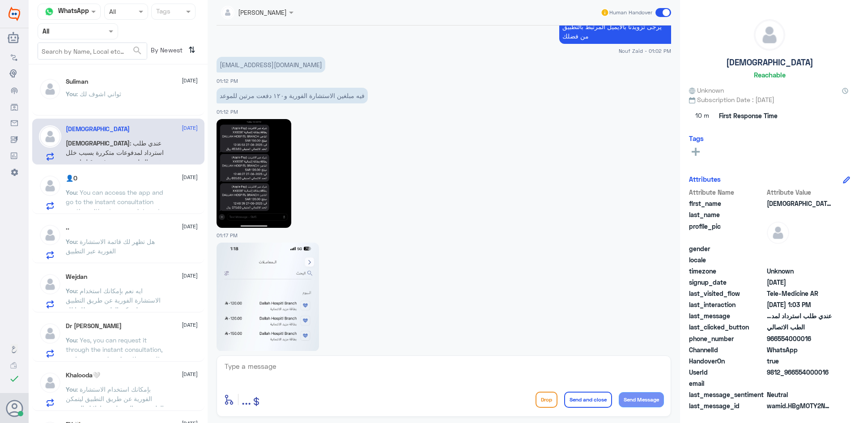
scroll to position [224, 0]
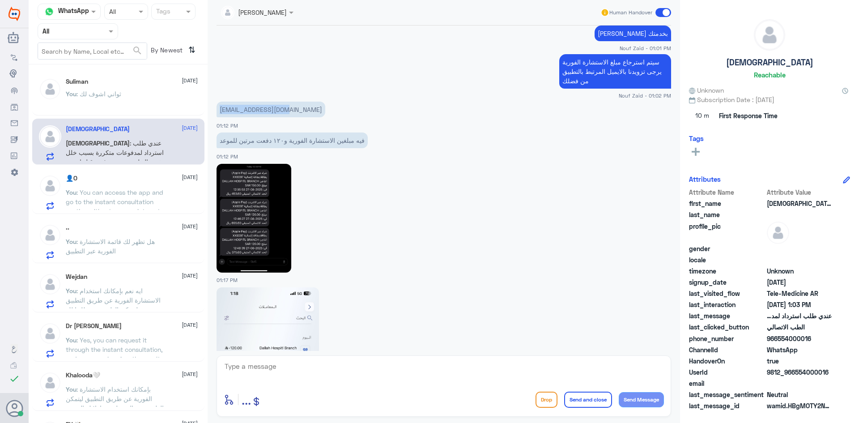
drag, startPoint x: 292, startPoint y: 111, endPoint x: 218, endPoint y: 112, distance: 73.4
click at [218, 112] on p "abommdoo7@gmail.com" at bounding box center [271, 110] width 109 height 16
copy p "abommdoo7@gmail.com"
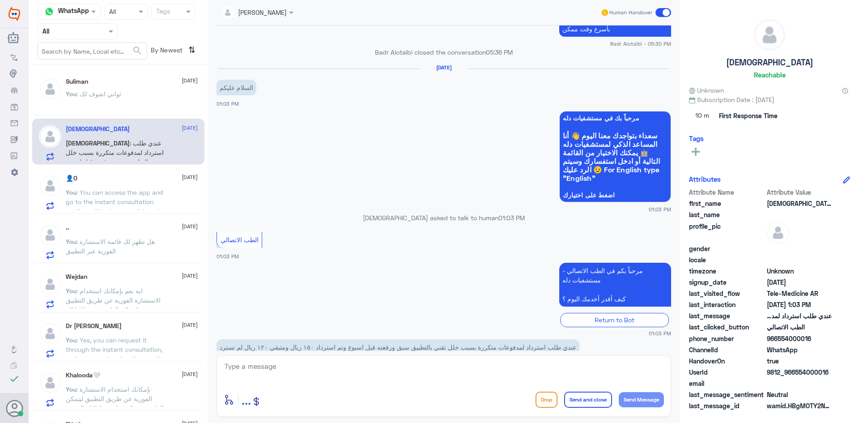
scroll to position [2840, 0]
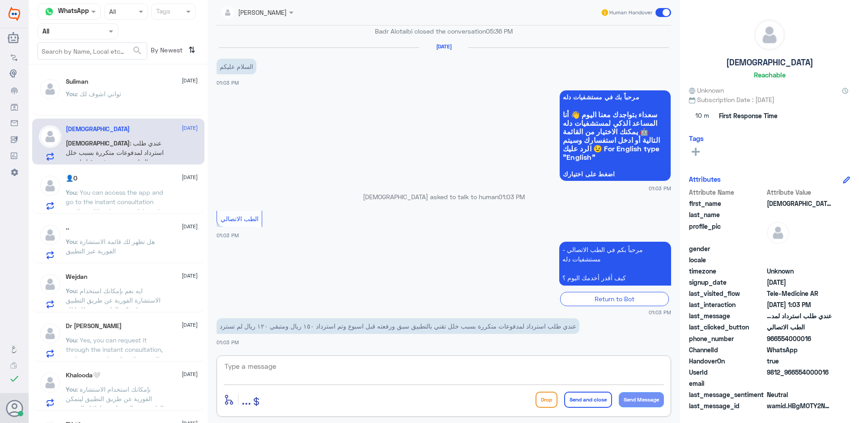
click at [414, 363] on textarea at bounding box center [444, 371] width 440 height 22
type textarea "ب"
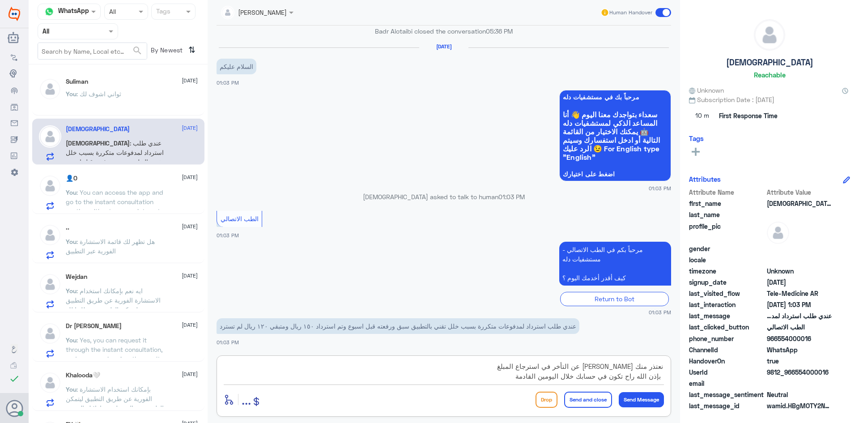
type textarea "نعتذر منك عزيزي عن التأخر في استرجاع المبلغ بإذن الله راح تكون في حسابك خلال ال…"
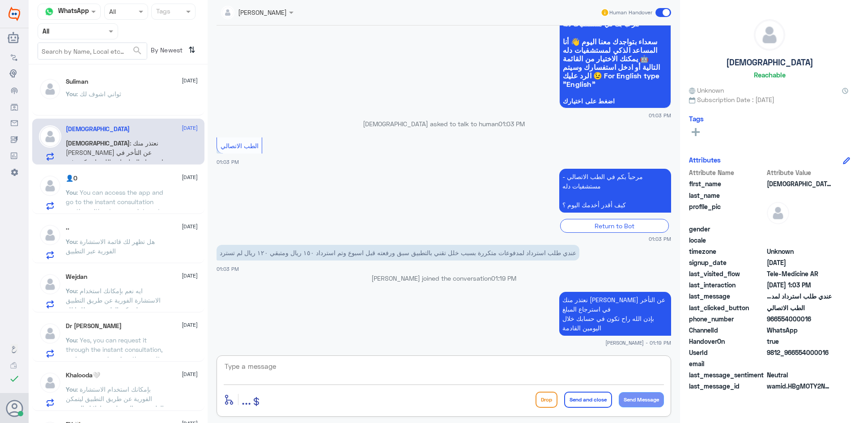
scroll to position [2894, 0]
click at [658, 9] on span at bounding box center [663, 12] width 16 height 9
click at [0, 0] on input "checkbox" at bounding box center [0, 0] width 0 height 0
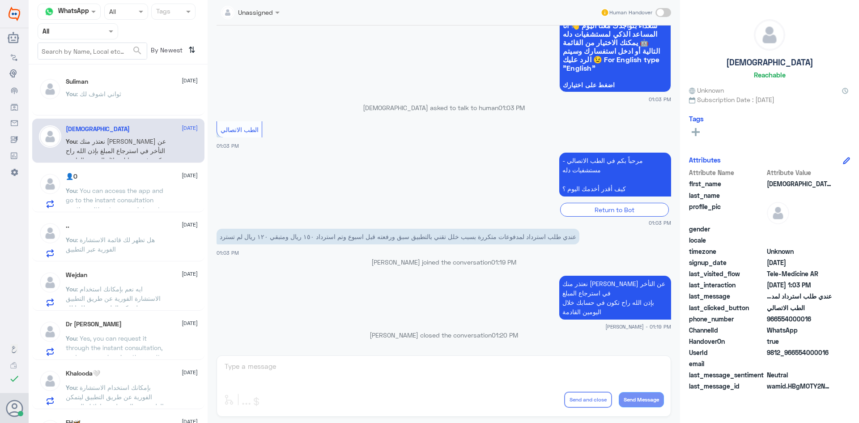
click at [130, 183] on div "👤O 17 September You : You can access the app and go to the instant consultation…" at bounding box center [132, 190] width 132 height 35
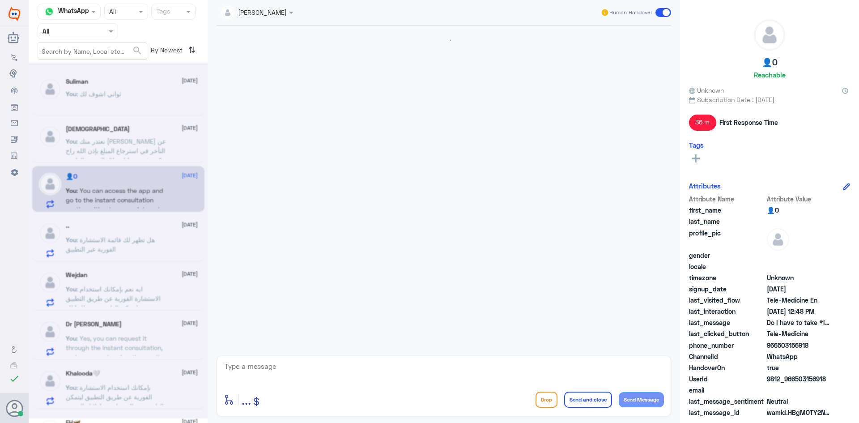
scroll to position [635, 0]
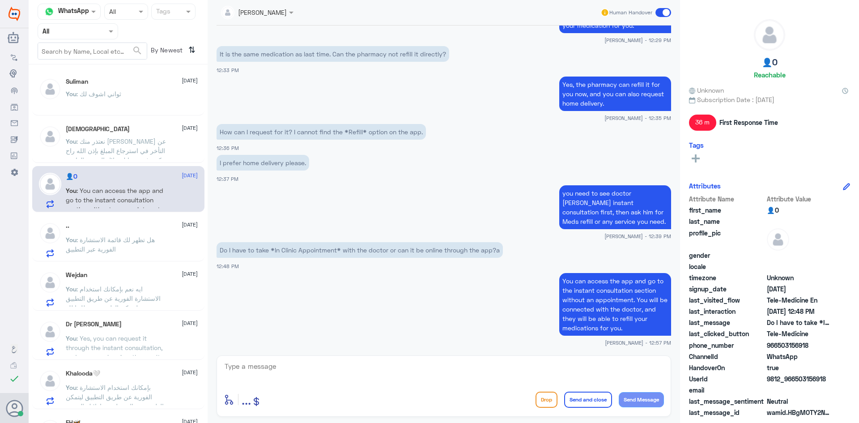
click at [659, 13] on span at bounding box center [663, 12] width 16 height 9
click at [0, 0] on input "checkbox" at bounding box center [0, 0] width 0 height 0
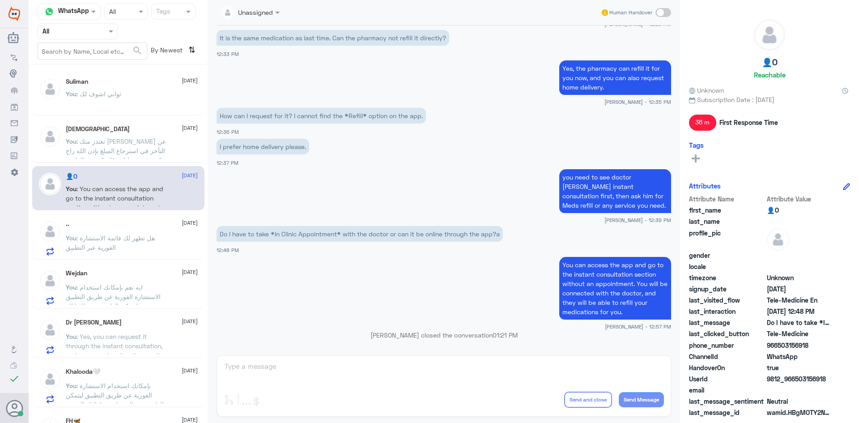
click at [157, 239] on p "You : هل تظهر لك قائمة الاستشارة الفورية عبر التطبيق" at bounding box center [116, 244] width 101 height 22
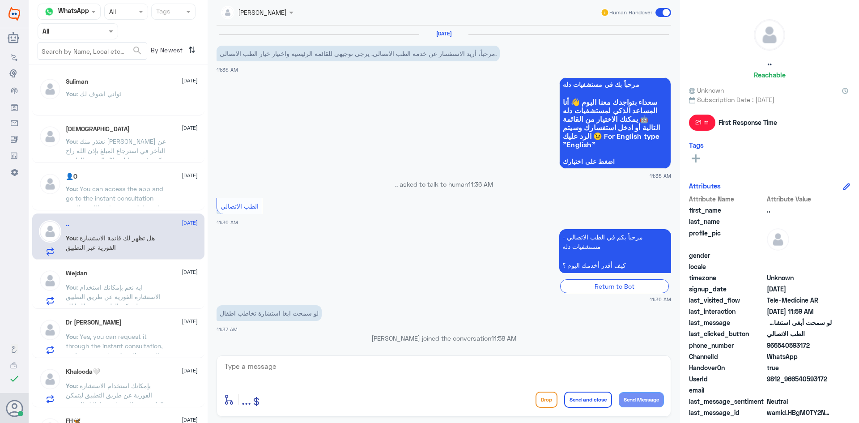
scroll to position [149, 0]
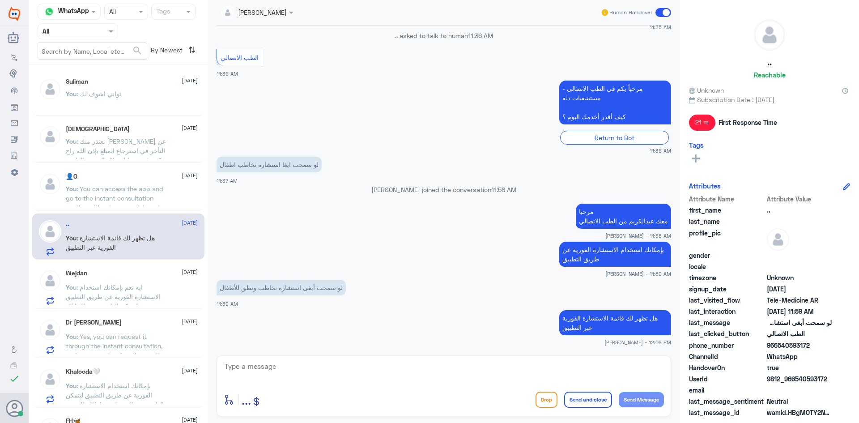
click at [657, 13] on span at bounding box center [663, 12] width 16 height 9
click at [0, 0] on input "checkbox" at bounding box center [0, 0] width 0 height 0
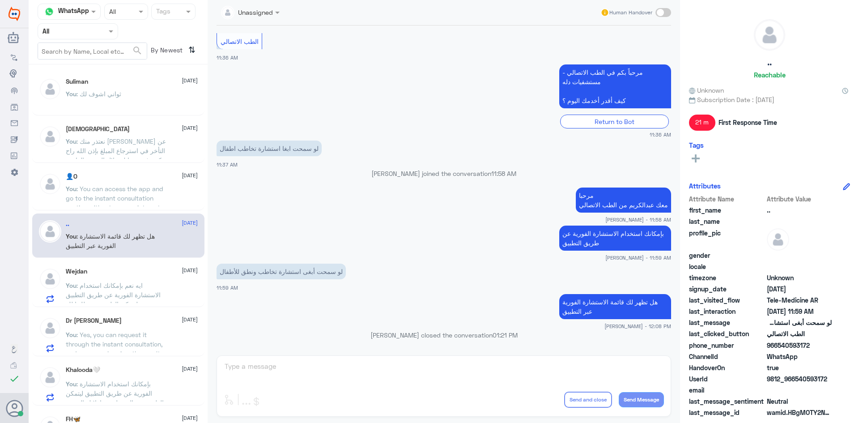
click at [143, 293] on span ": ايه نعم بإمكانك استخدام الاستشارة الفورية عن طريق التطبيق ليتمكن الطبيب من طل…" at bounding box center [113, 294] width 95 height 26
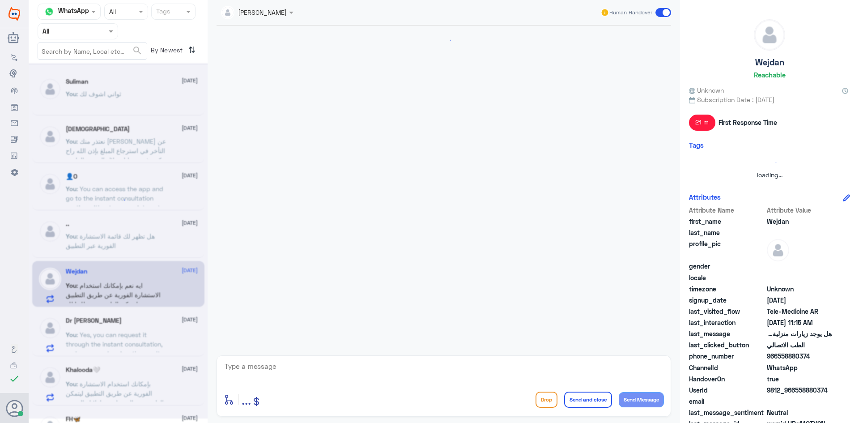
scroll to position [225, 0]
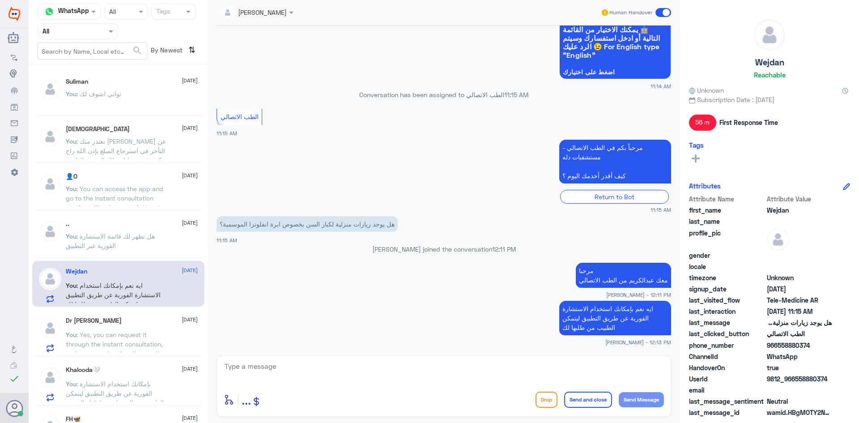
click at [146, 244] on p "You : هل تظهر لك قائمة الاستشارة الفورية عبر التطبيق" at bounding box center [116, 242] width 101 height 22
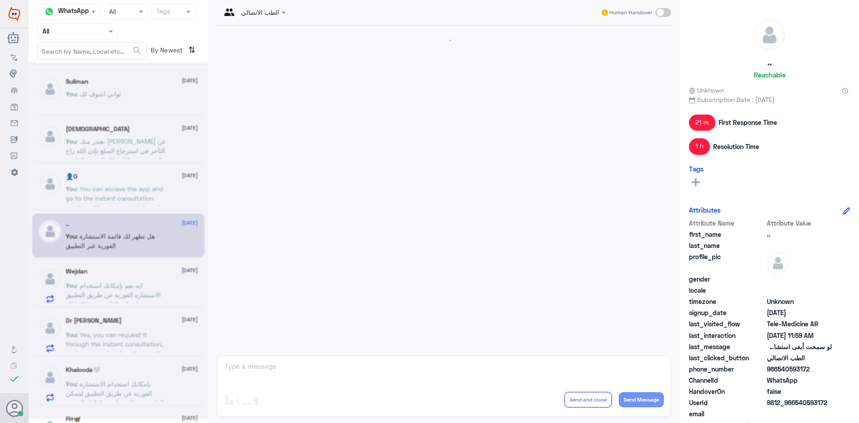
scroll to position [165, 0]
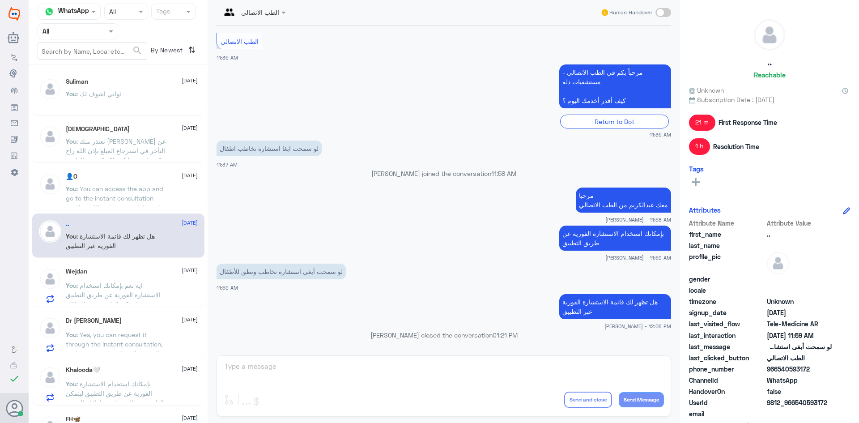
click at [139, 287] on span ": ايه نعم بإمكانك استخدام الاستشارة الفورية عن طريق التطبيق ليتمكن الطبيب من طل…" at bounding box center [113, 294] width 95 height 26
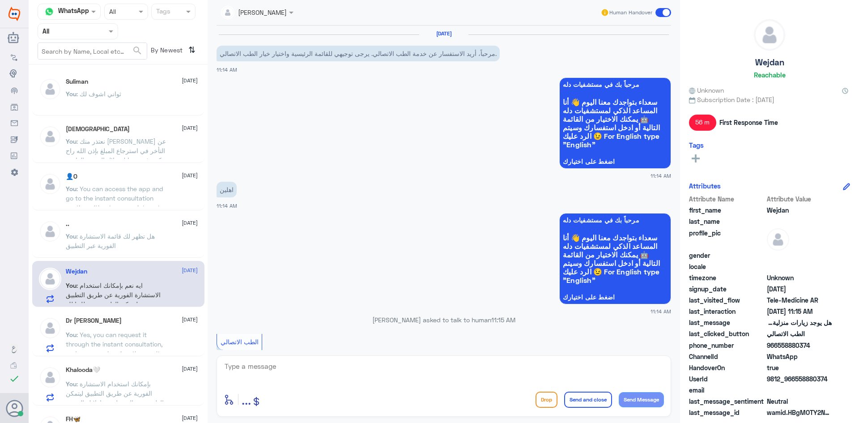
scroll to position [225, 0]
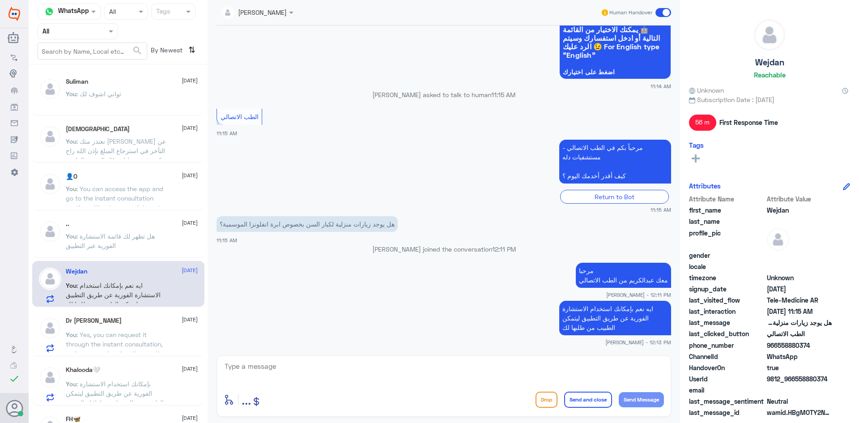
click at [661, 12] on span at bounding box center [663, 12] width 16 height 9
click at [0, 0] on input "checkbox" at bounding box center [0, 0] width 0 height 0
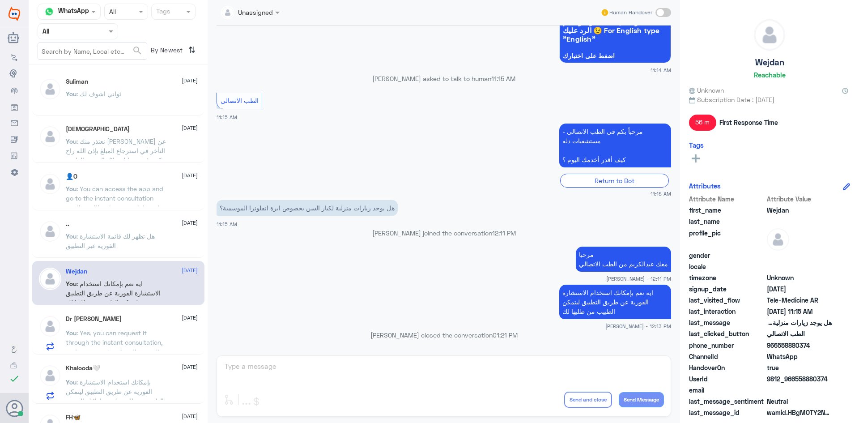
click at [134, 323] on div "Dr Afreen Arif Awais 17 September You : Yes, you can request it through the ins…" at bounding box center [132, 332] width 132 height 35
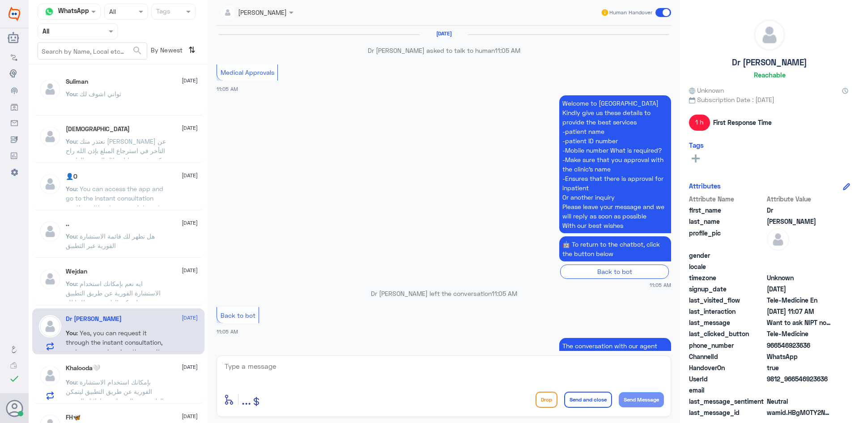
scroll to position [673, 0]
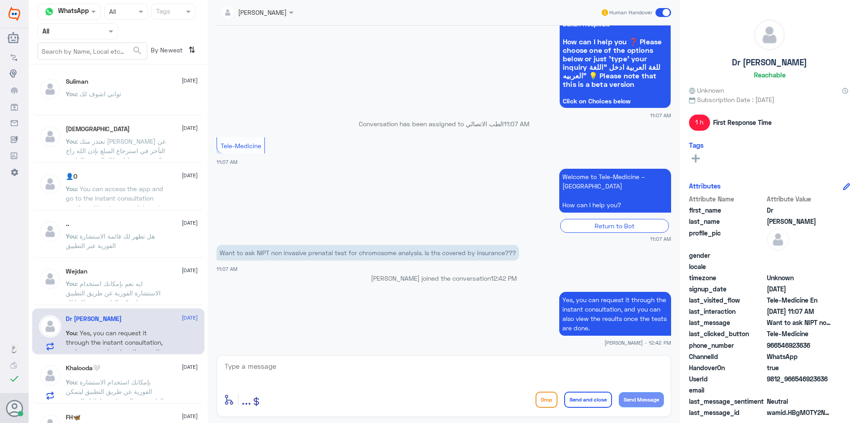
click at [145, 280] on p "You : ايه نعم بإمكانك استخدام الاستشارة الفورية عن طريق التطبيق ليتمكن الطبيب م…" at bounding box center [116, 290] width 101 height 22
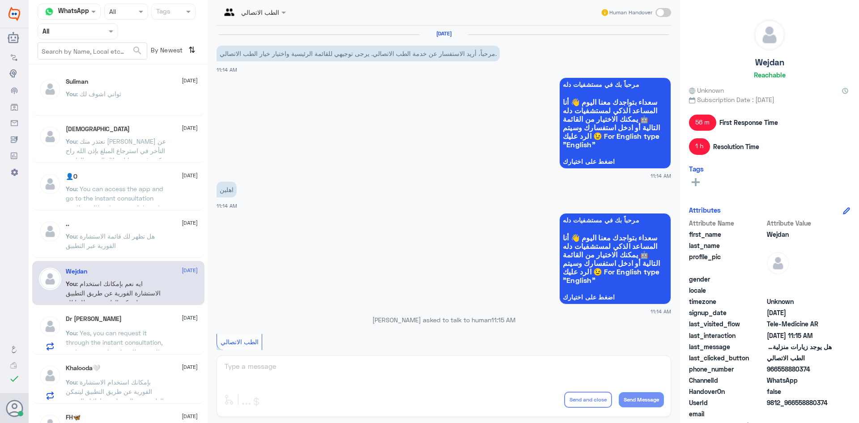
scroll to position [241, 0]
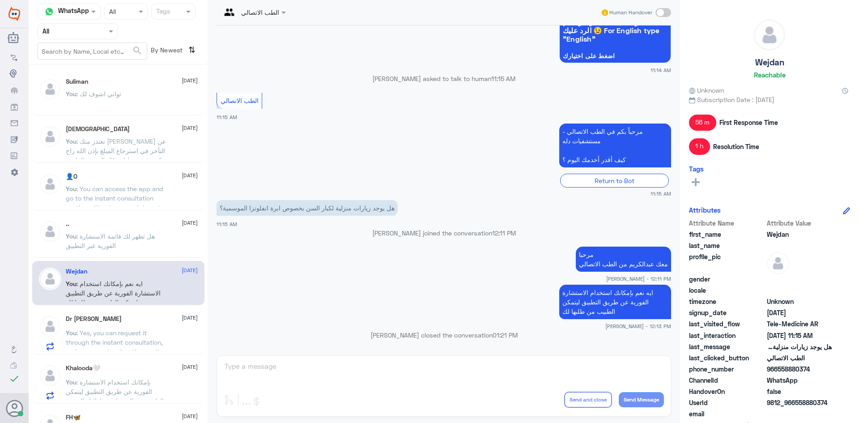
click at [140, 321] on div "Dr Afreen Arif Awais 17 September" at bounding box center [132, 319] width 132 height 8
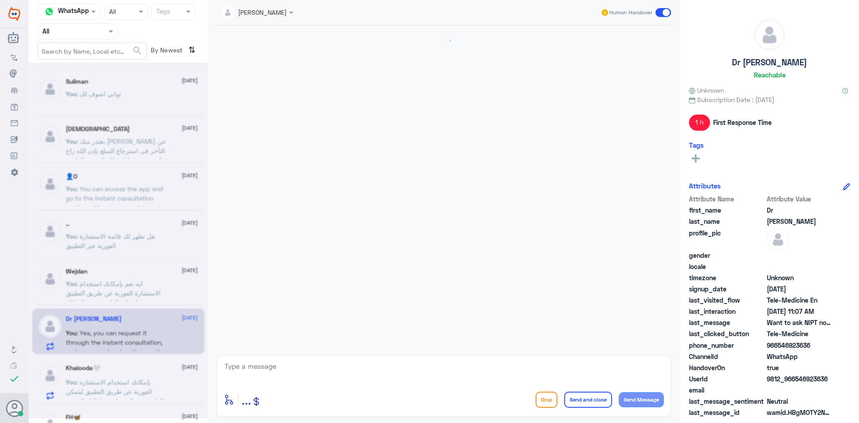
scroll to position [673, 0]
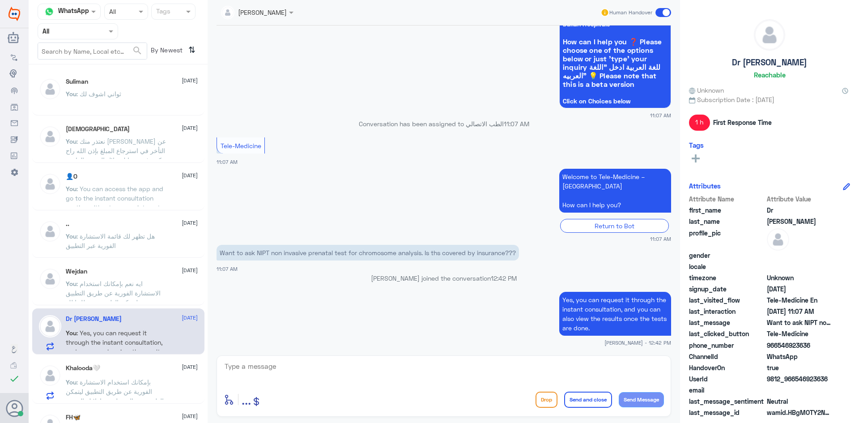
click at [659, 13] on span at bounding box center [663, 12] width 16 height 9
click at [0, 0] on input "checkbox" at bounding box center [0, 0] width 0 height 0
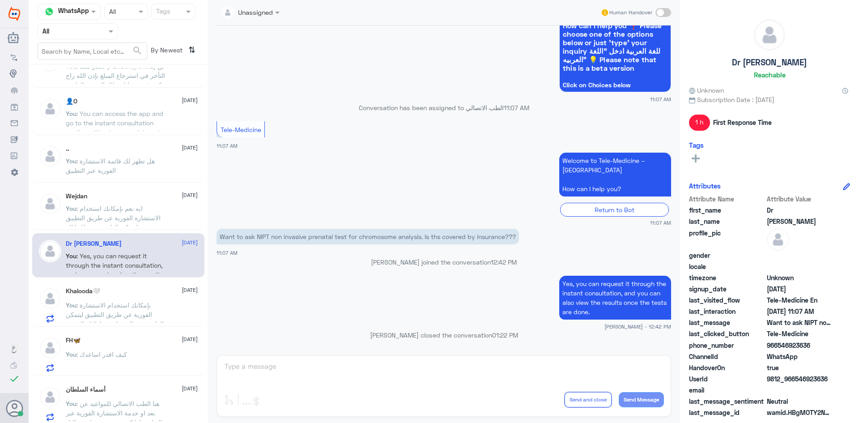
scroll to position [89, 0]
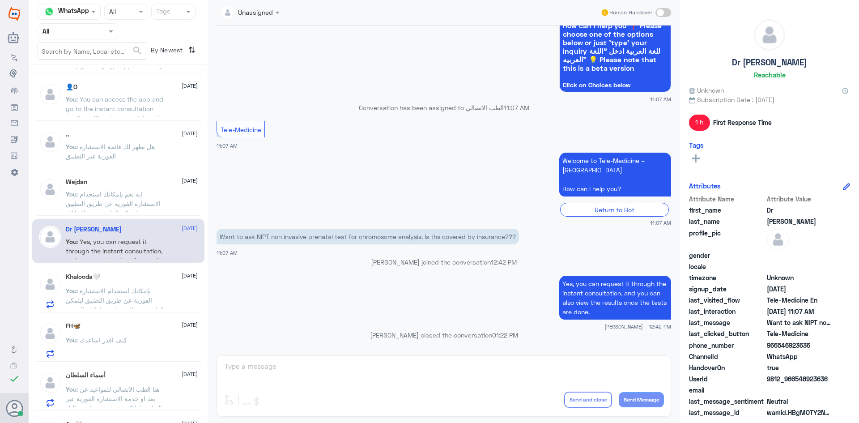
click at [142, 296] on span ": بإمكانك استخدام الاستشارة الفورية عن طريق التطبيق ليتمكن الطبيب من الرد على ت…" at bounding box center [115, 300] width 98 height 26
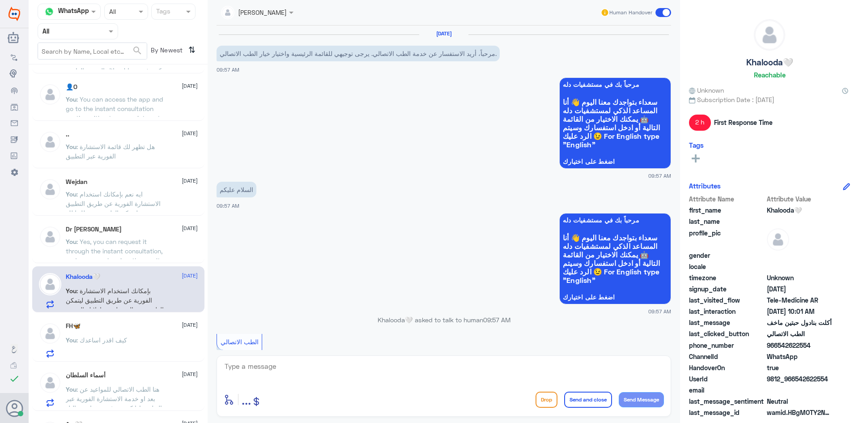
scroll to position [330, 0]
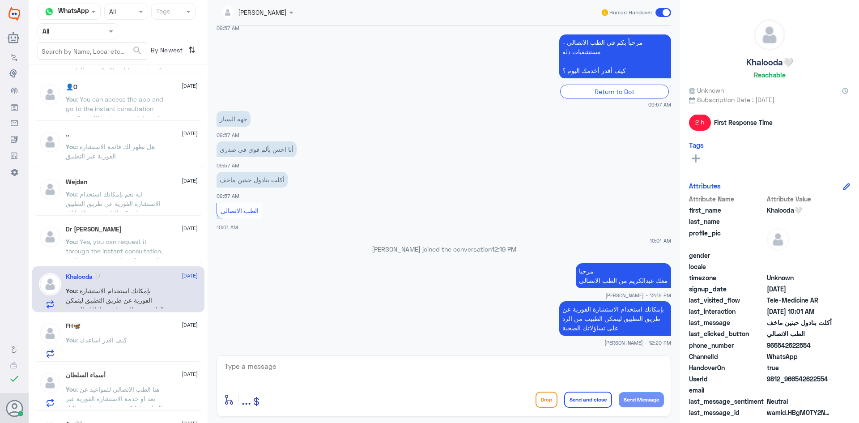
click at [658, 11] on span at bounding box center [663, 12] width 16 height 9
click at [0, 0] on input "checkbox" at bounding box center [0, 0] width 0 height 0
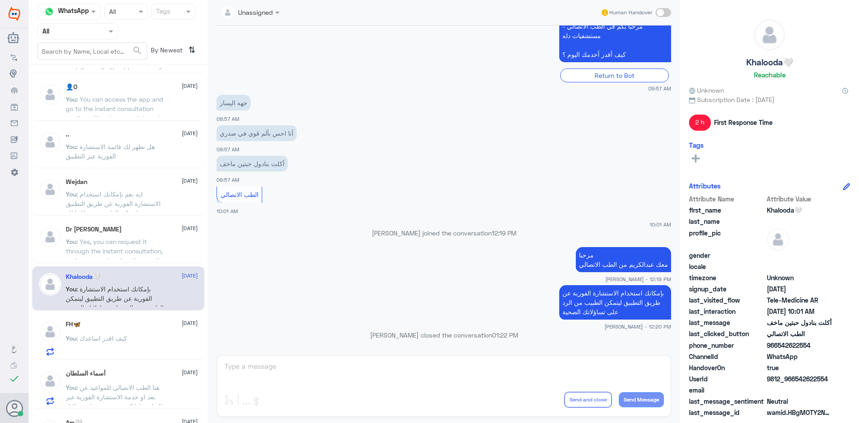
click at [170, 327] on div "FH🦋 17 September" at bounding box center [132, 324] width 132 height 8
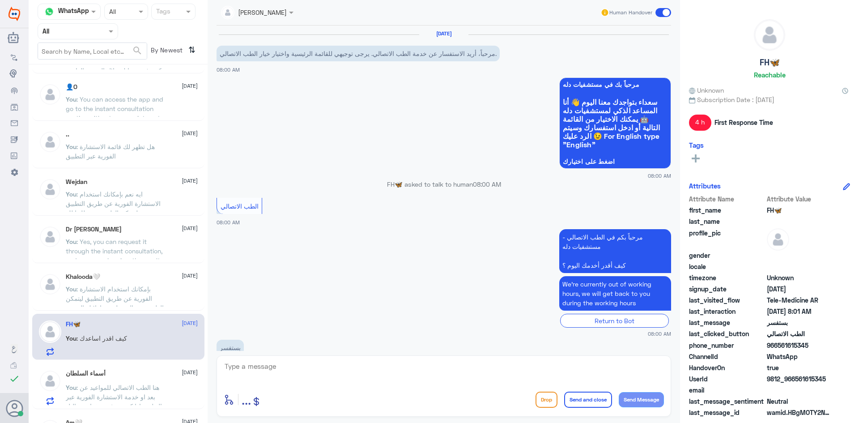
scroll to position [348, 0]
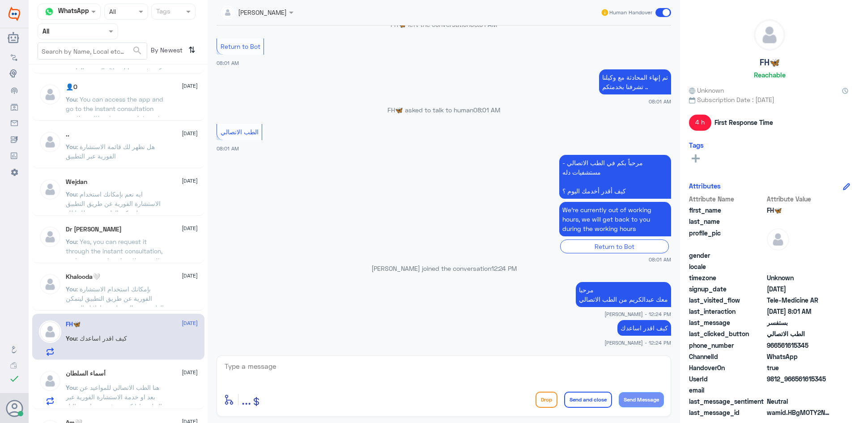
click at [661, 10] on span at bounding box center [663, 12] width 16 height 9
click at [0, 0] on input "checkbox" at bounding box center [0, 0] width 0 height 0
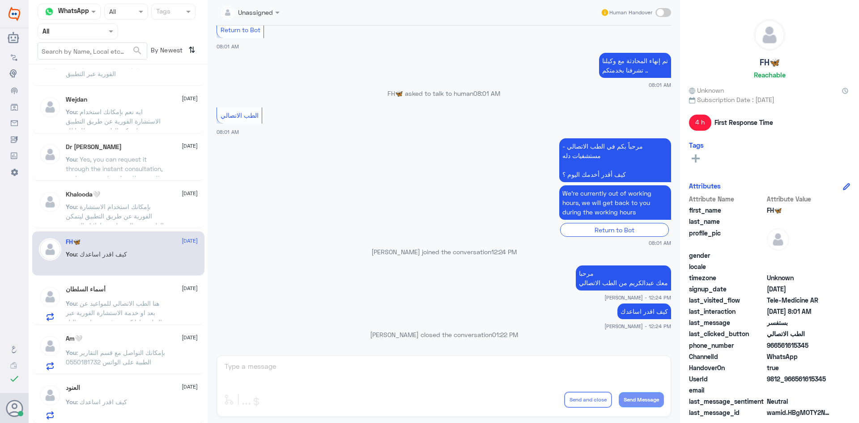
scroll to position [179, 0]
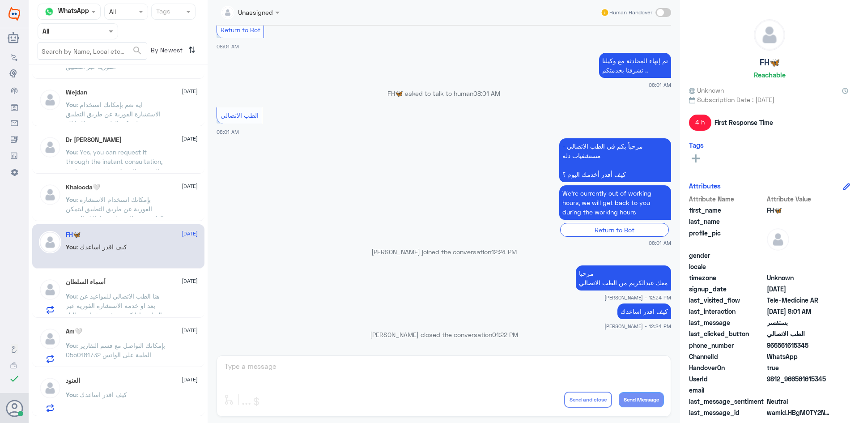
click at [157, 306] on p "You : هنا الطب الاتصالي للمواعيد عن بعد او خدمة الاستشارة الفورية عبر التطبيق ا…" at bounding box center [116, 302] width 101 height 22
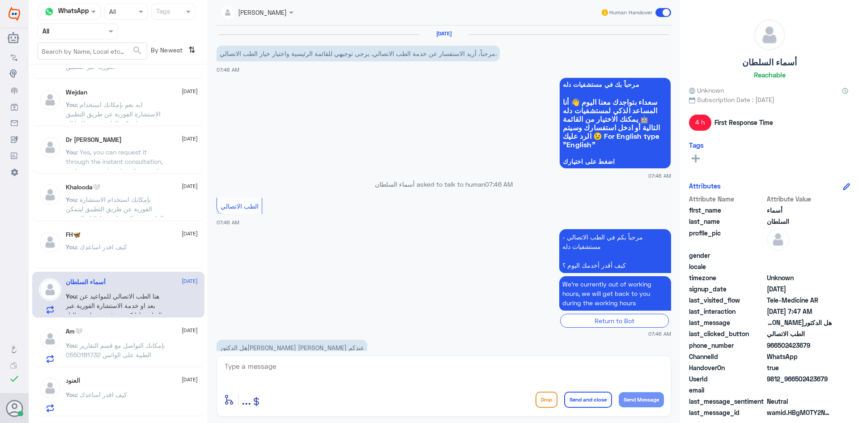
scroll to position [191, 0]
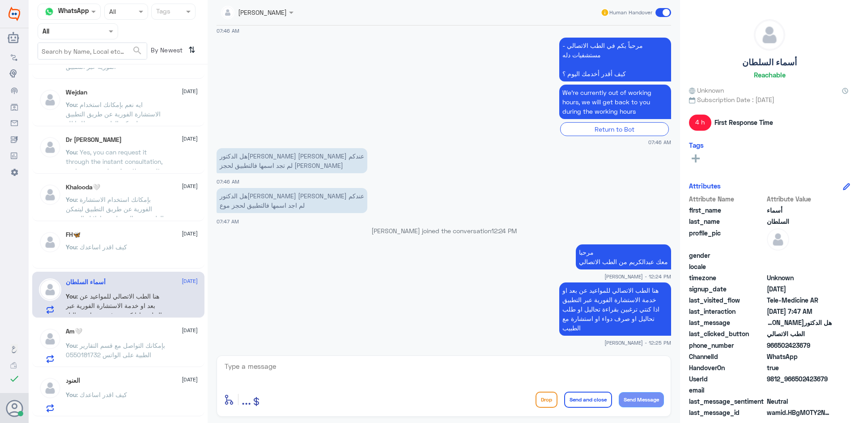
click at [658, 11] on span at bounding box center [663, 12] width 16 height 9
click at [0, 0] on input "checkbox" at bounding box center [0, 0] width 0 height 0
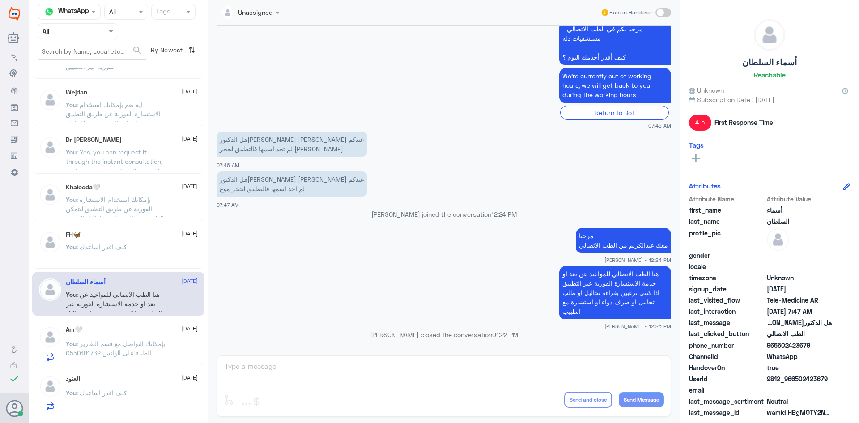
scroll to position [224, 0]
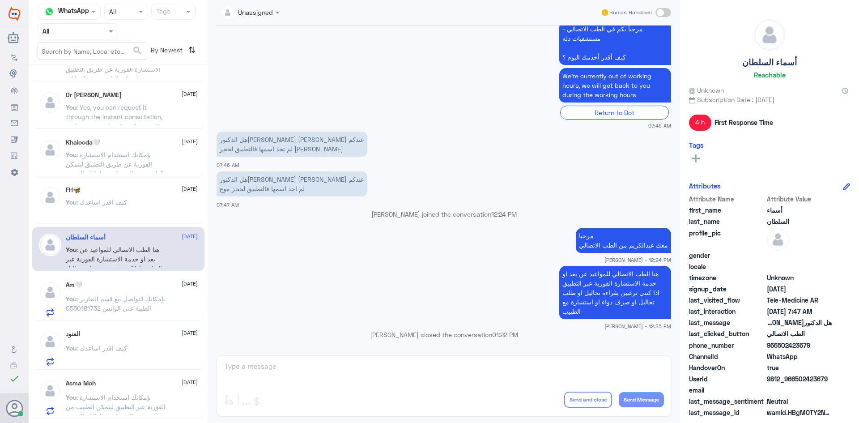
click at [144, 291] on div "Am🤍 17 September You : بإمكانك التواصل مع قسم التقارير الطبية على الواتس 055018…" at bounding box center [132, 298] width 132 height 35
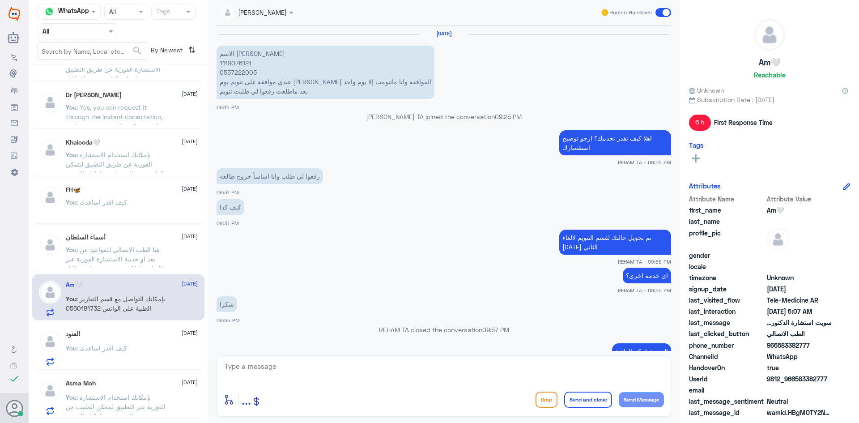
scroll to position [454, 0]
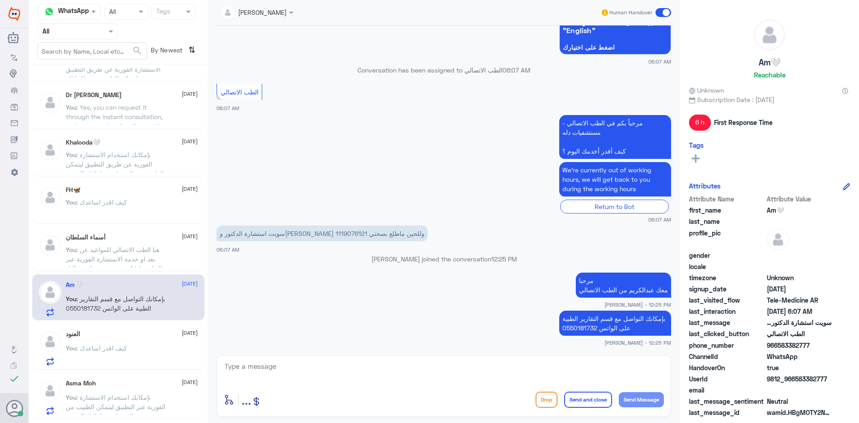
click at [658, 13] on span at bounding box center [663, 12] width 16 height 9
click at [0, 0] on input "checkbox" at bounding box center [0, 0] width 0 height 0
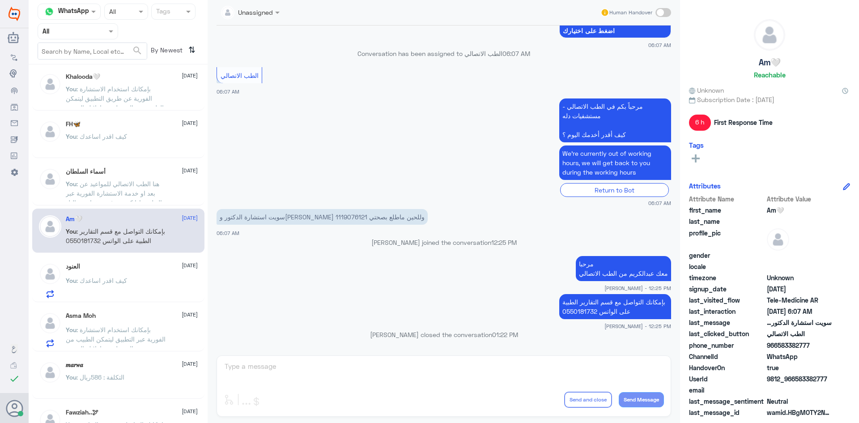
scroll to position [313, 0]
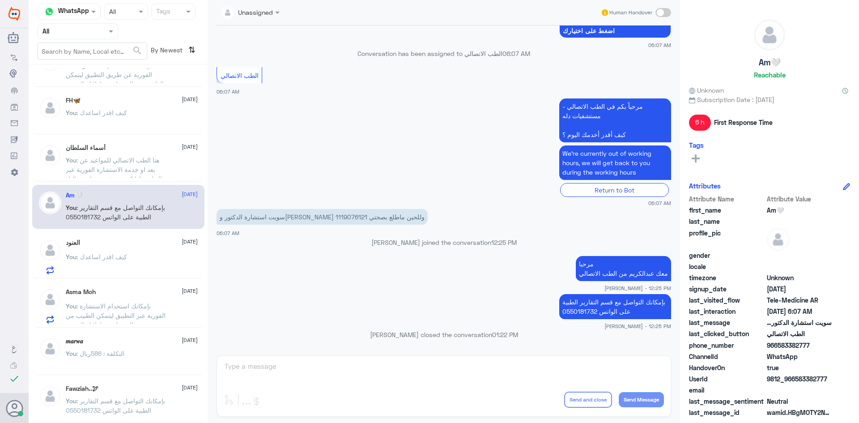
click at [182, 242] on span "[DATE]" at bounding box center [190, 242] width 16 height 8
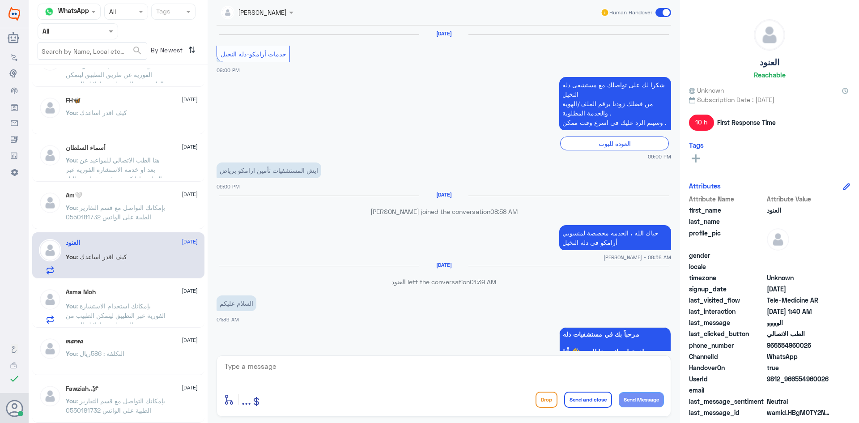
scroll to position [626, 0]
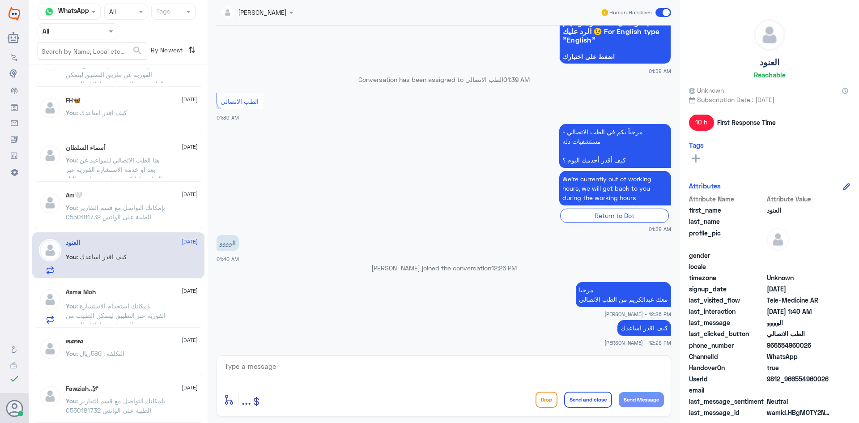
click at [662, 12] on span at bounding box center [663, 12] width 16 height 9
click at [0, 0] on input "checkbox" at bounding box center [0, 0] width 0 height 0
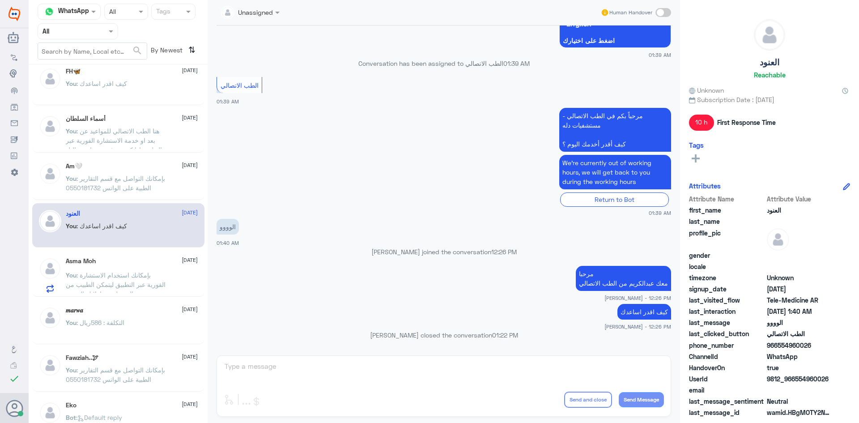
scroll to position [358, 0]
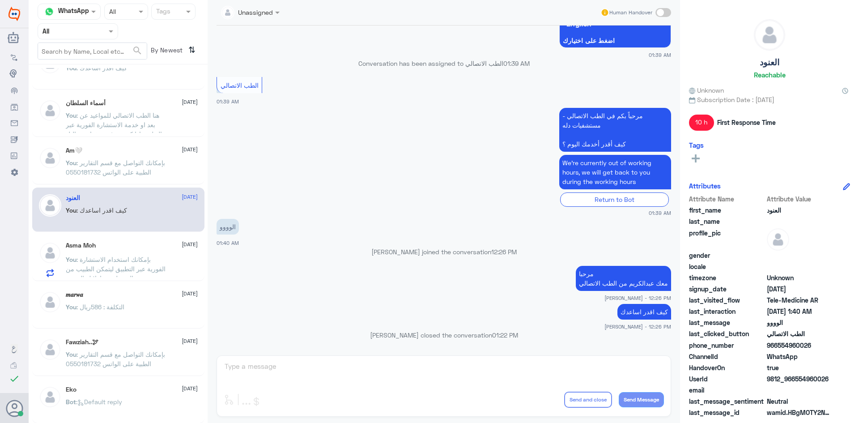
click at [149, 246] on div "Asma Moh 17 September" at bounding box center [132, 246] width 132 height 8
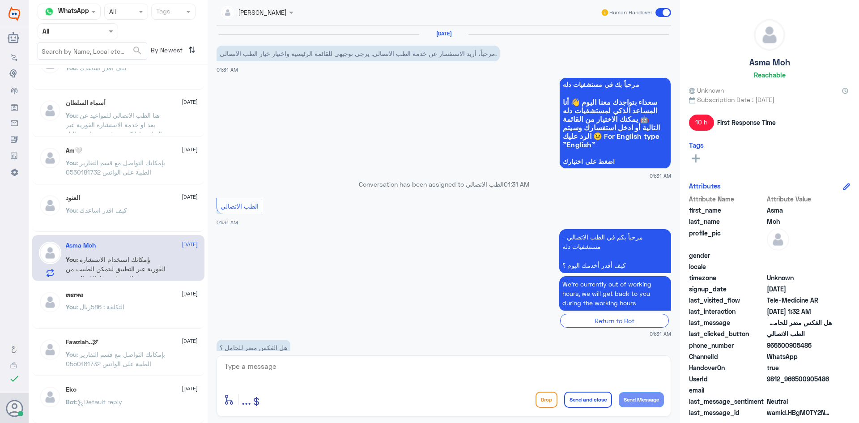
scroll to position [123, 0]
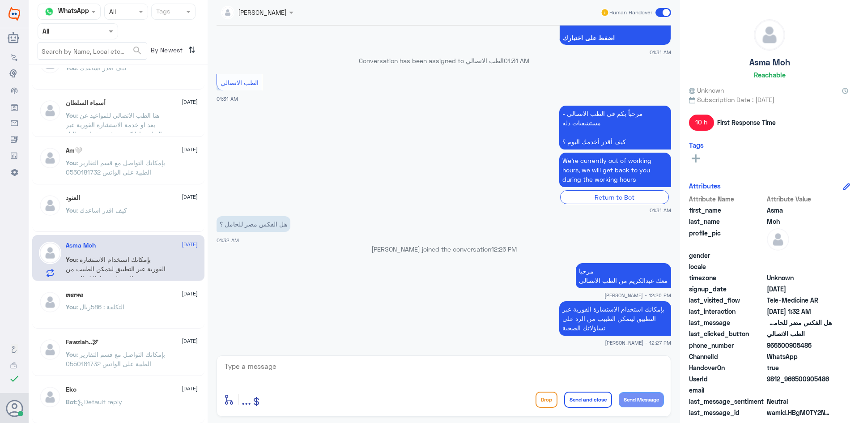
click at [659, 13] on span at bounding box center [663, 12] width 16 height 9
click at [0, 0] on input "checkbox" at bounding box center [0, 0] width 0 height 0
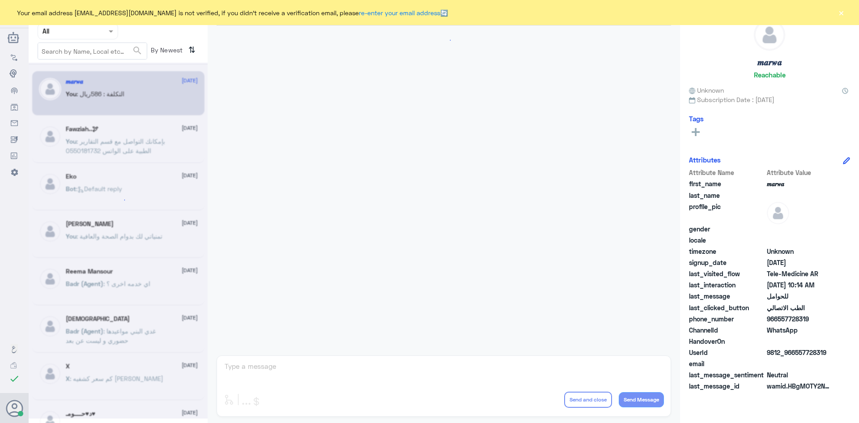
scroll to position [452, 0]
